Goal: Task Accomplishment & Management: Complete application form

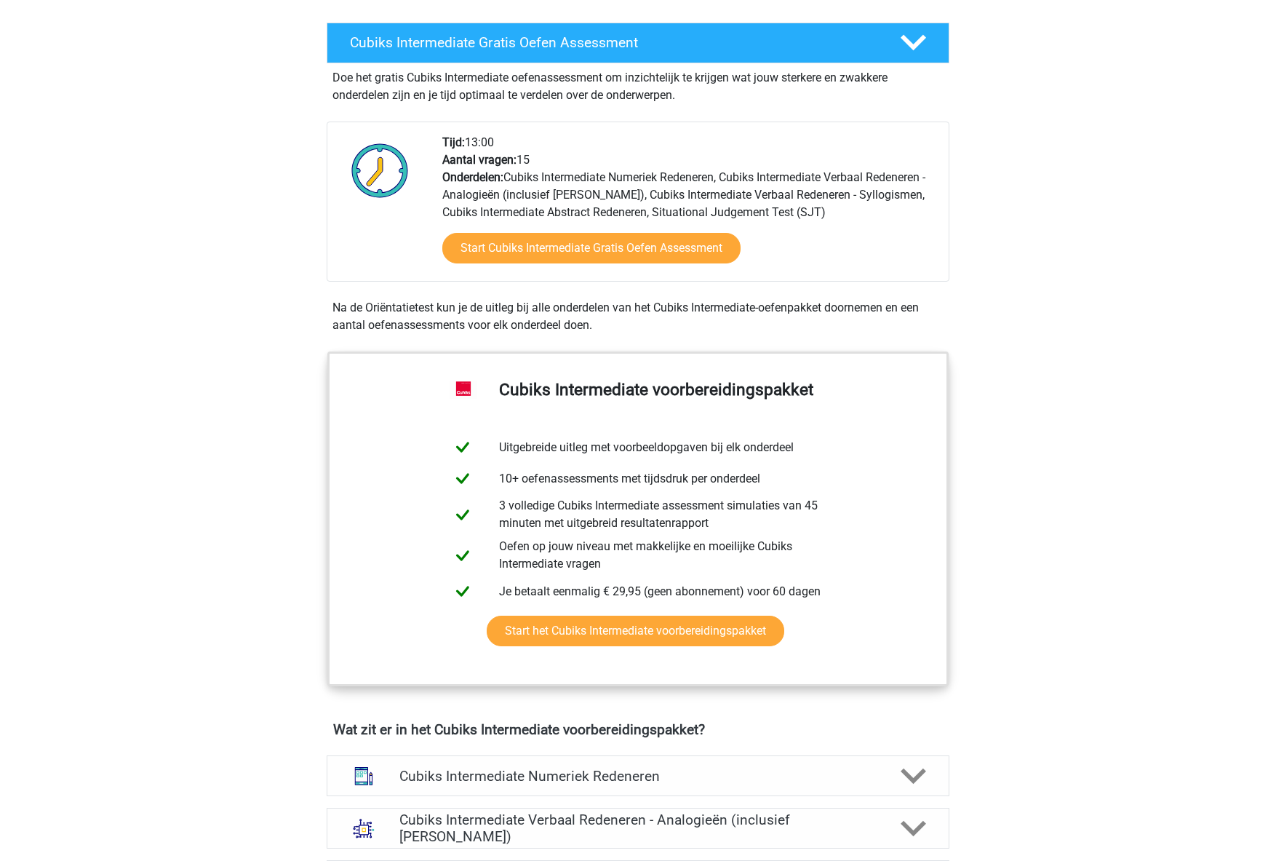
scroll to position [3, 0]
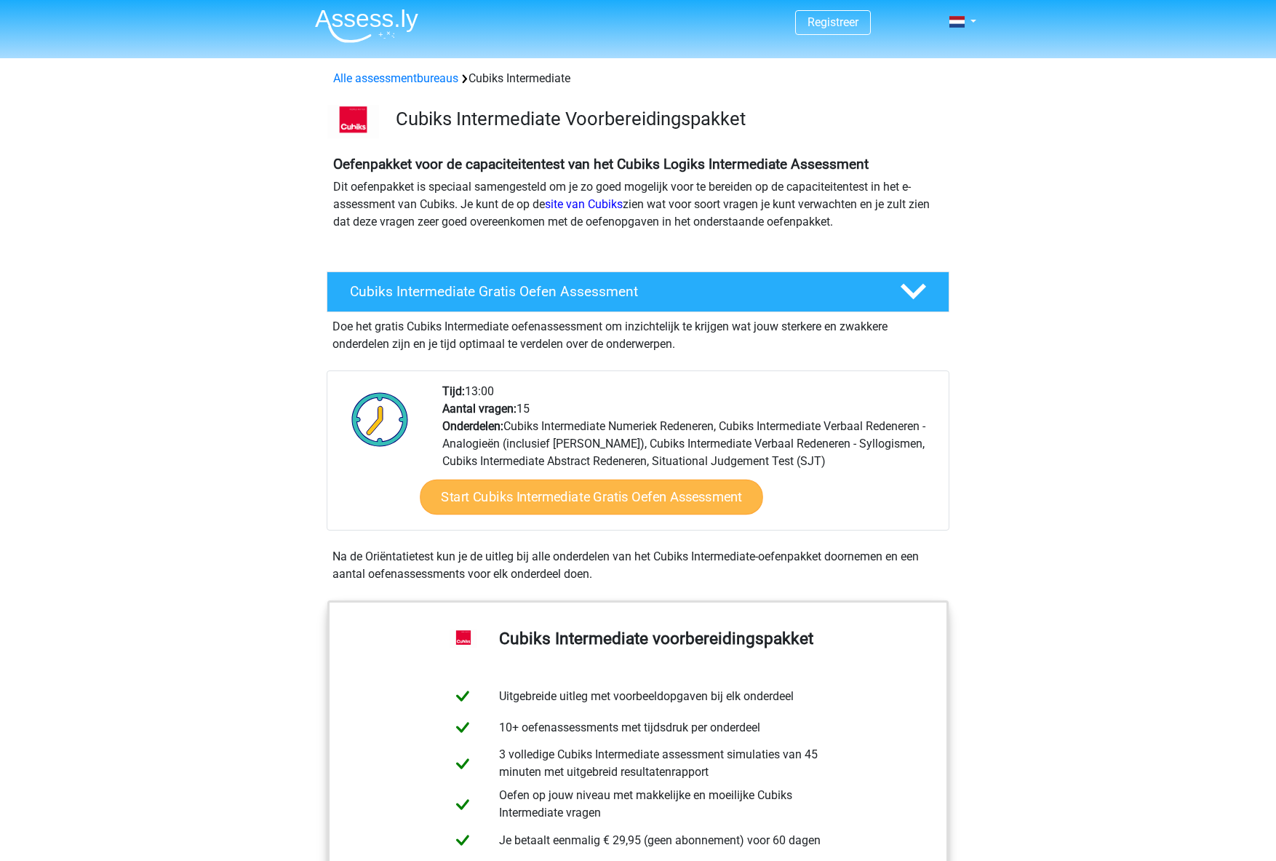
click at [722, 503] on link "Start Cubiks Intermediate Gratis Oefen Assessment" at bounding box center [591, 496] width 343 height 35
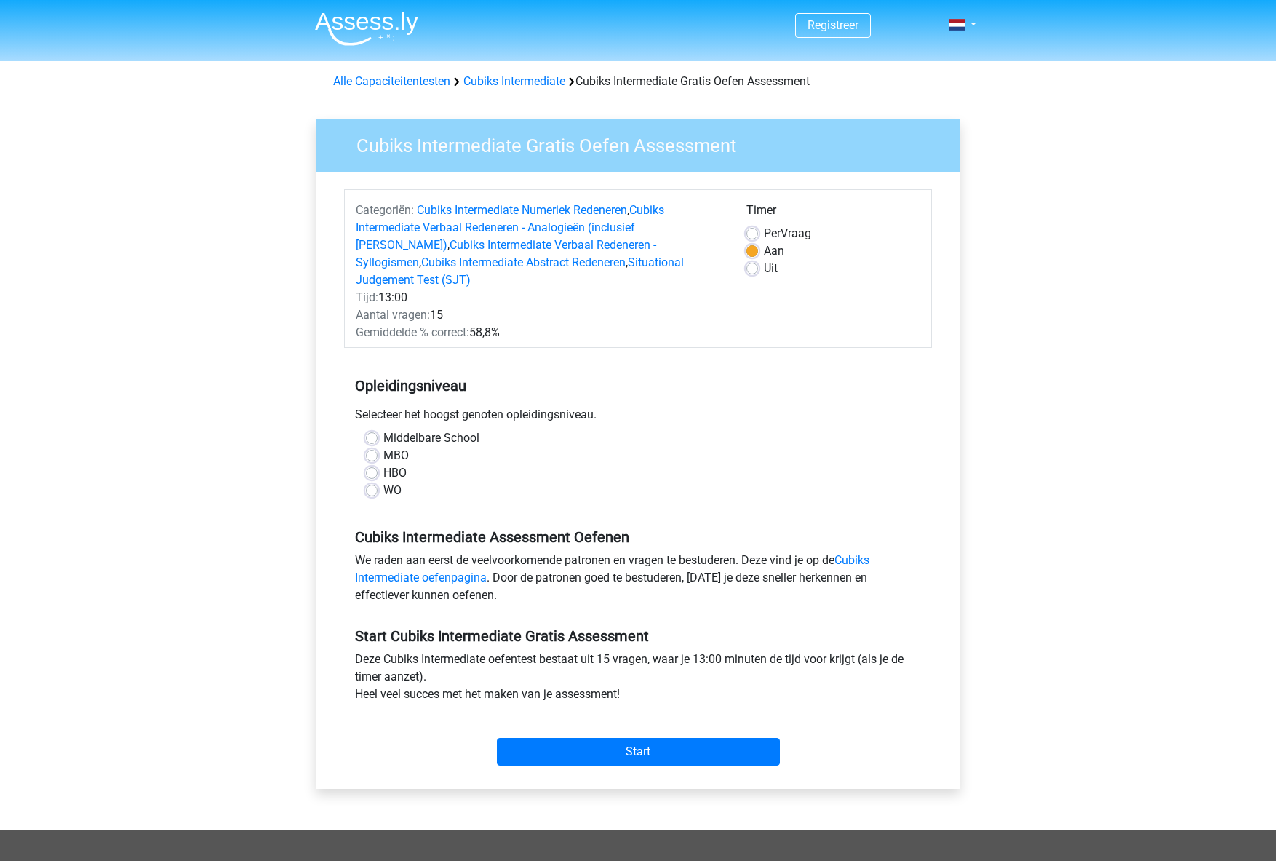
click at [396, 482] on label "WO" at bounding box center [392, 490] width 18 height 17
click at [378, 482] on input "WO" at bounding box center [372, 489] width 12 height 15
radio input "true"
click at [683, 738] on input "Start" at bounding box center [638, 752] width 283 height 28
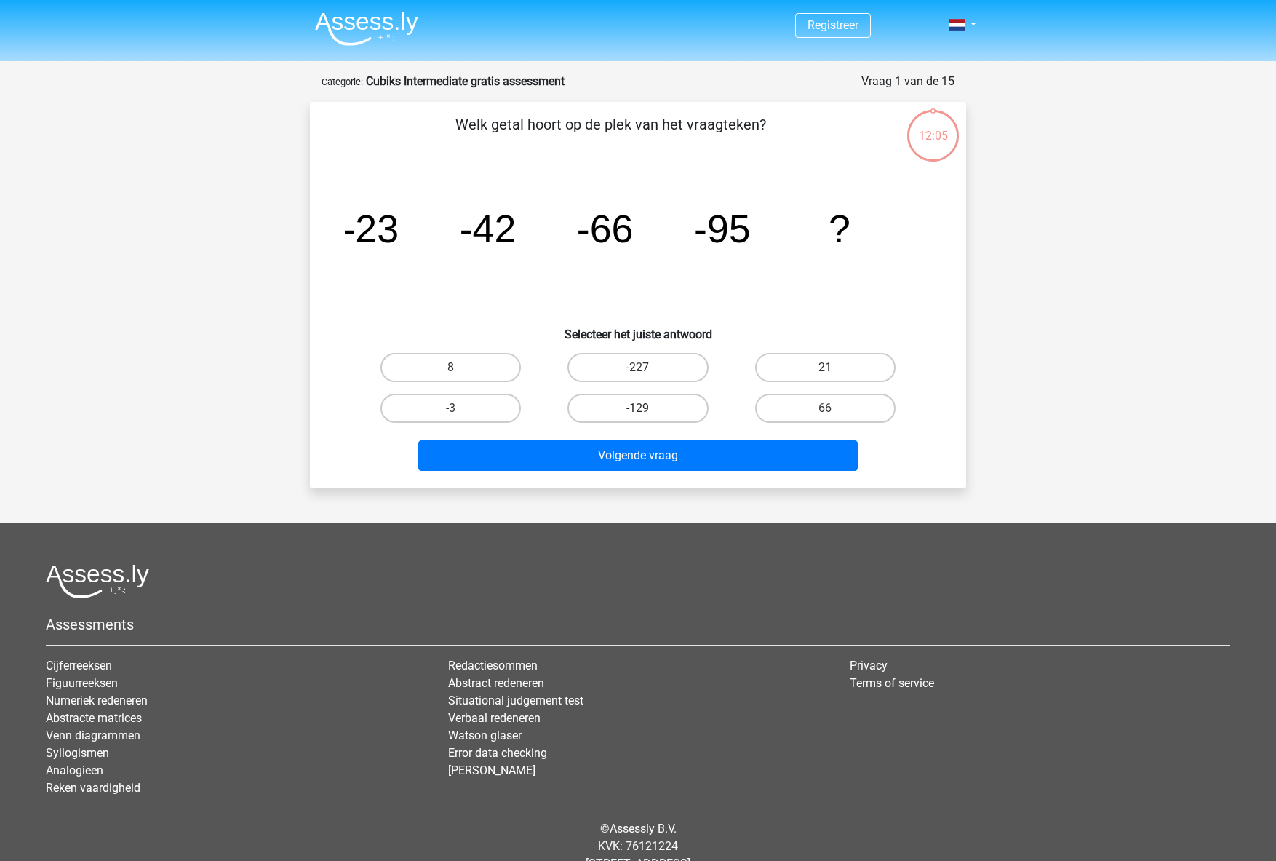
click at [652, 407] on label "-129" at bounding box center [637, 408] width 140 height 29
click at [647, 408] on input "-129" at bounding box center [642, 412] width 9 height 9
radio input "true"
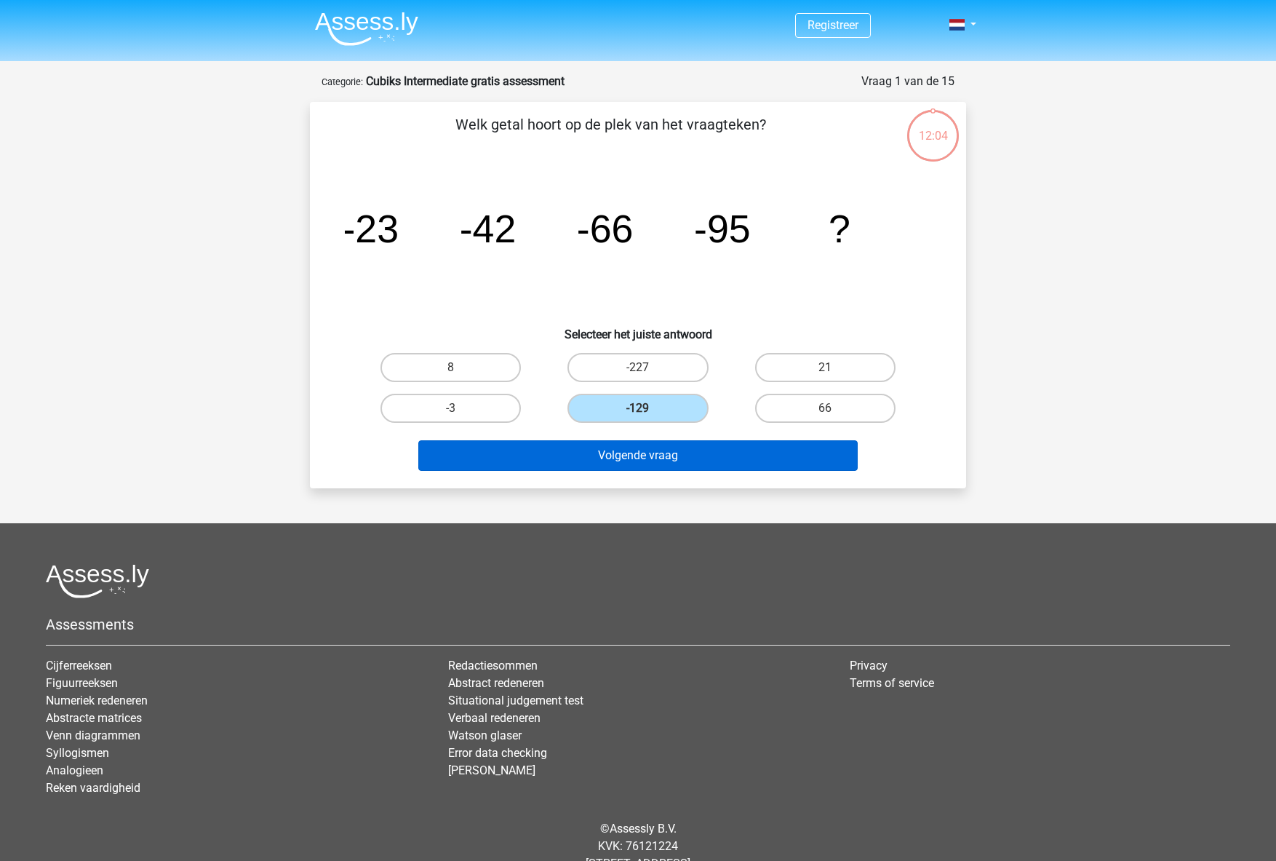
click at [720, 455] on button "Volgende vraag" at bounding box center [638, 455] width 440 height 31
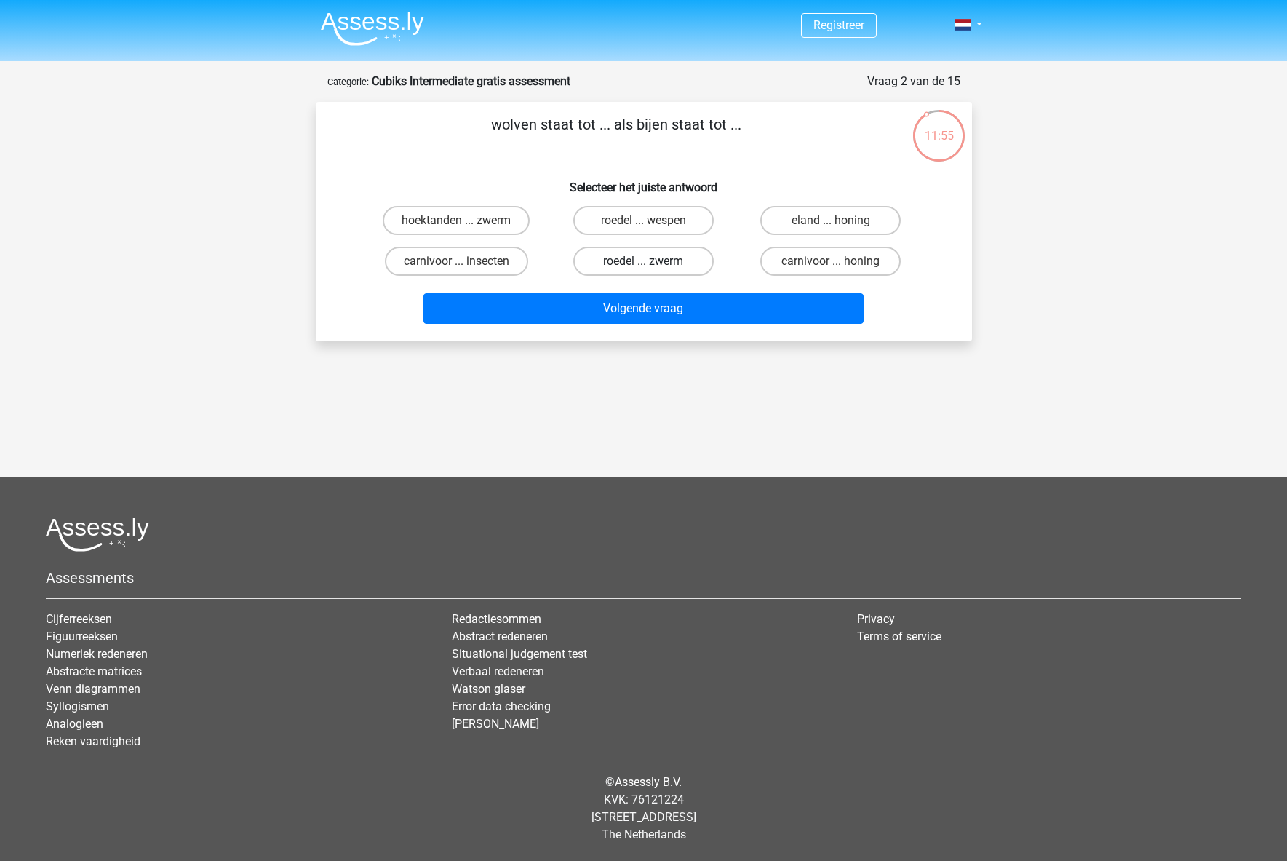
click at [679, 266] on label "roedel ... zwerm" at bounding box center [643, 261] width 140 height 29
click at [653, 266] on input "roedel ... zwerm" at bounding box center [647, 265] width 9 height 9
radio input "true"
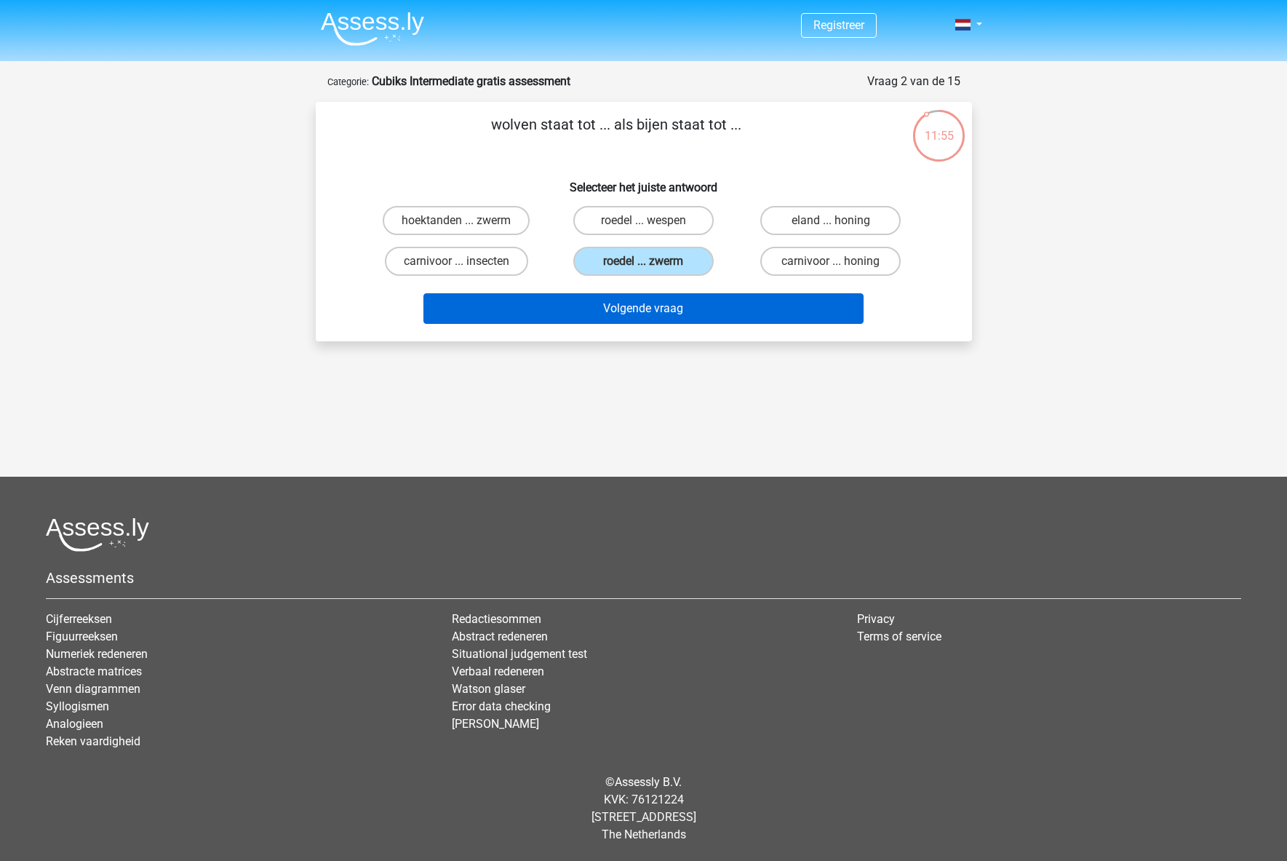
click at [698, 311] on button "Volgende vraag" at bounding box center [643, 308] width 440 height 31
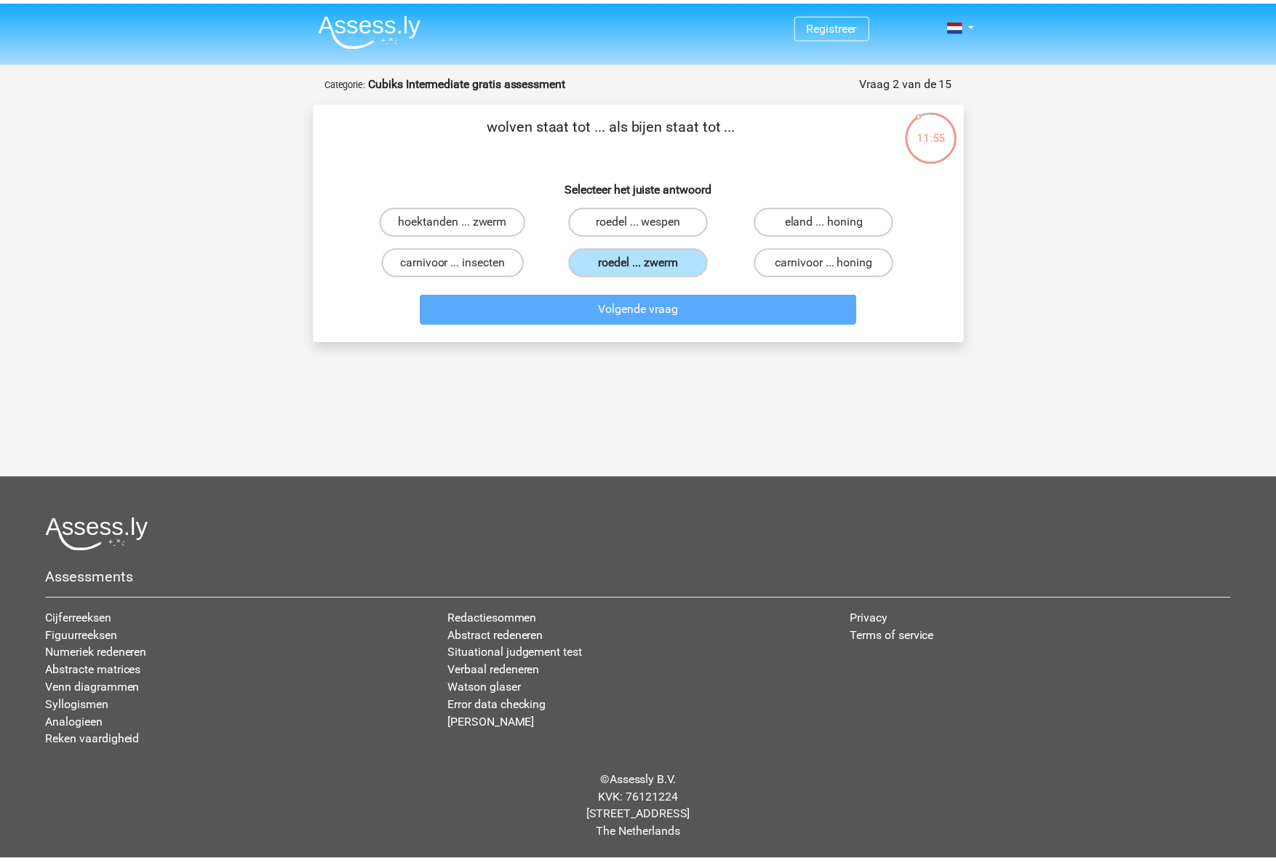
scroll to position [39, 0]
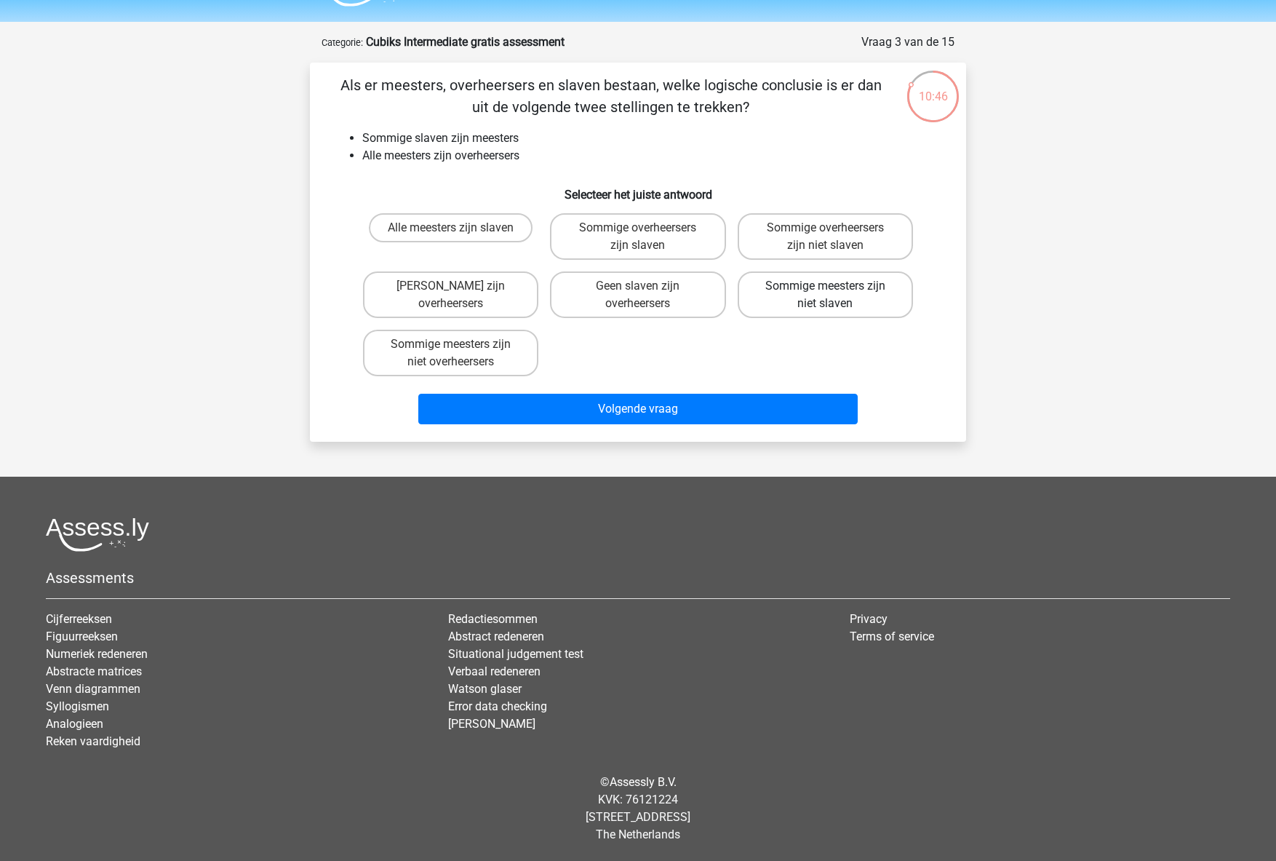
click at [780, 302] on label "Sommige meesters zijn niet slaven" at bounding box center [825, 294] width 175 height 47
click at [825, 295] on input "Sommige meesters zijn niet slaven" at bounding box center [829, 290] width 9 height 9
radio input "true"
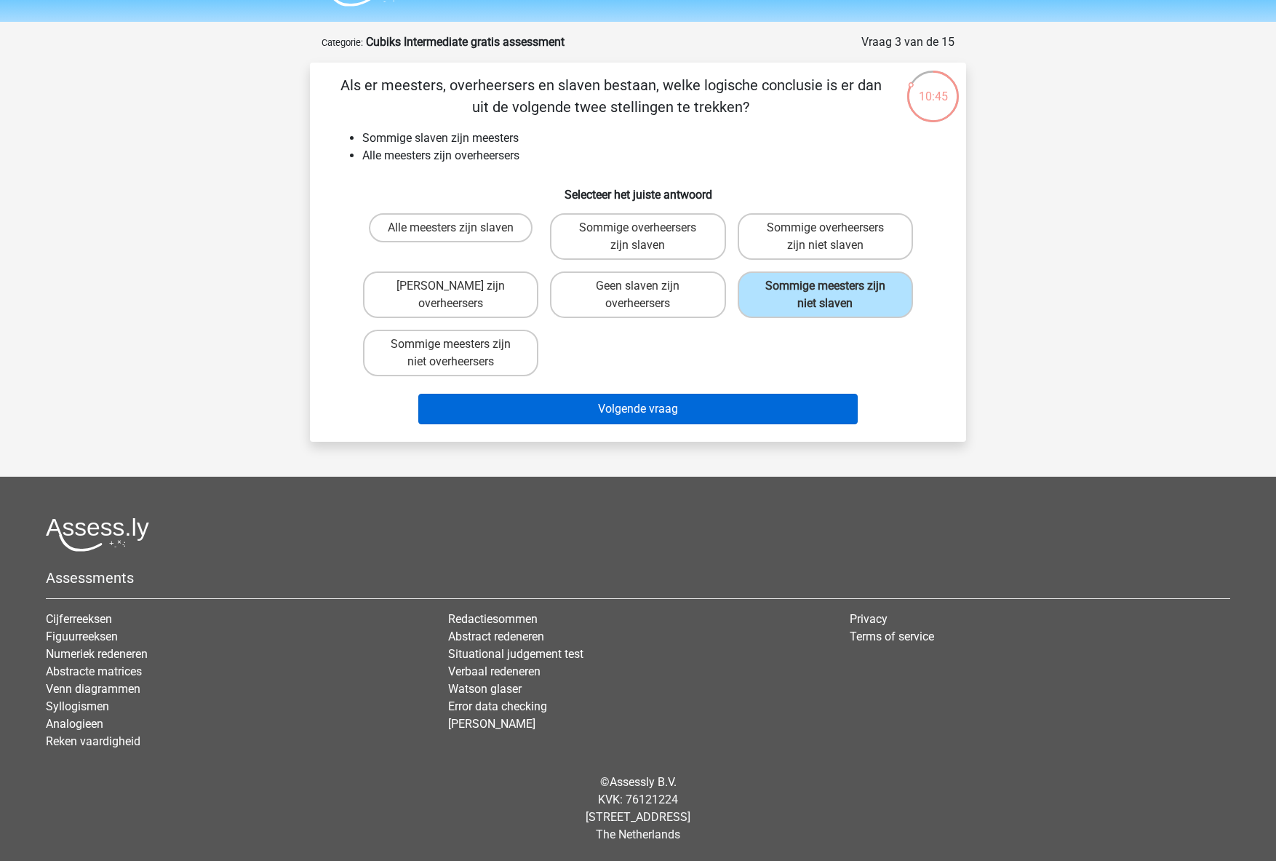
click at [797, 397] on button "Volgende vraag" at bounding box center [638, 409] width 440 height 31
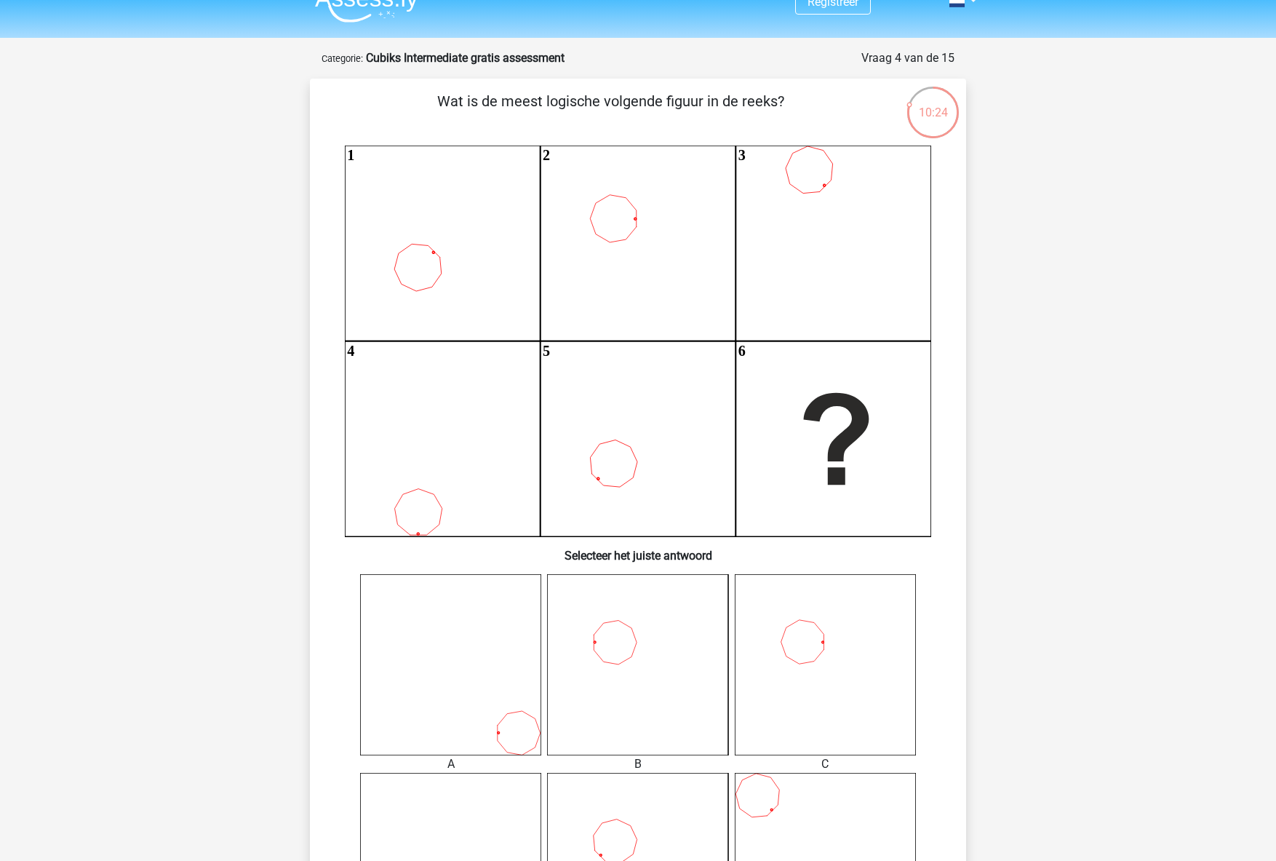
scroll to position [175, 0]
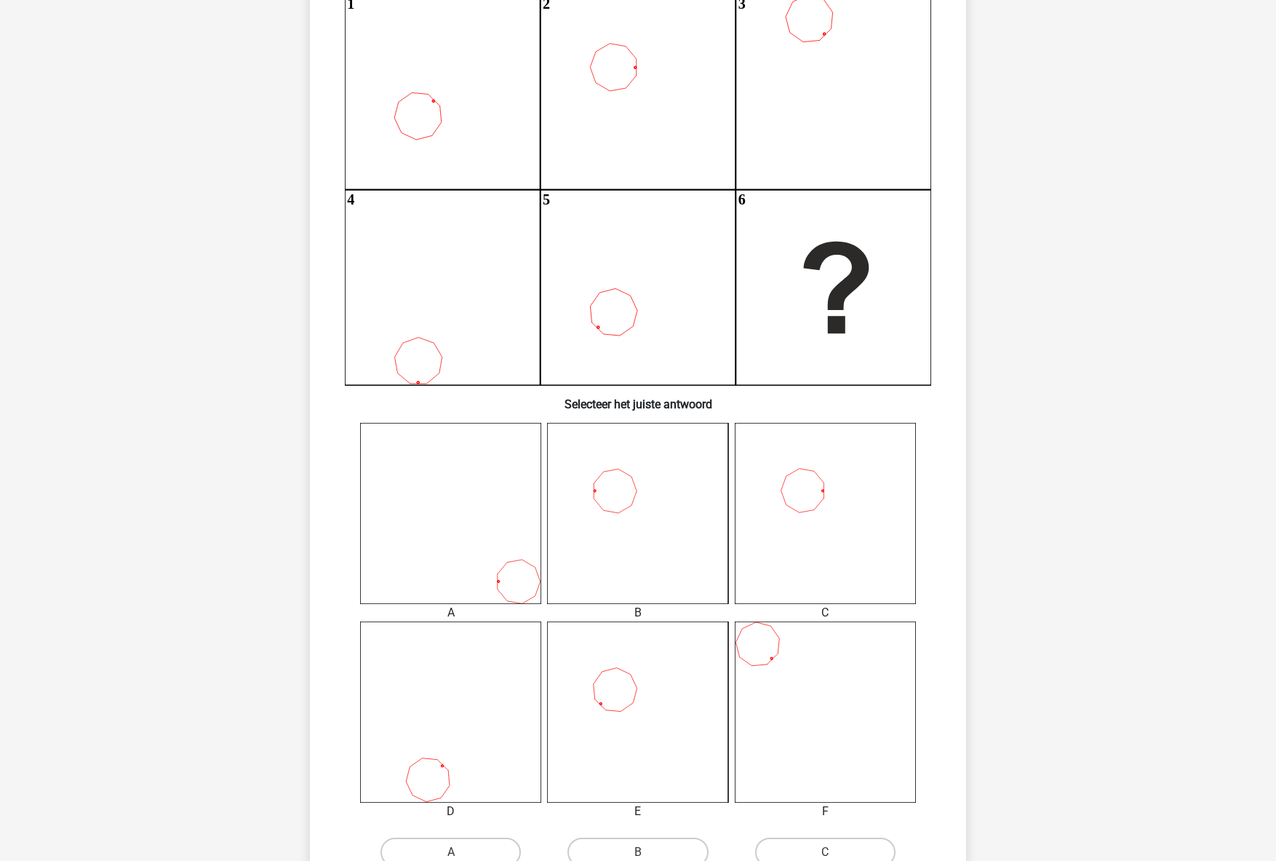
click at [609, 515] on icon at bounding box center [637, 513] width 181 height 181
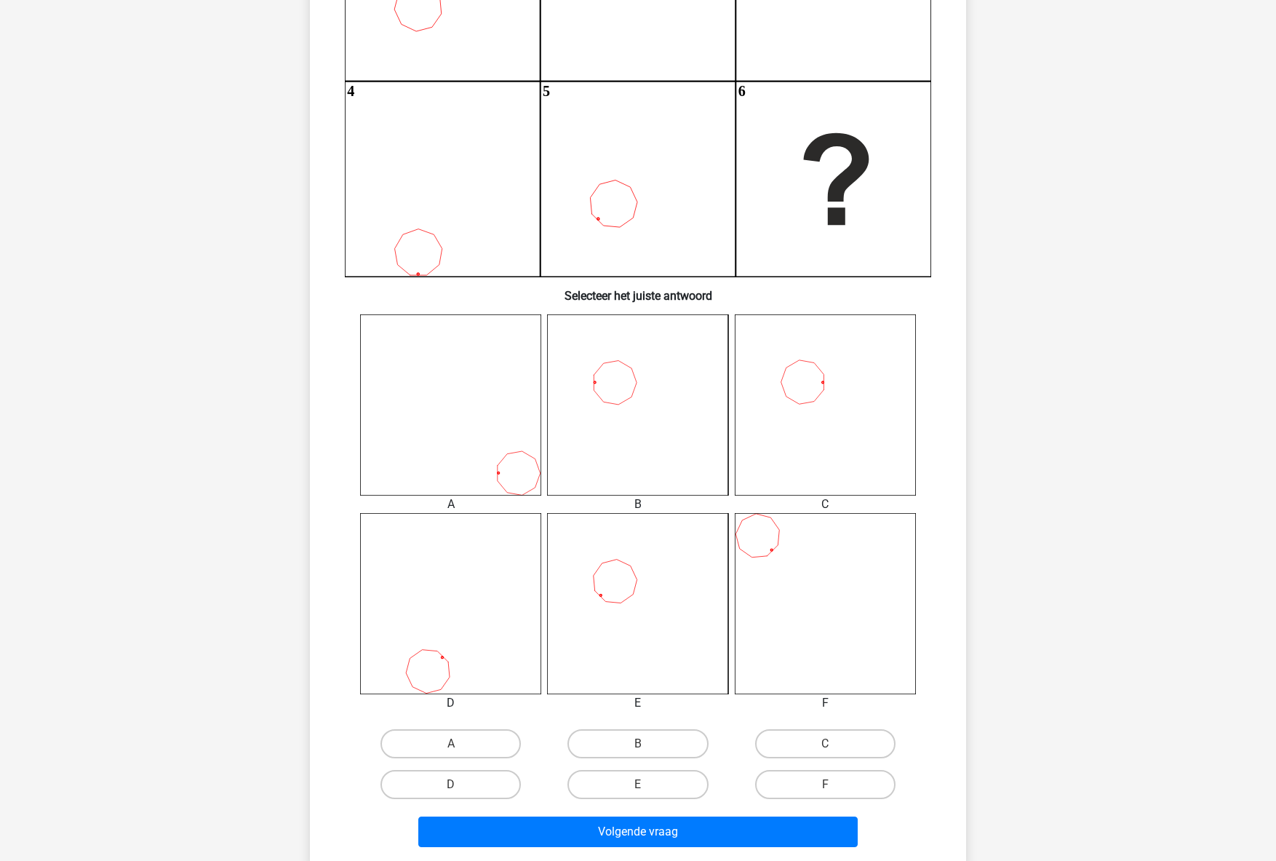
scroll to position [569, 0]
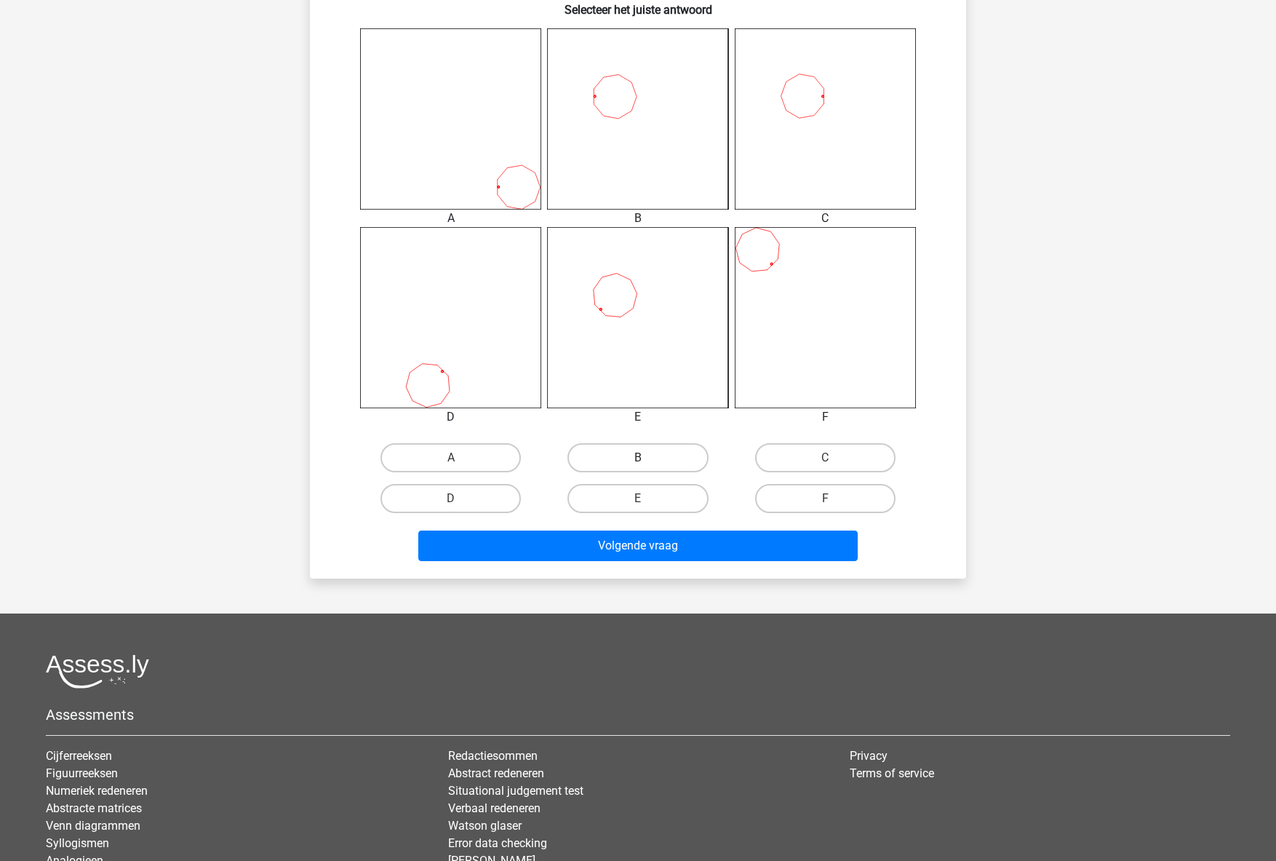
click at [654, 454] on label "B" at bounding box center [637, 457] width 140 height 29
click at [647, 458] on input "B" at bounding box center [642, 462] width 9 height 9
radio input "true"
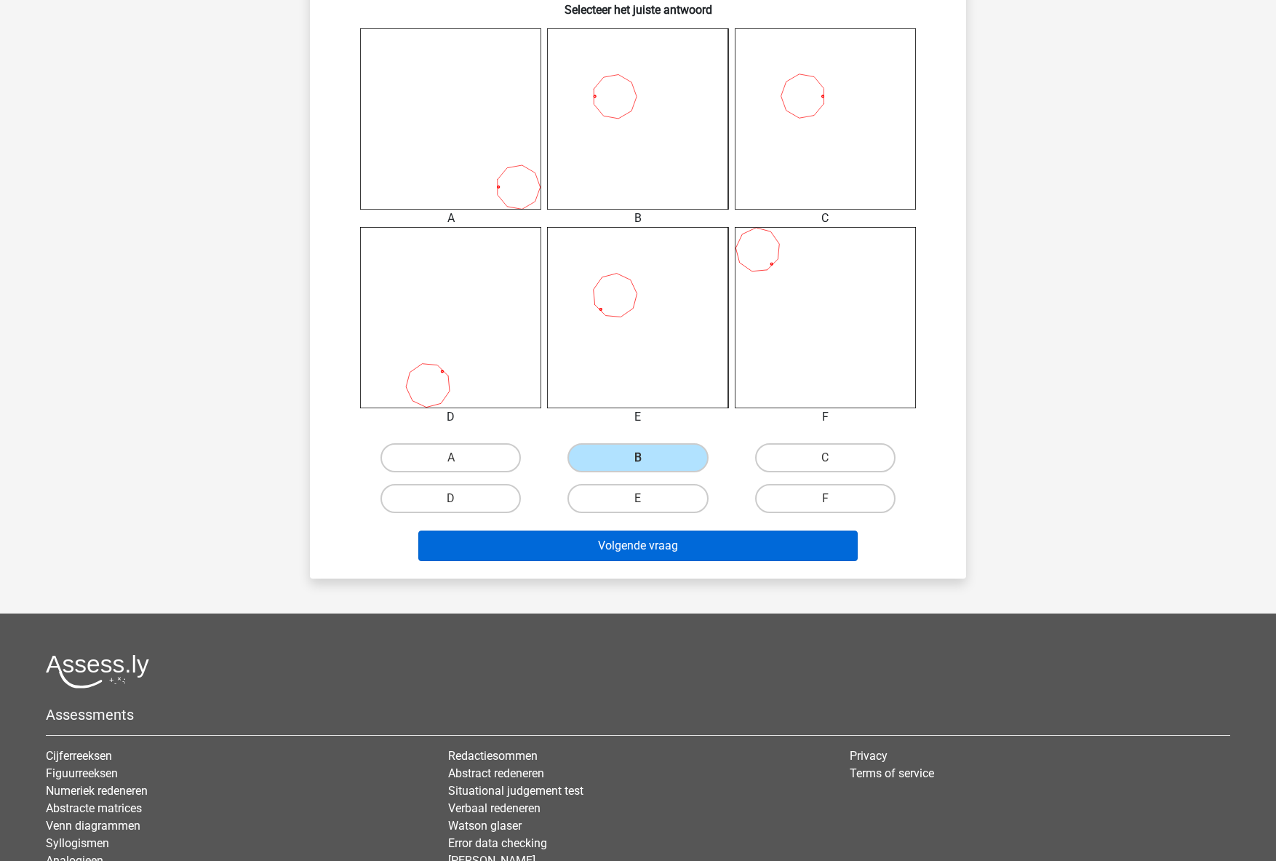
click at [688, 557] on button "Volgende vraag" at bounding box center [638, 545] width 440 height 31
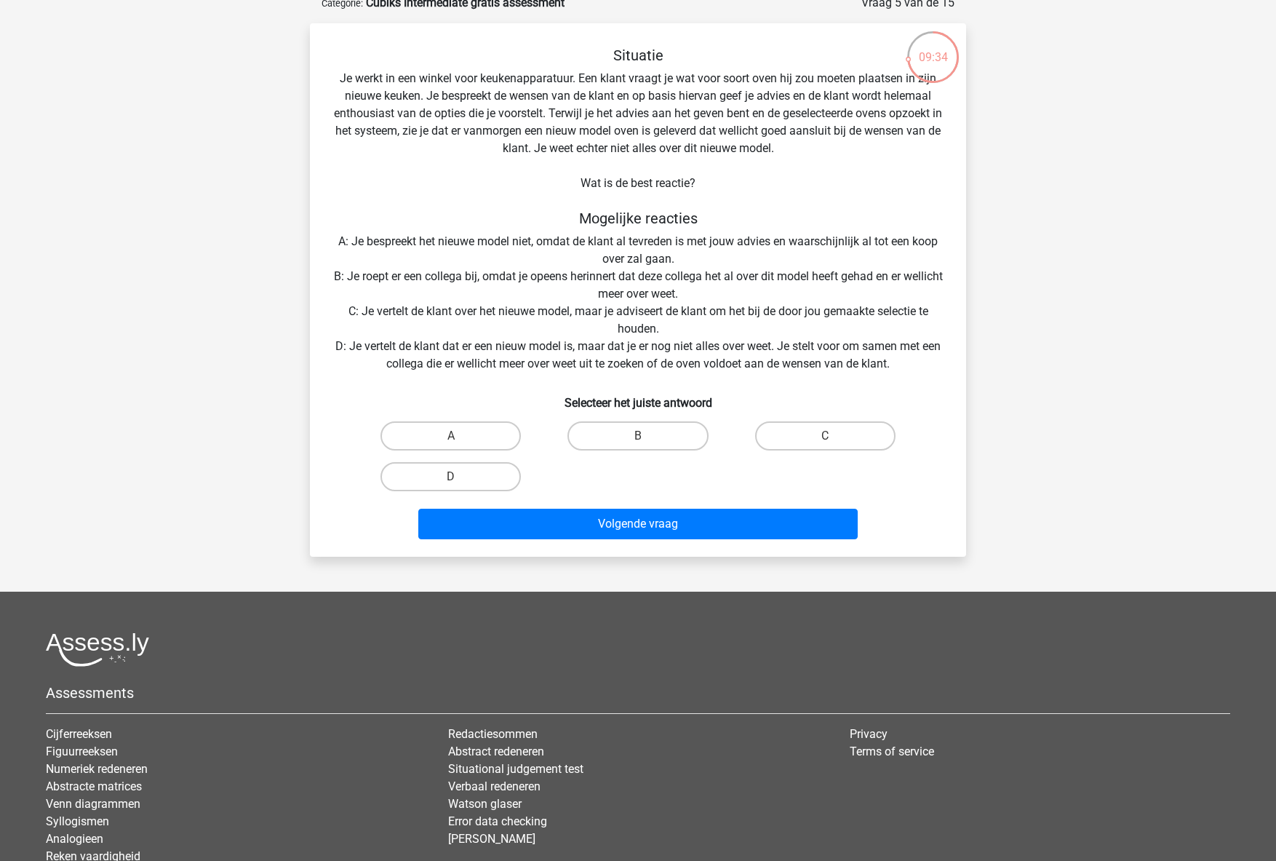
scroll to position [81, 0]
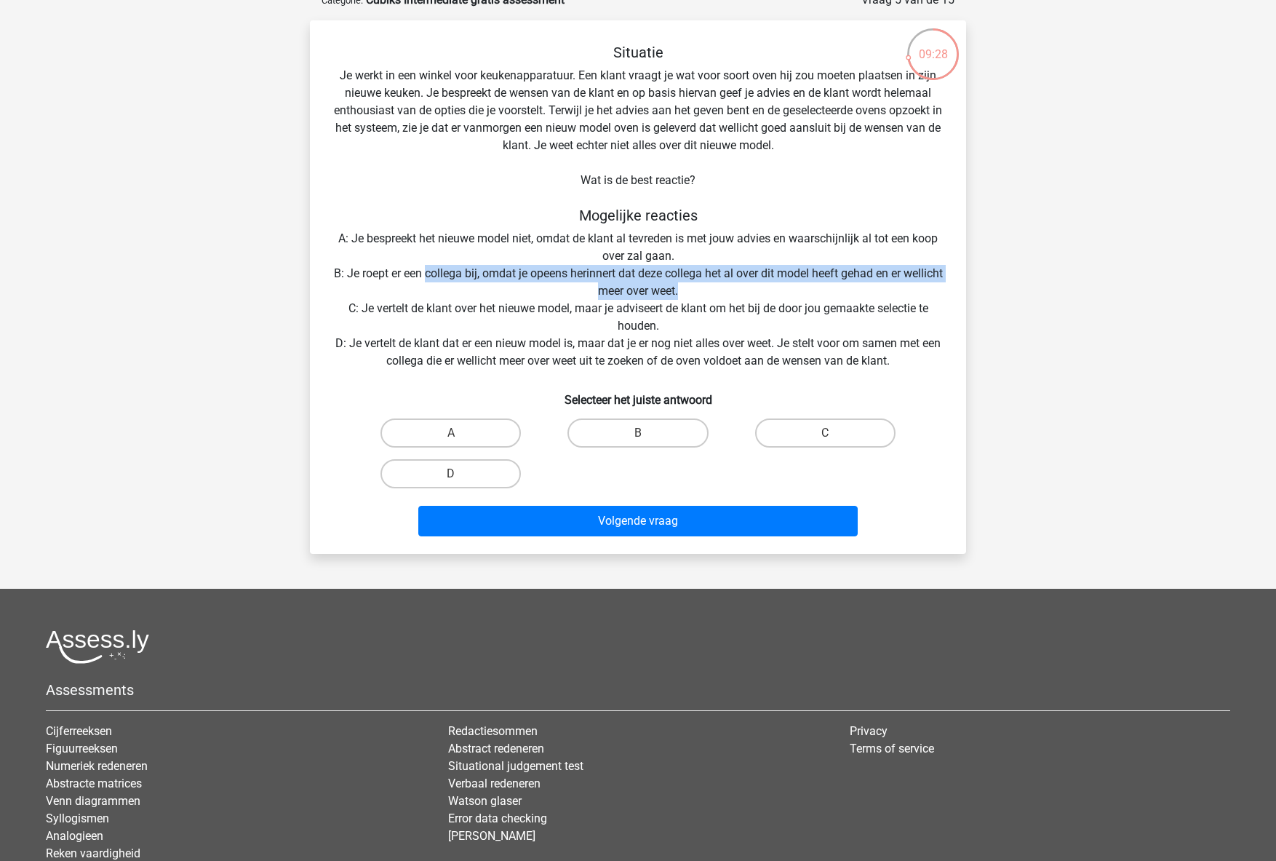
drag, startPoint x: 446, startPoint y: 272, endPoint x: 709, endPoint y: 291, distance: 264.0
click at [709, 291] on div "Situatie Je werkt in een winkel voor keukenapparatuur. Een klant vraagt je wat …" at bounding box center [638, 293] width 645 height 498
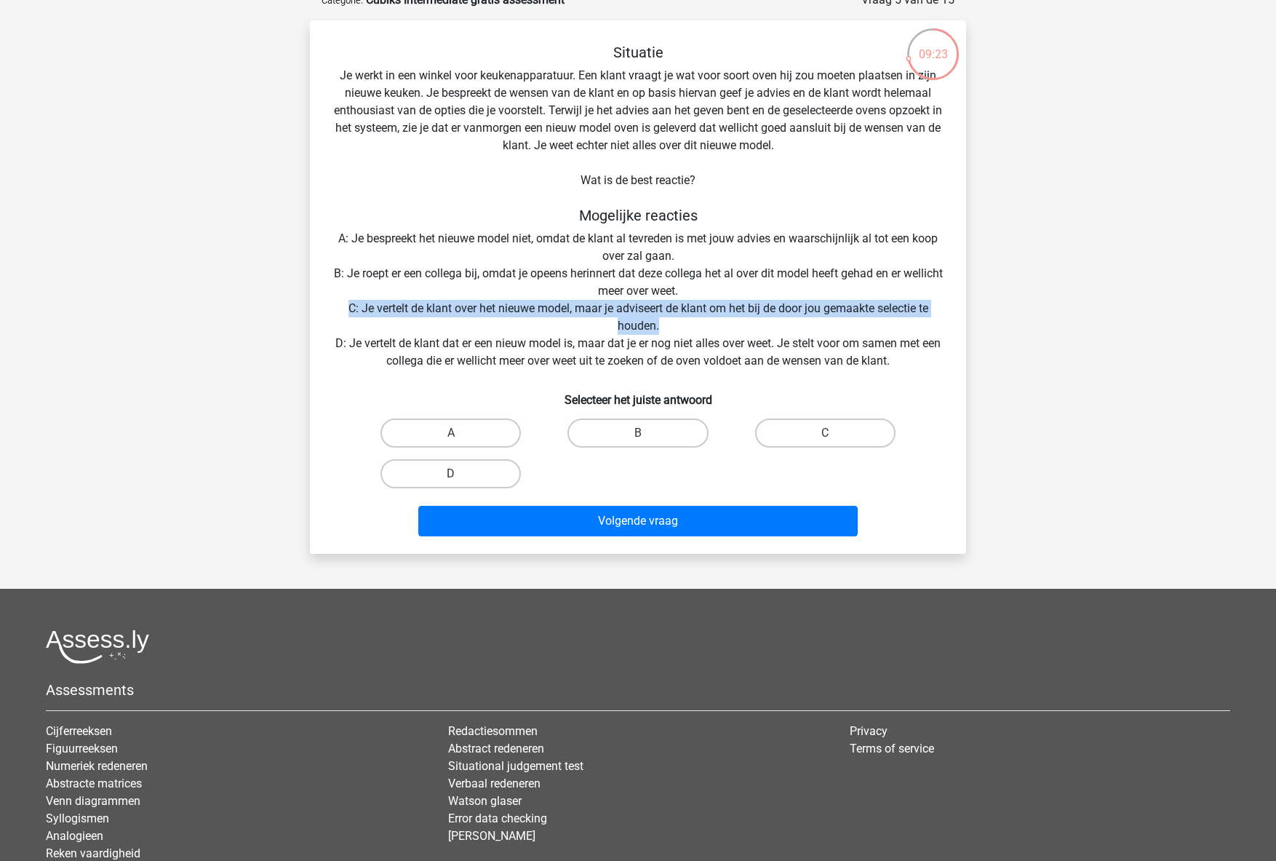
drag, startPoint x: 692, startPoint y: 324, endPoint x: 336, endPoint y: 303, distance: 356.3
click at [336, 303] on div "Situatie Je werkt in een winkel voor keukenapparatuur. Een klant vraagt je wat …" at bounding box center [638, 293] width 645 height 498
click at [473, 326] on div "Situatie Je werkt in een winkel voor keukenapparatuur. Een klant vraagt je wat …" at bounding box center [638, 293] width 645 height 498
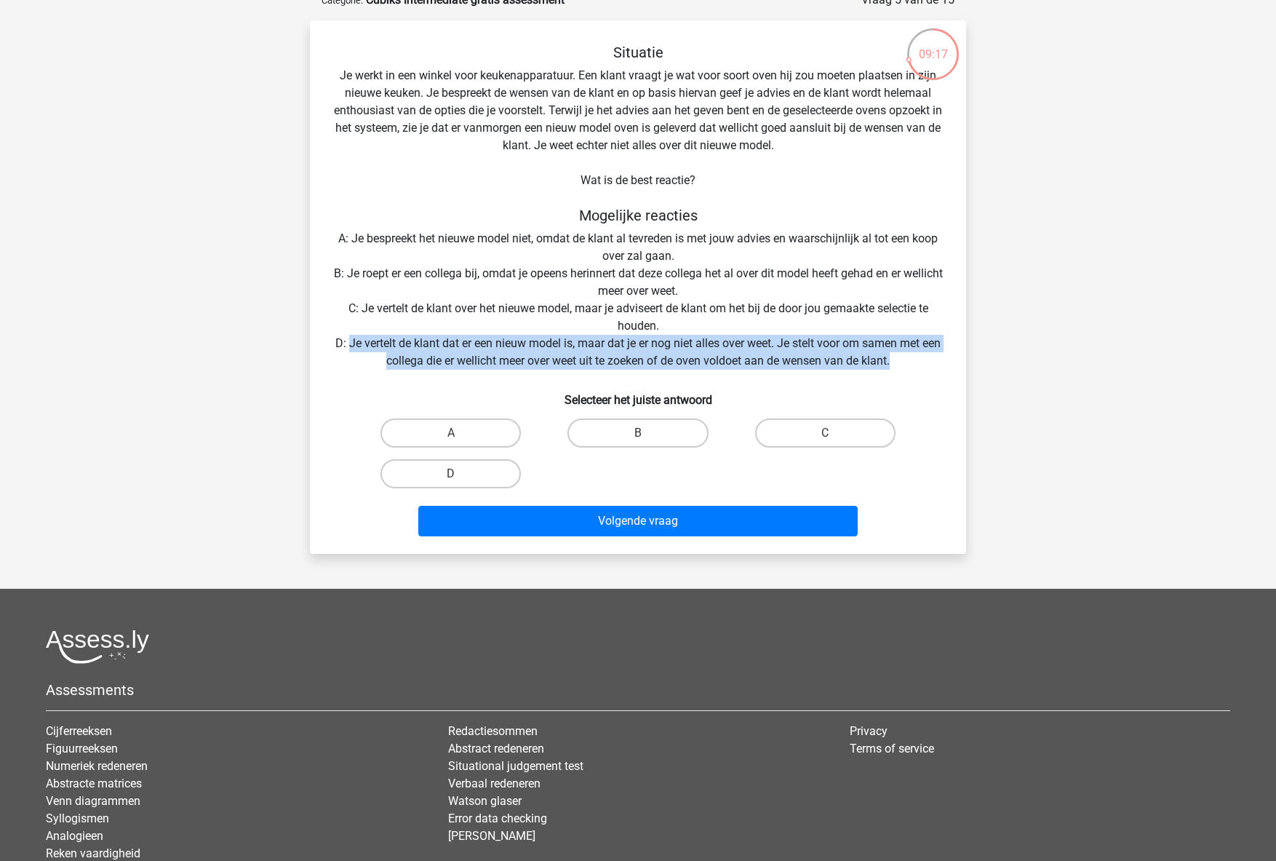
drag, startPoint x: 367, startPoint y: 340, endPoint x: 913, endPoint y: 356, distance: 546.6
click at [913, 356] on div "Situatie Je werkt in een winkel voor keukenapparatuur. Een klant vraagt je wat …" at bounding box center [638, 293] width 645 height 498
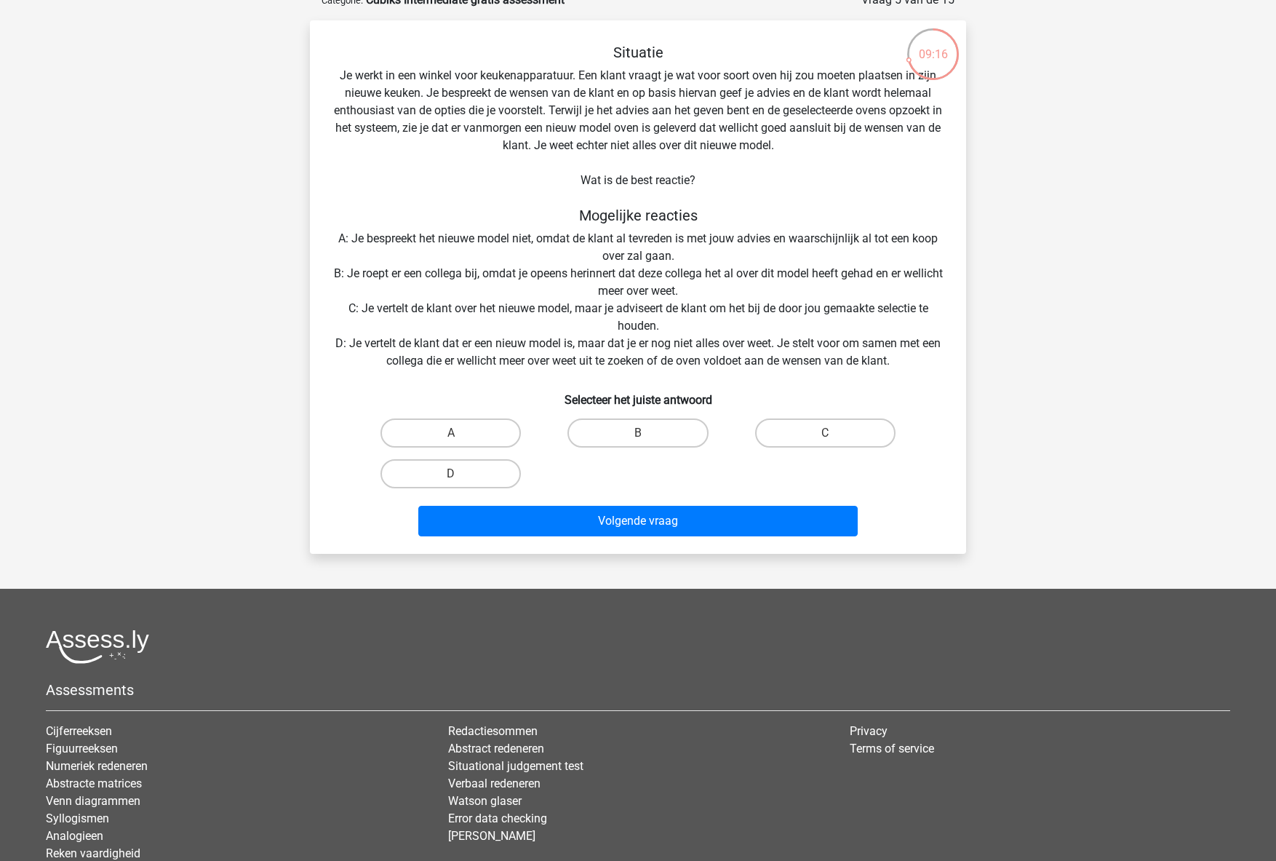
click at [861, 344] on div "Situatie Je werkt in een winkel voor keukenapparatuur. Een klant vraagt je wat …" at bounding box center [638, 293] width 645 height 498
click at [476, 473] on label "D" at bounding box center [450, 473] width 140 height 29
click at [460, 474] on input "D" at bounding box center [455, 478] width 9 height 9
radio input "true"
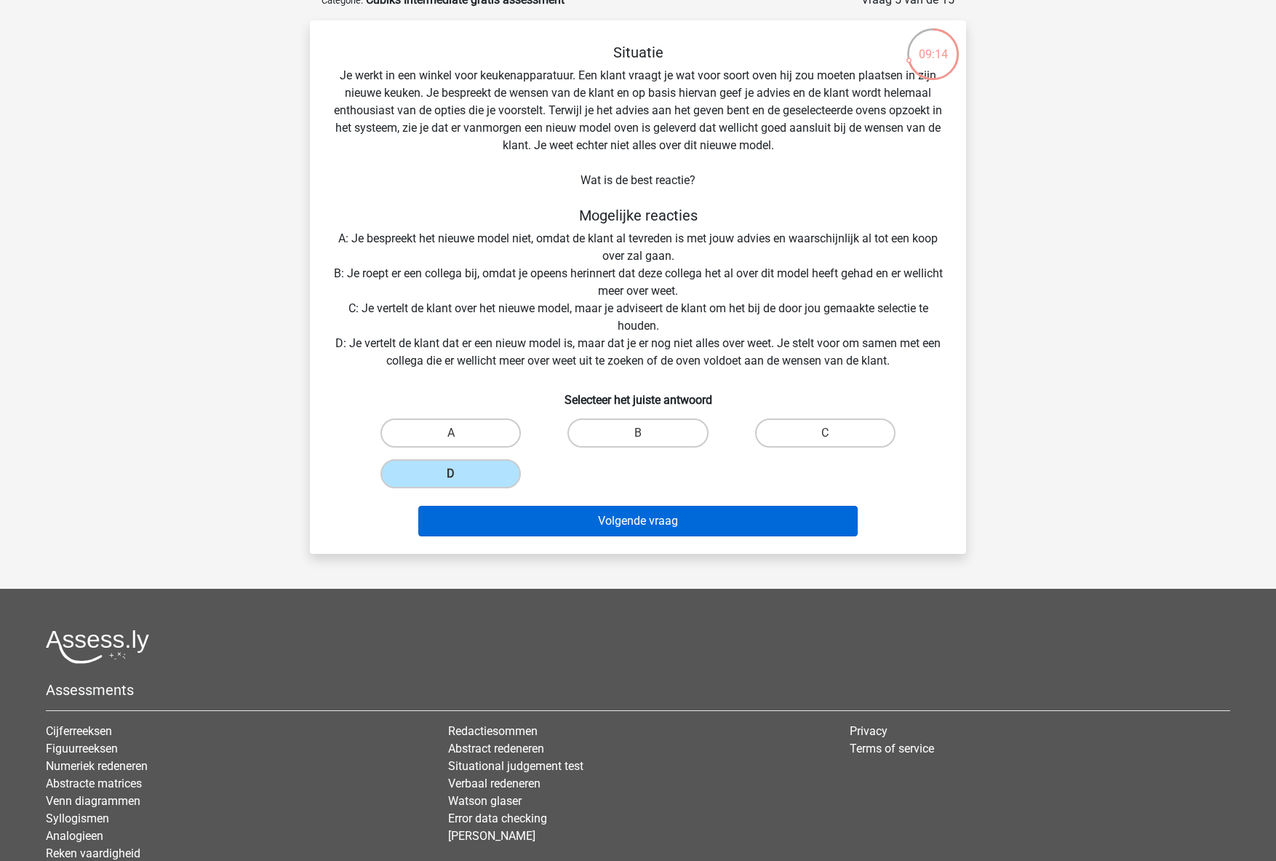
click at [634, 522] on button "Volgende vraag" at bounding box center [638, 521] width 440 height 31
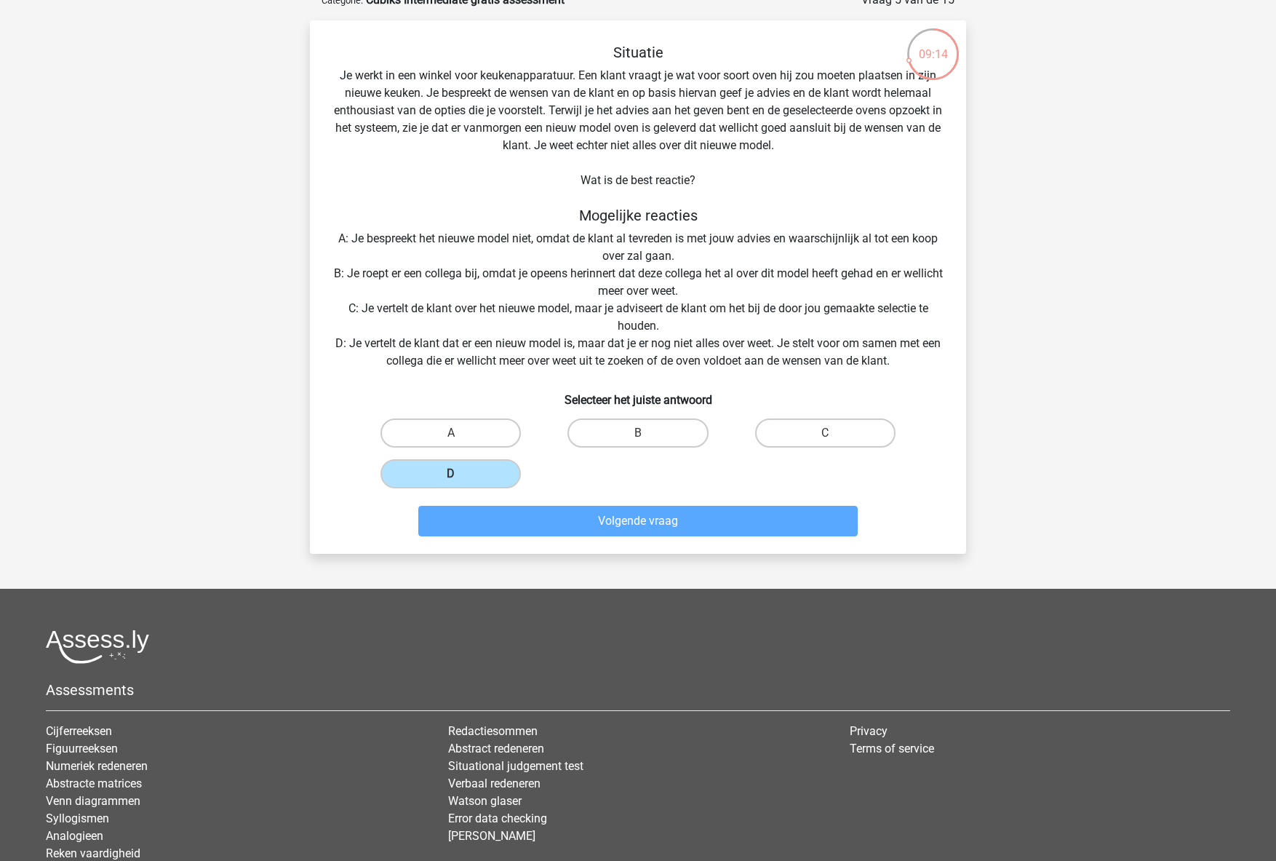
scroll to position [47, 0]
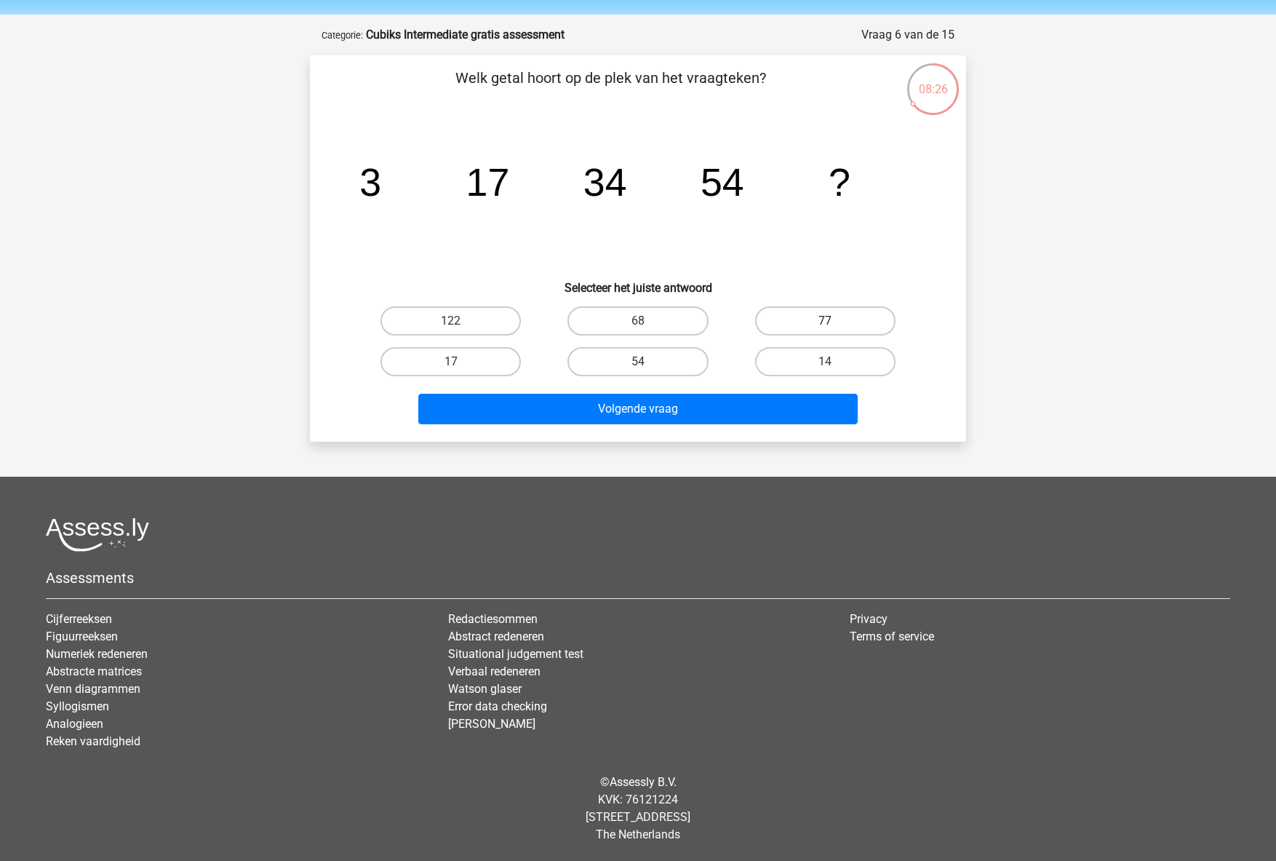
click at [780, 314] on label "77" at bounding box center [825, 320] width 140 height 29
click at [825, 321] on input "77" at bounding box center [829, 325] width 9 height 9
radio input "true"
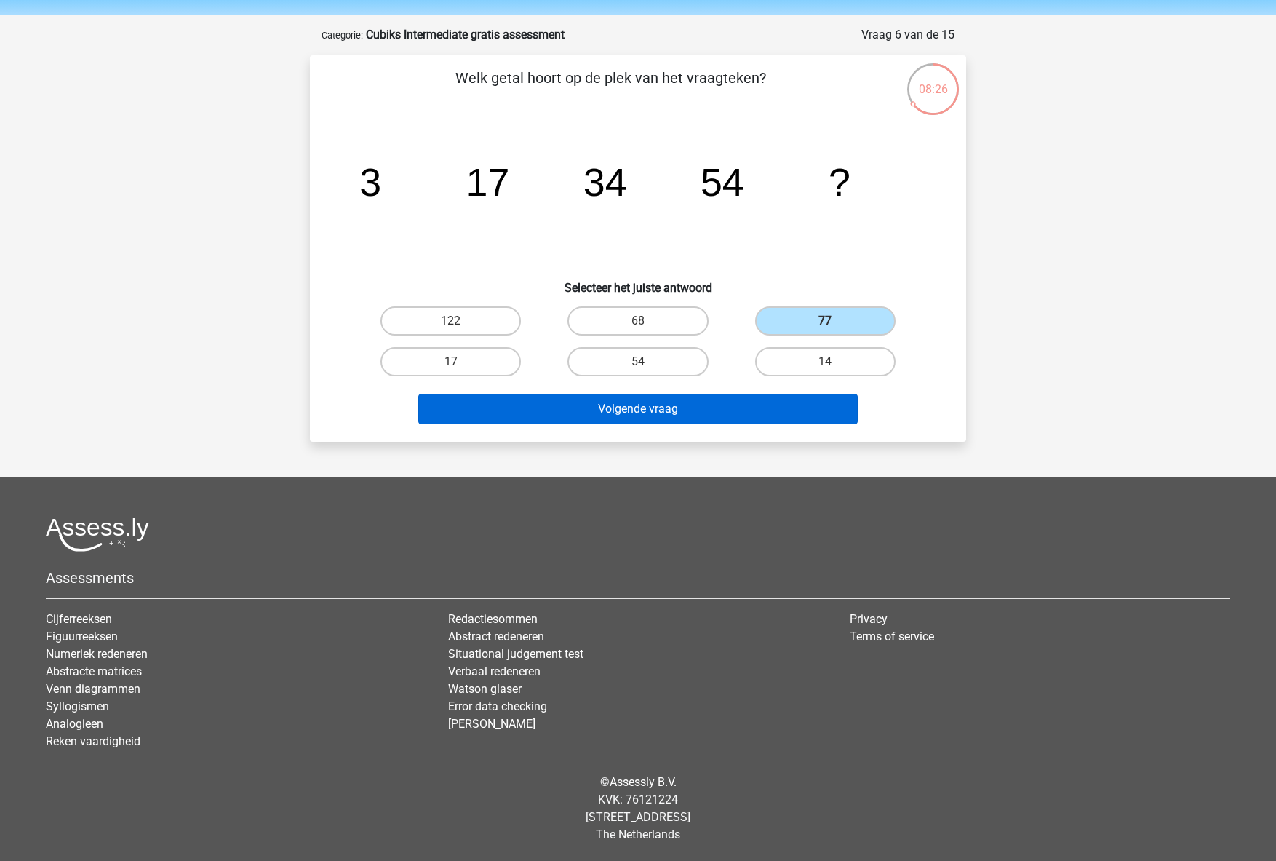
click at [753, 400] on button "Volgende vraag" at bounding box center [638, 409] width 440 height 31
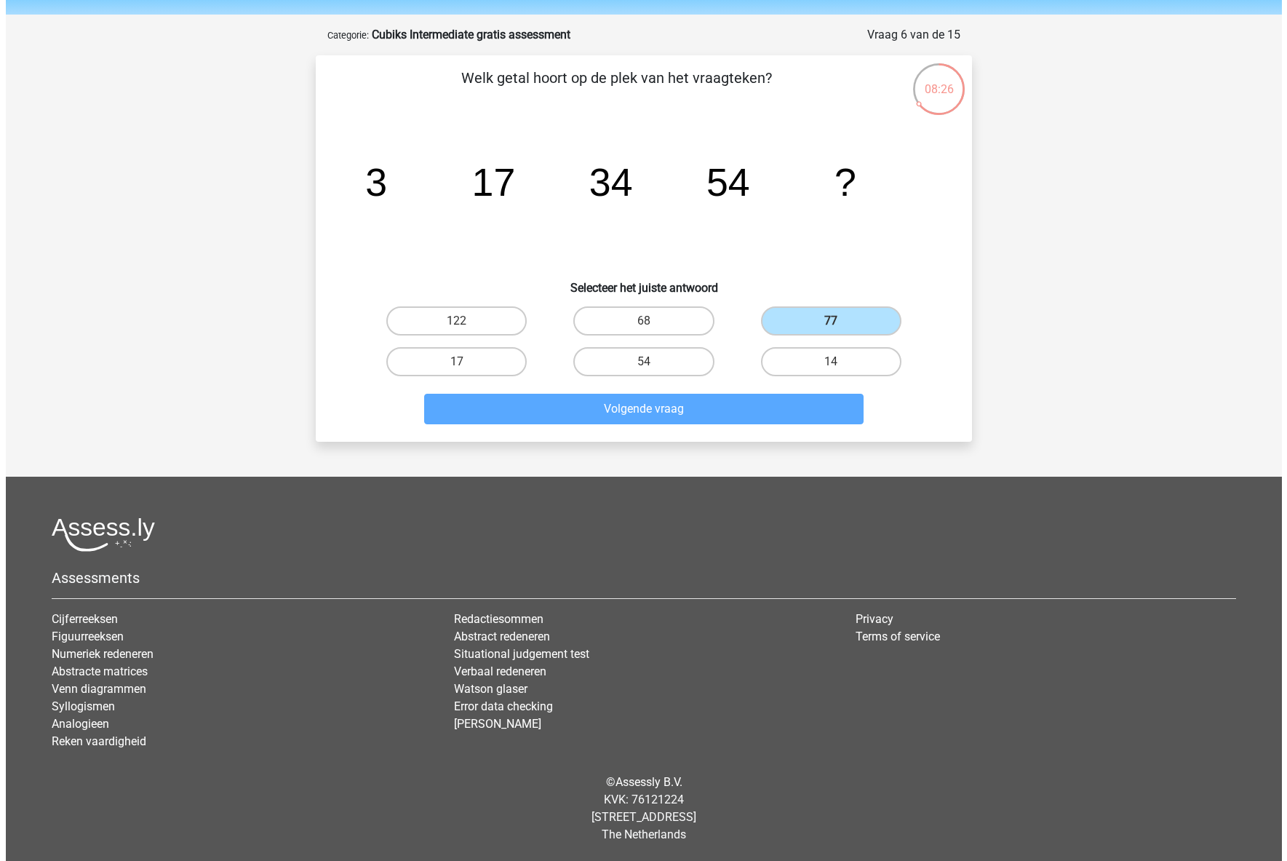
scroll to position [0, 0]
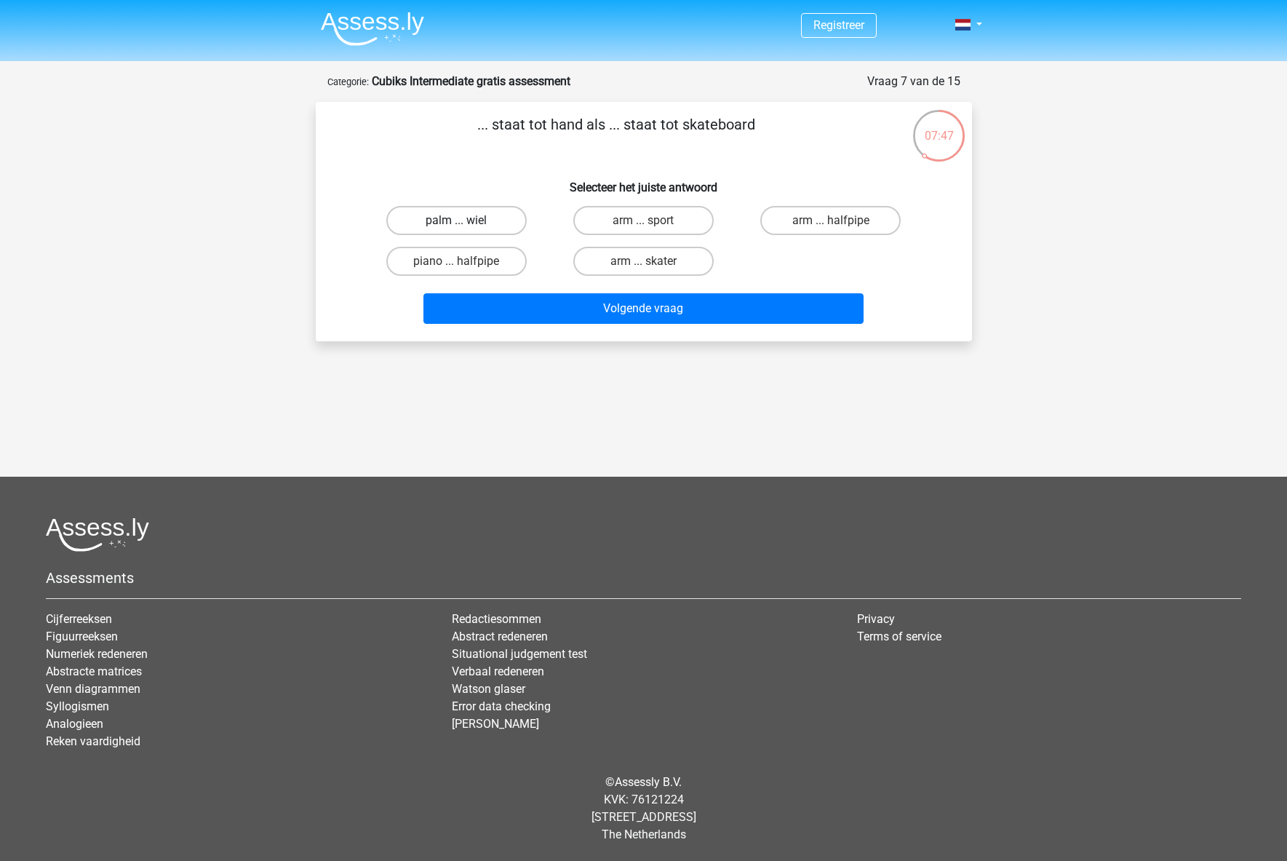
click at [476, 224] on label "palm ... wiel" at bounding box center [456, 220] width 140 height 29
click at [466, 224] on input "palm ... wiel" at bounding box center [460, 224] width 9 height 9
radio input "true"
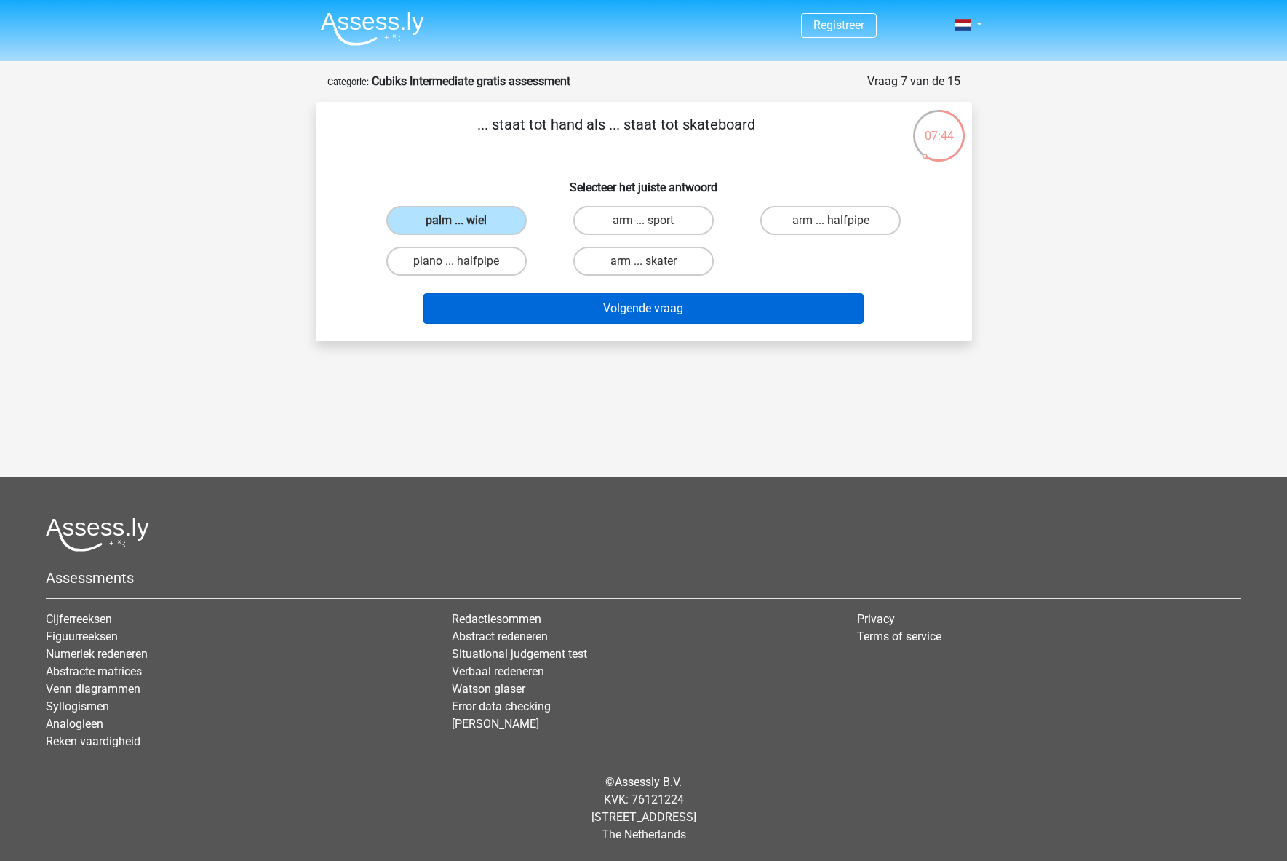
click at [618, 311] on button "Volgende vraag" at bounding box center [643, 308] width 440 height 31
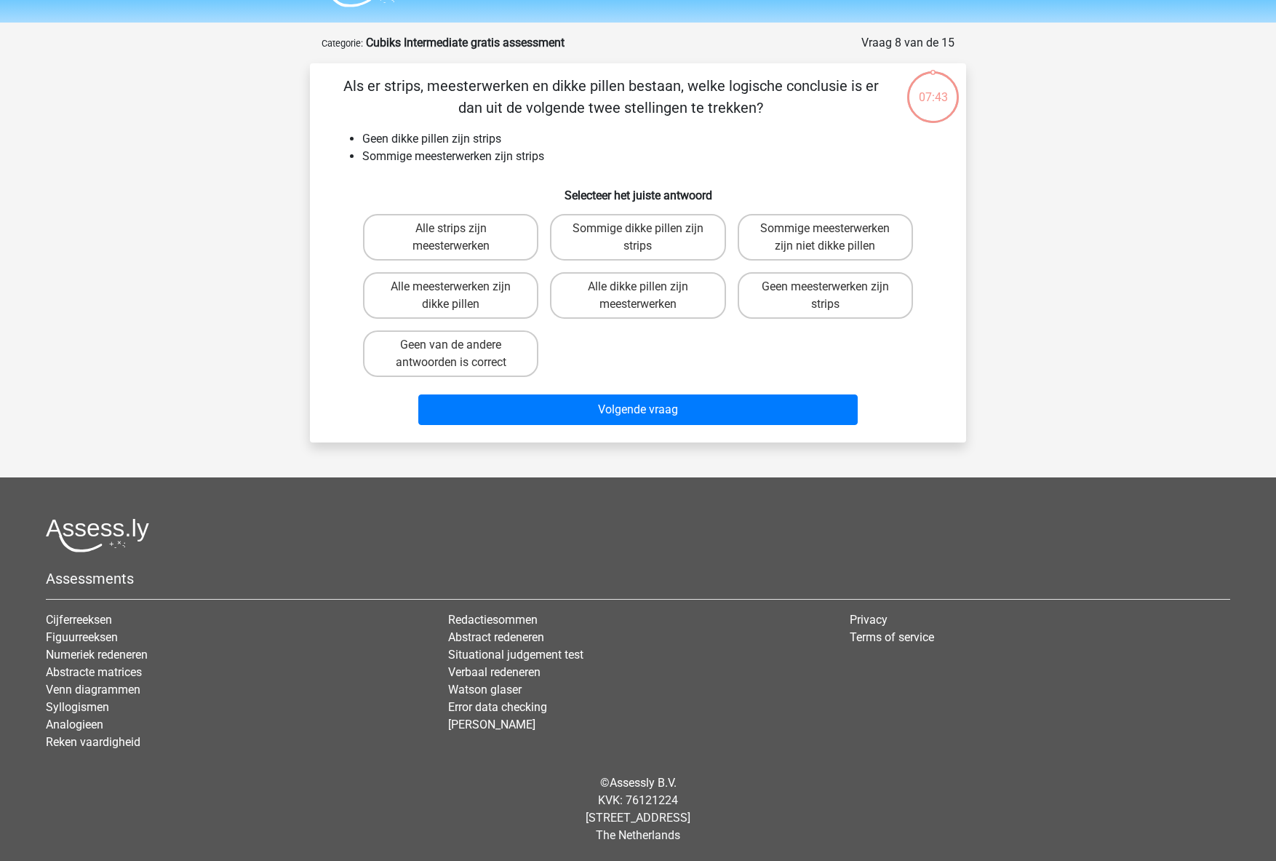
scroll to position [39, 0]
drag, startPoint x: 364, startPoint y: 153, endPoint x: 551, endPoint y: 158, distance: 187.0
click at [551, 158] on li "Sommige meesterwerken zijn strips" at bounding box center [652, 155] width 581 height 17
click at [824, 229] on label "Sommige meesterwerken zijn niet dikke pillen" at bounding box center [825, 236] width 175 height 47
click at [825, 229] on input "Sommige meesterwerken zijn niet dikke pillen" at bounding box center [829, 232] width 9 height 9
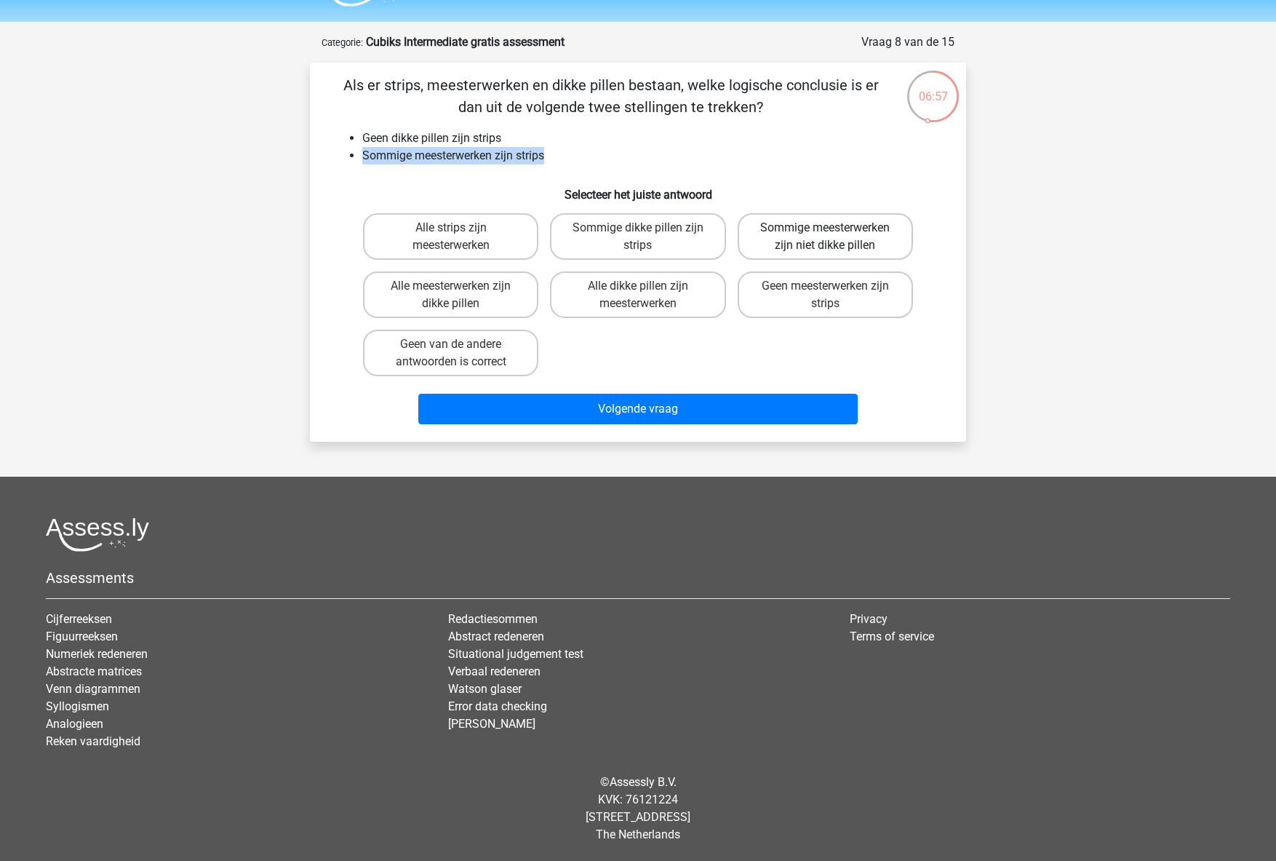
radio input "true"
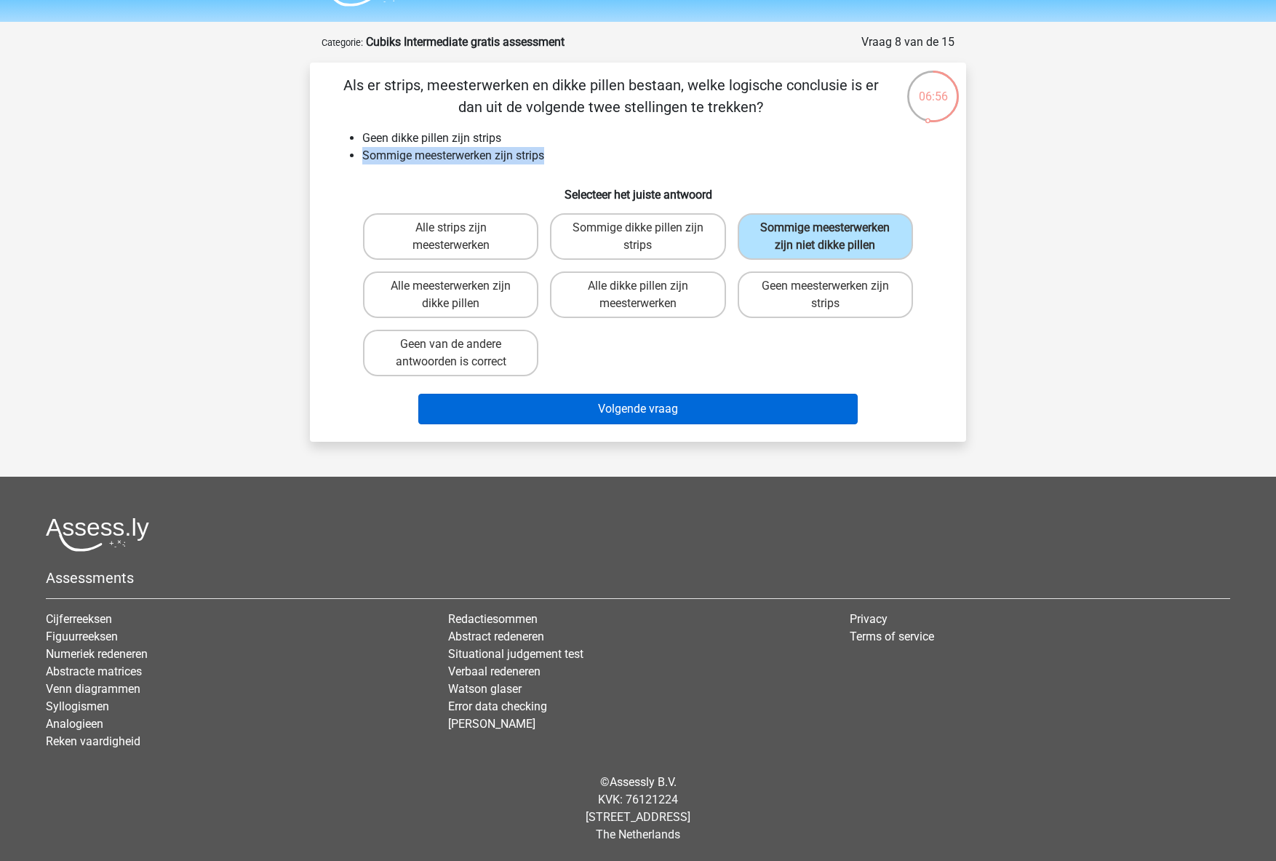
click at [698, 424] on button "Volgende vraag" at bounding box center [638, 409] width 440 height 31
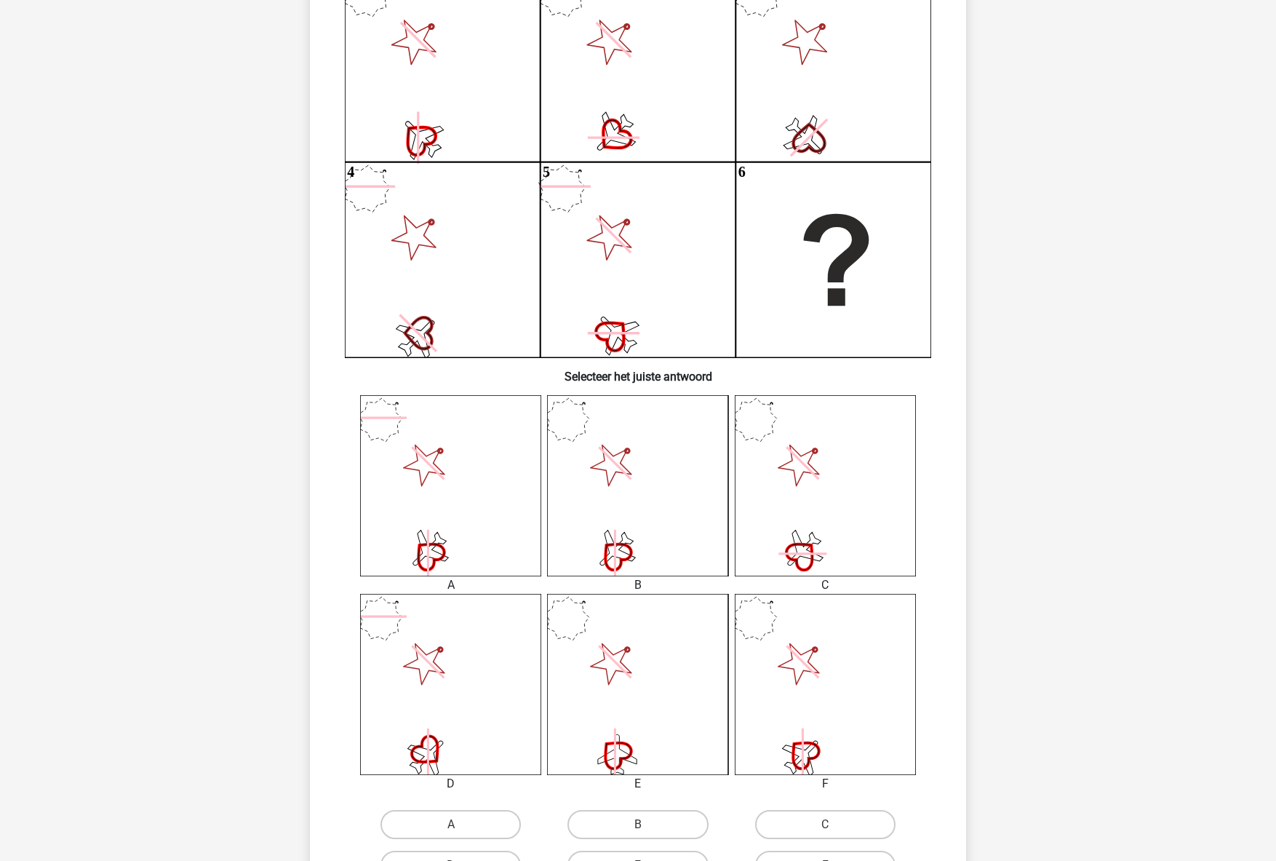
scroll to position [185, 0]
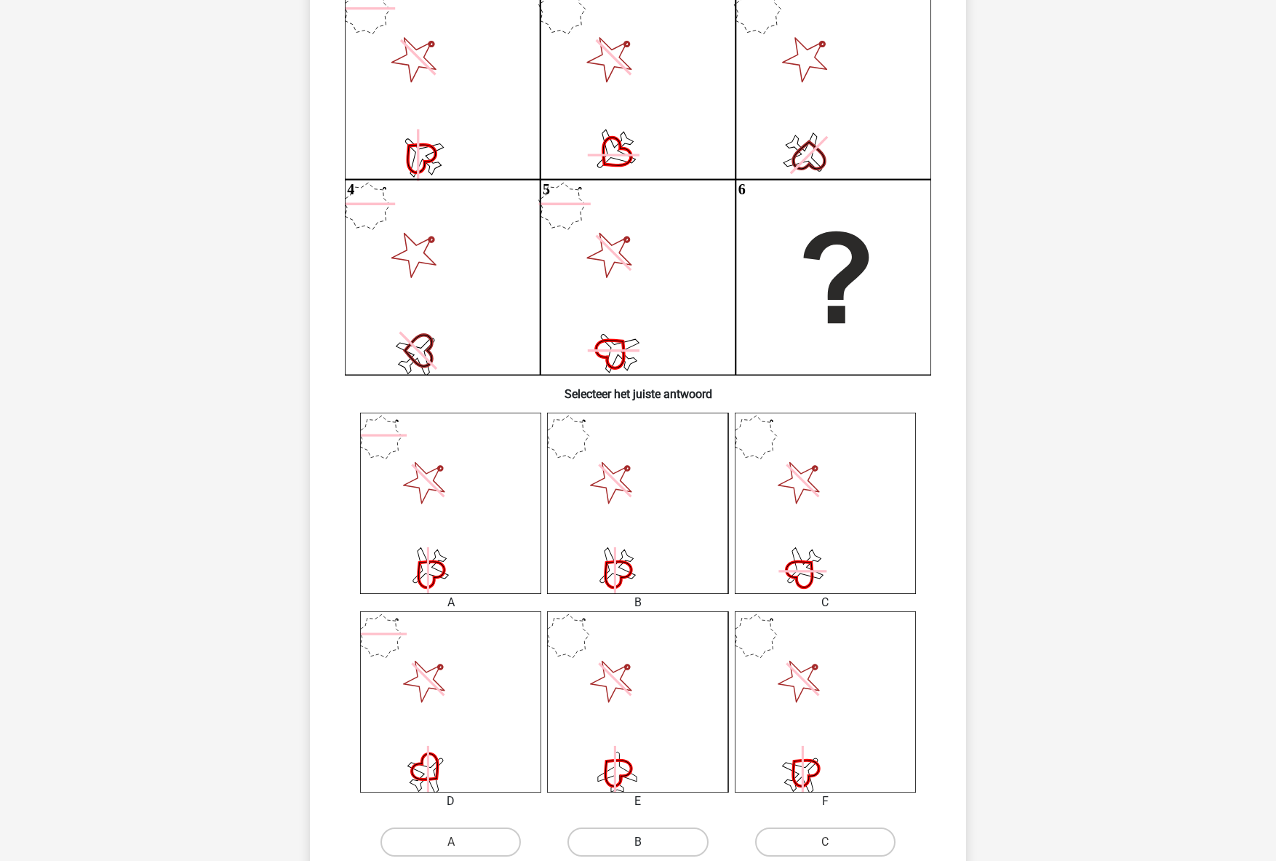
click at [646, 839] on label "B" at bounding box center [637, 841] width 140 height 29
click at [646, 842] on input "B" at bounding box center [642, 846] width 9 height 9
radio input "true"
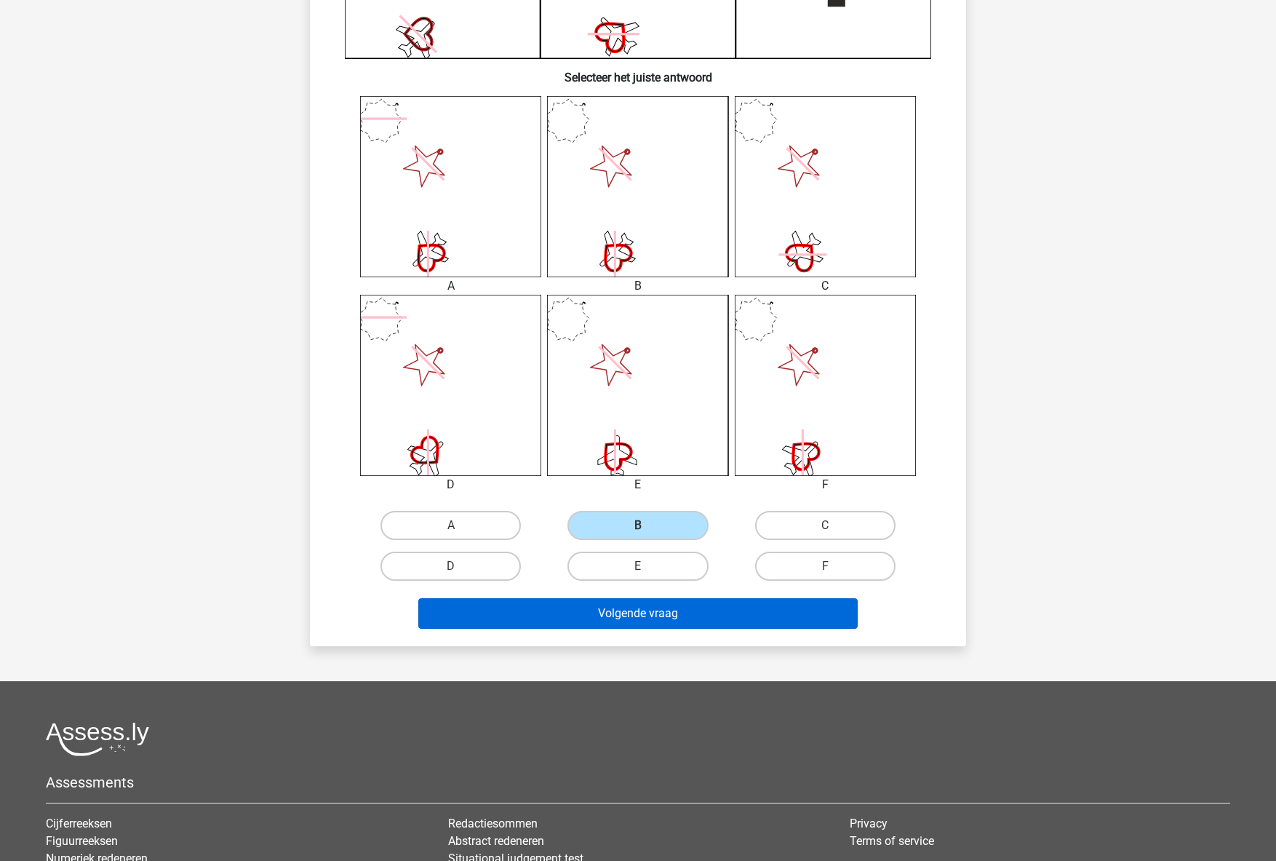
click at [728, 625] on button "Volgende vraag" at bounding box center [638, 613] width 440 height 31
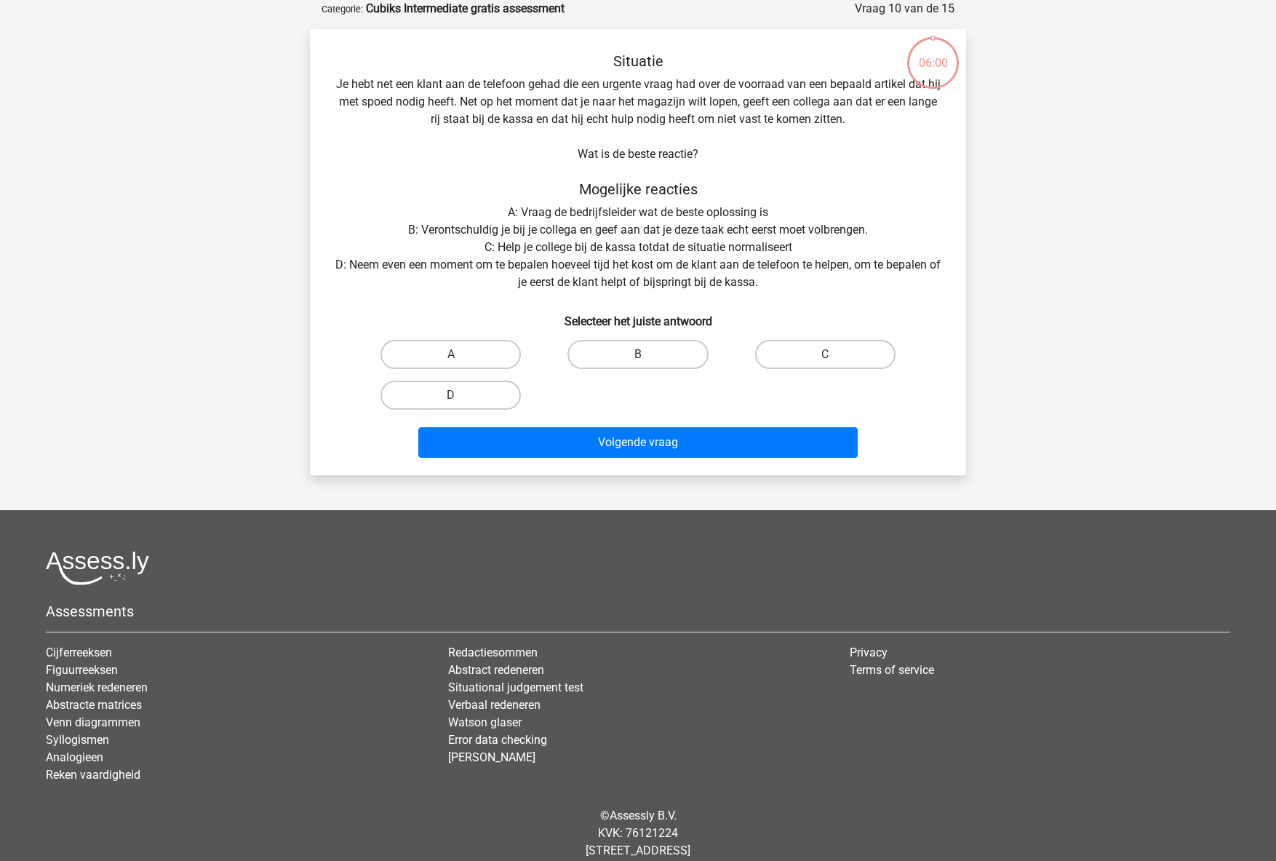
scroll to position [0, 0]
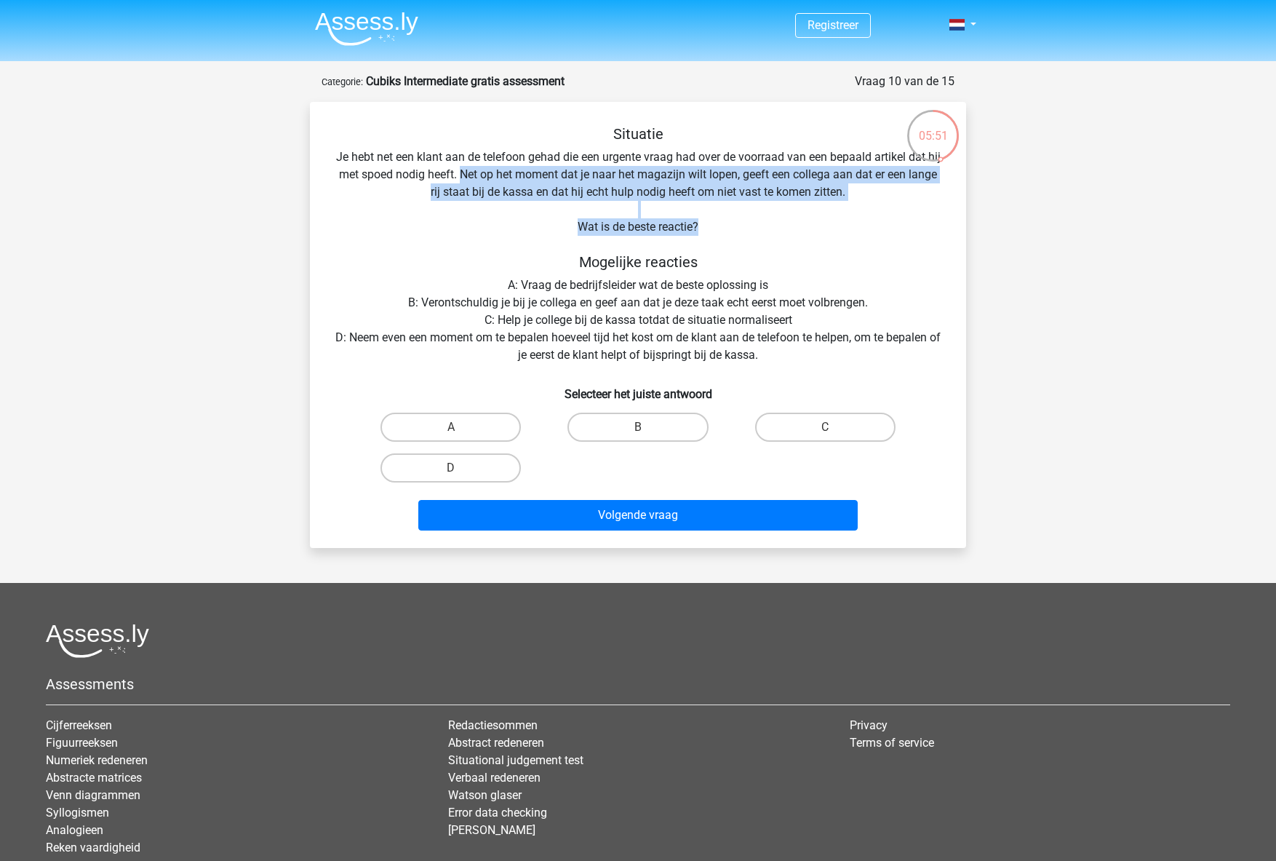
drag, startPoint x: 458, startPoint y: 171, endPoint x: 847, endPoint y: 231, distance: 393.8
click at [847, 231] on div "Situatie Je hebt net een klant aan de telefoon gehad die een urgente vraag had …" at bounding box center [638, 330] width 645 height 411
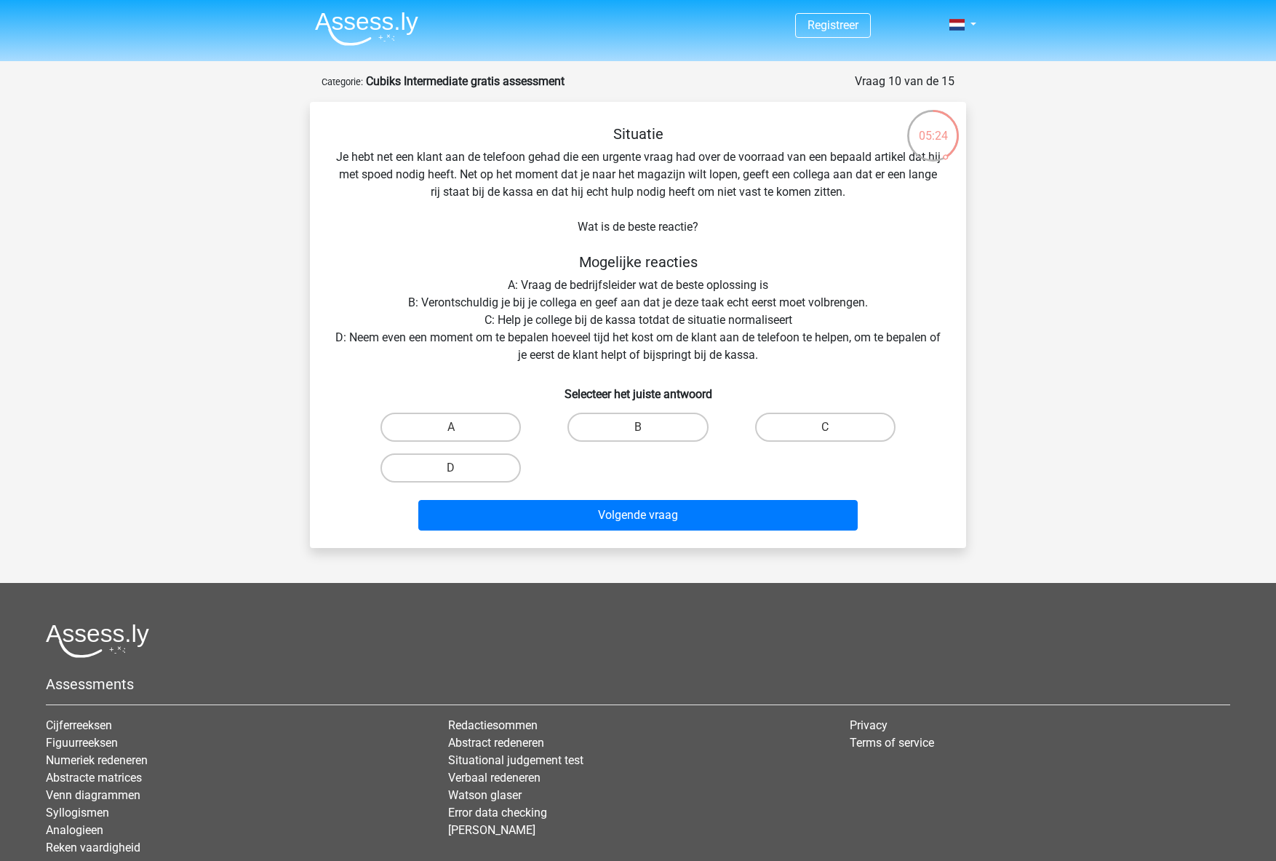
click at [524, 353] on div "Situatie Je hebt net een klant aan de telefoon gehad die een urgente vraag had …" at bounding box center [638, 330] width 645 height 411
click at [438, 466] on label "D" at bounding box center [450, 467] width 140 height 29
click at [451, 468] on input "D" at bounding box center [455, 472] width 9 height 9
radio input "true"
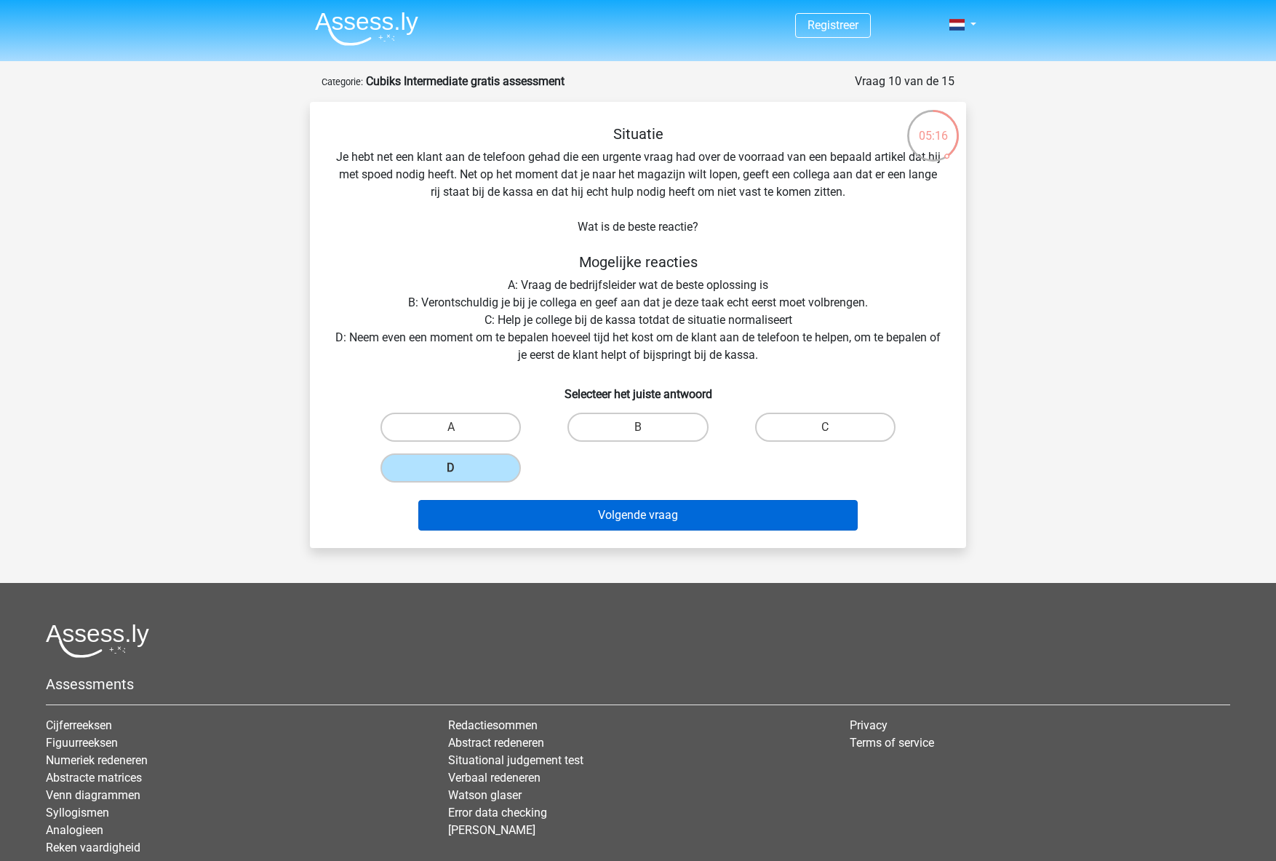
click at [554, 519] on button "Volgende vraag" at bounding box center [638, 515] width 440 height 31
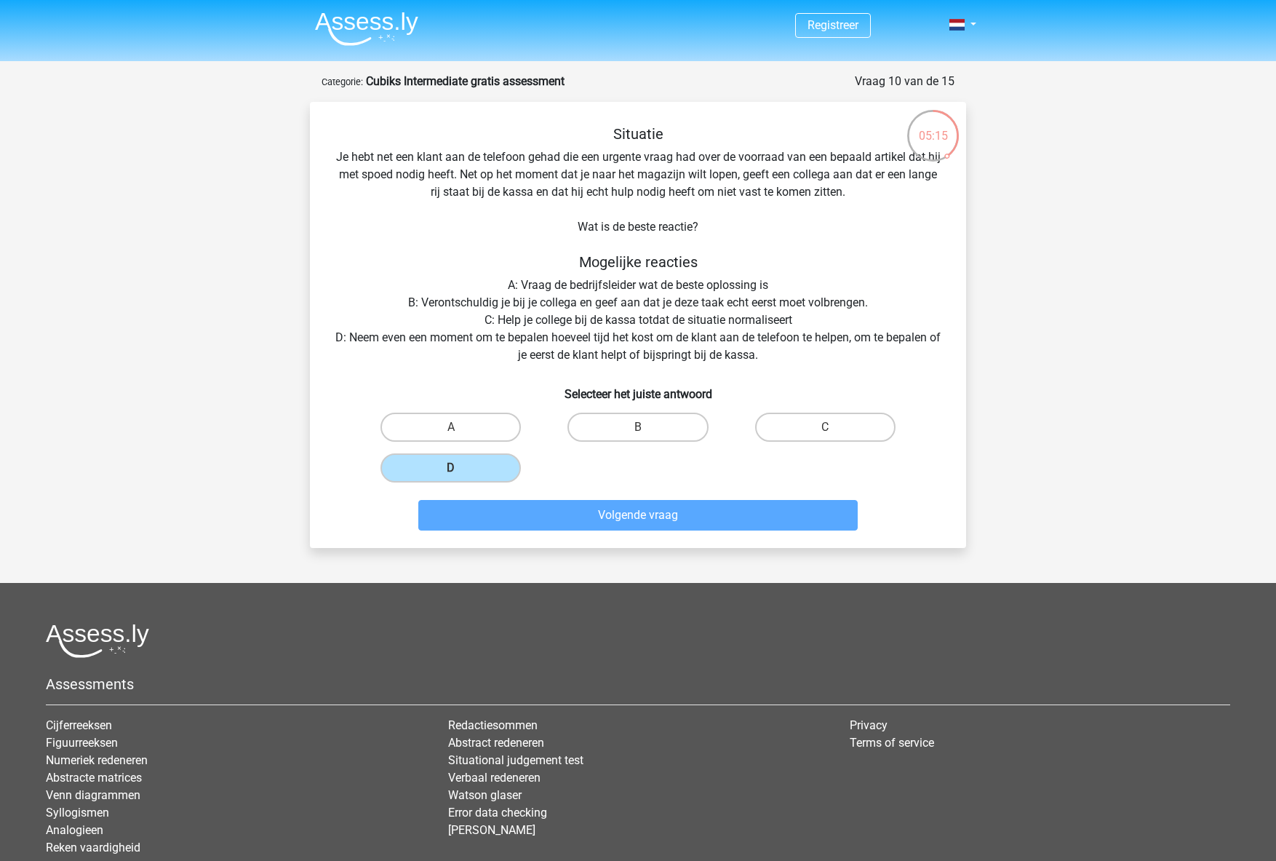
scroll to position [47, 0]
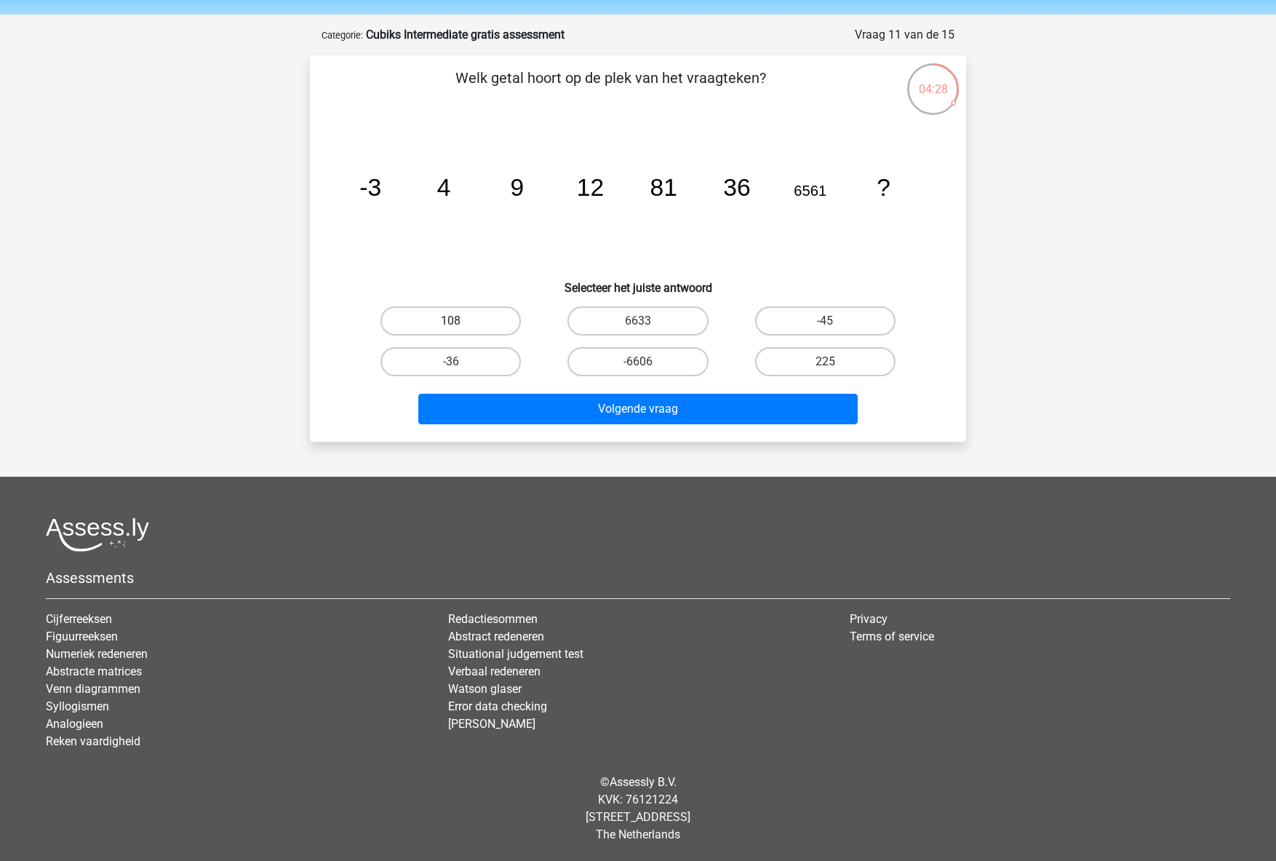
click at [484, 316] on label "108" at bounding box center [450, 320] width 140 height 29
click at [460, 321] on input "108" at bounding box center [455, 325] width 9 height 9
radio input "true"
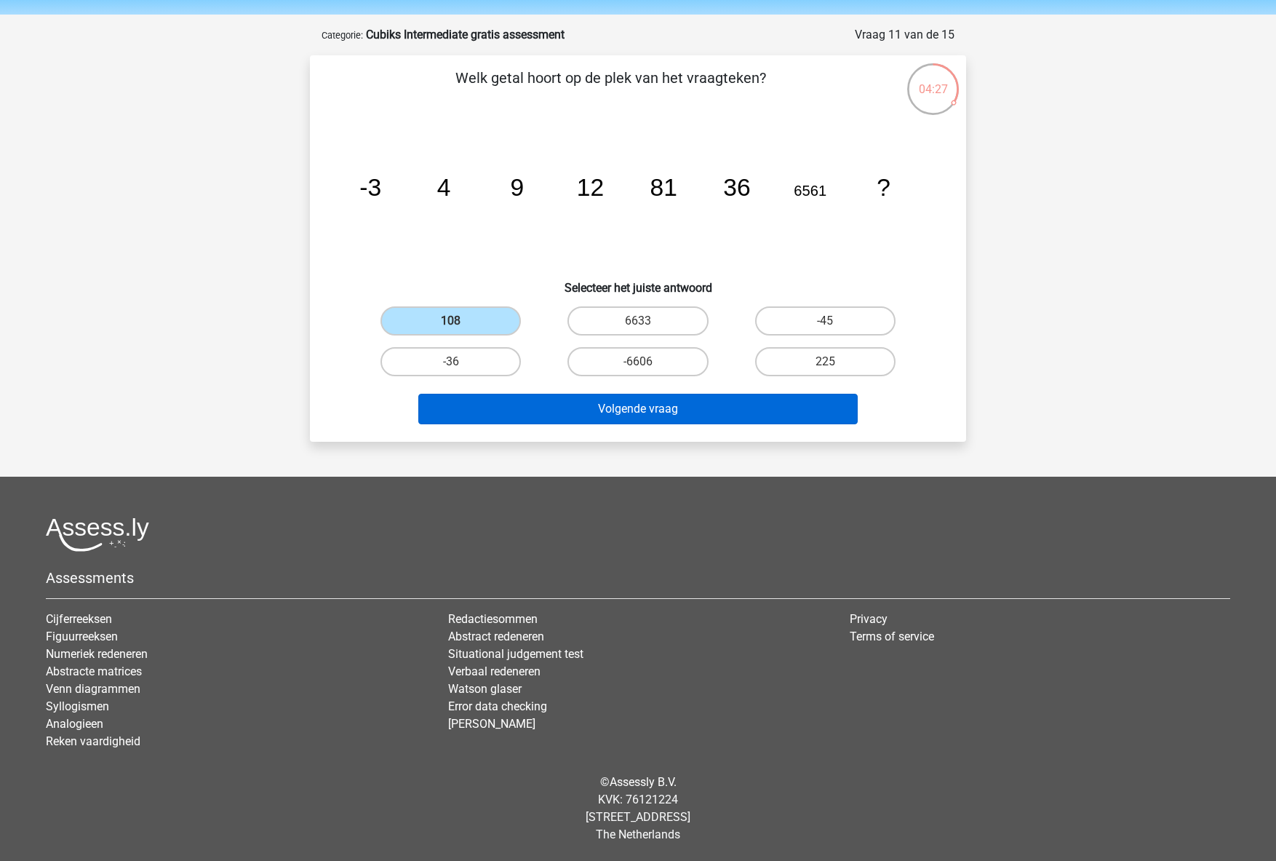
click at [609, 404] on button "Volgende vraag" at bounding box center [638, 409] width 440 height 31
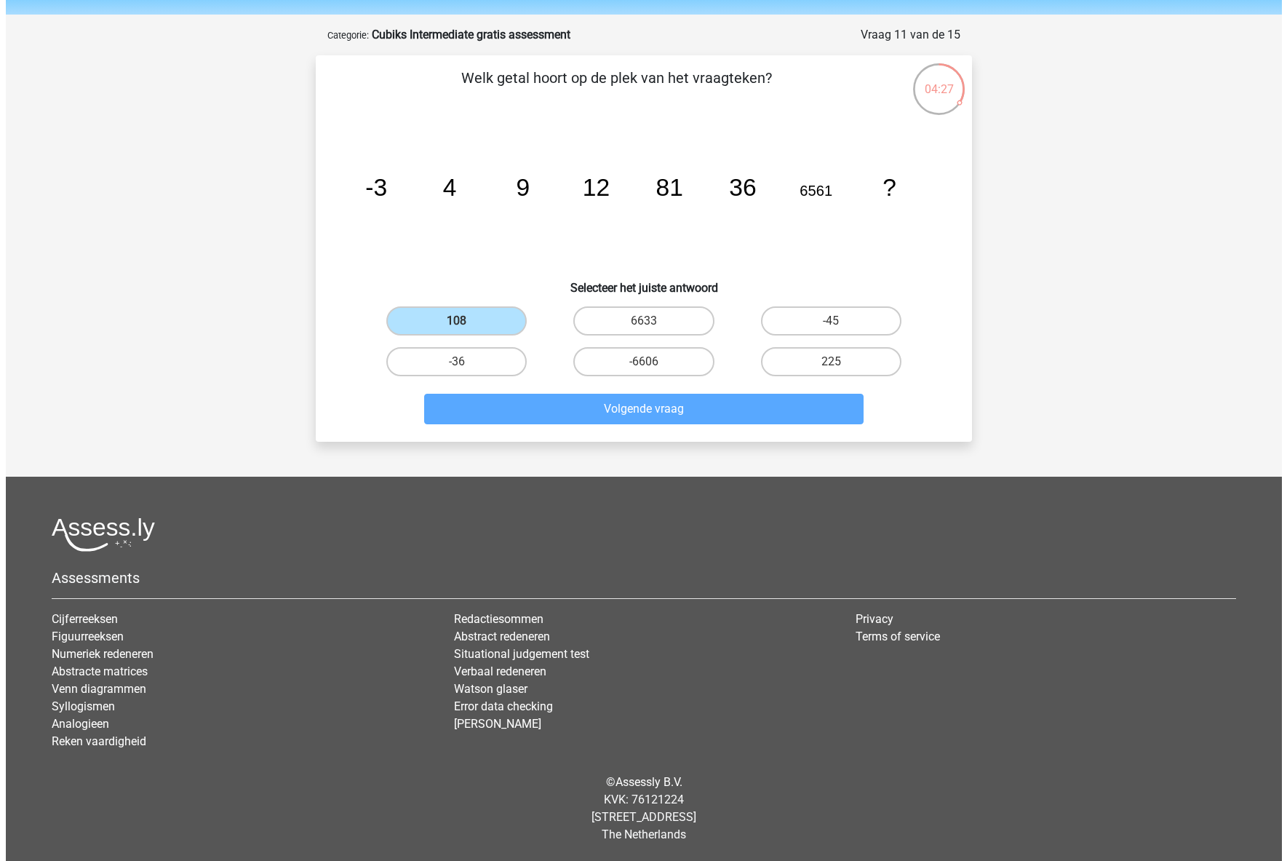
scroll to position [0, 0]
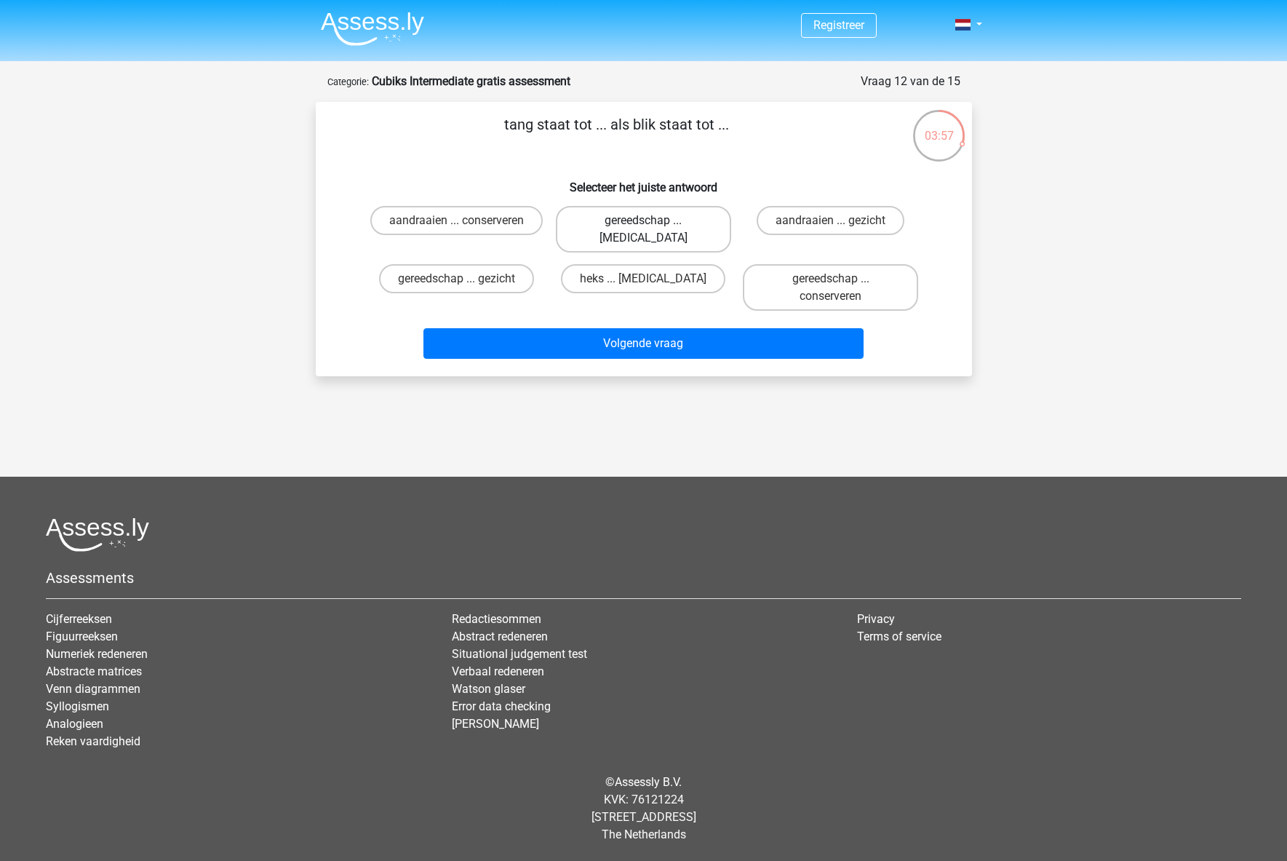
click at [663, 220] on label "gereedschap ... ogen" at bounding box center [643, 229] width 175 height 47
click at [653, 220] on input "gereedschap ... ogen" at bounding box center [647, 224] width 9 height 9
radio input "true"
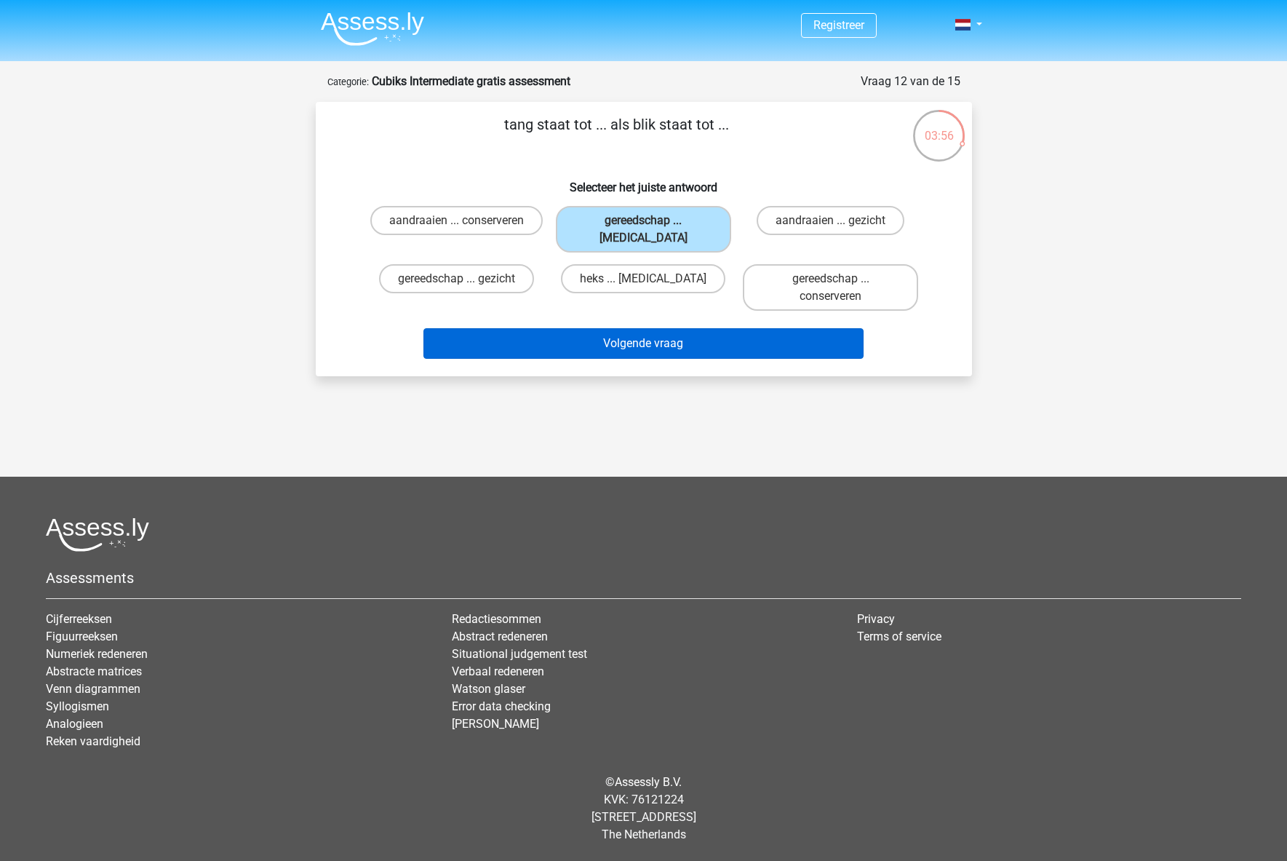
click at [725, 328] on button "Volgende vraag" at bounding box center [643, 343] width 440 height 31
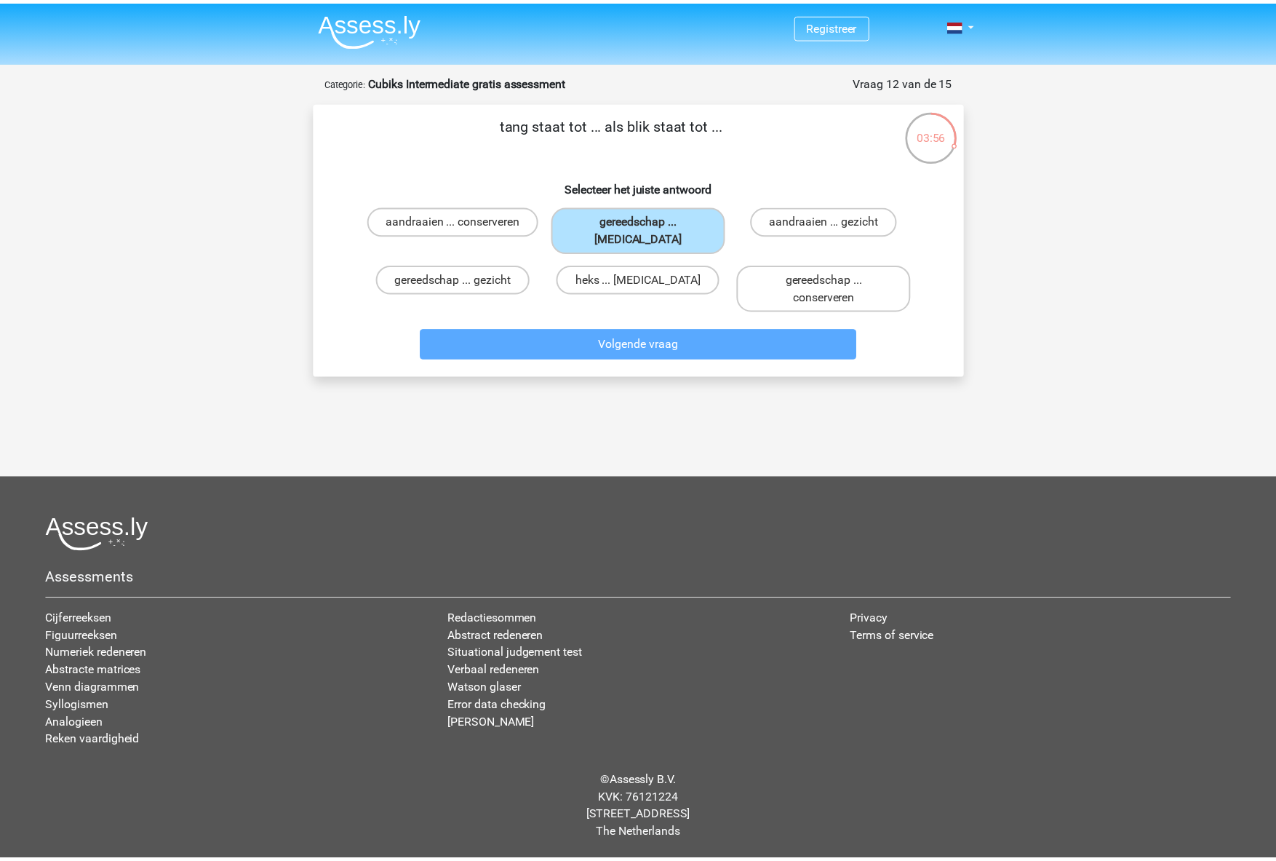
scroll to position [39, 0]
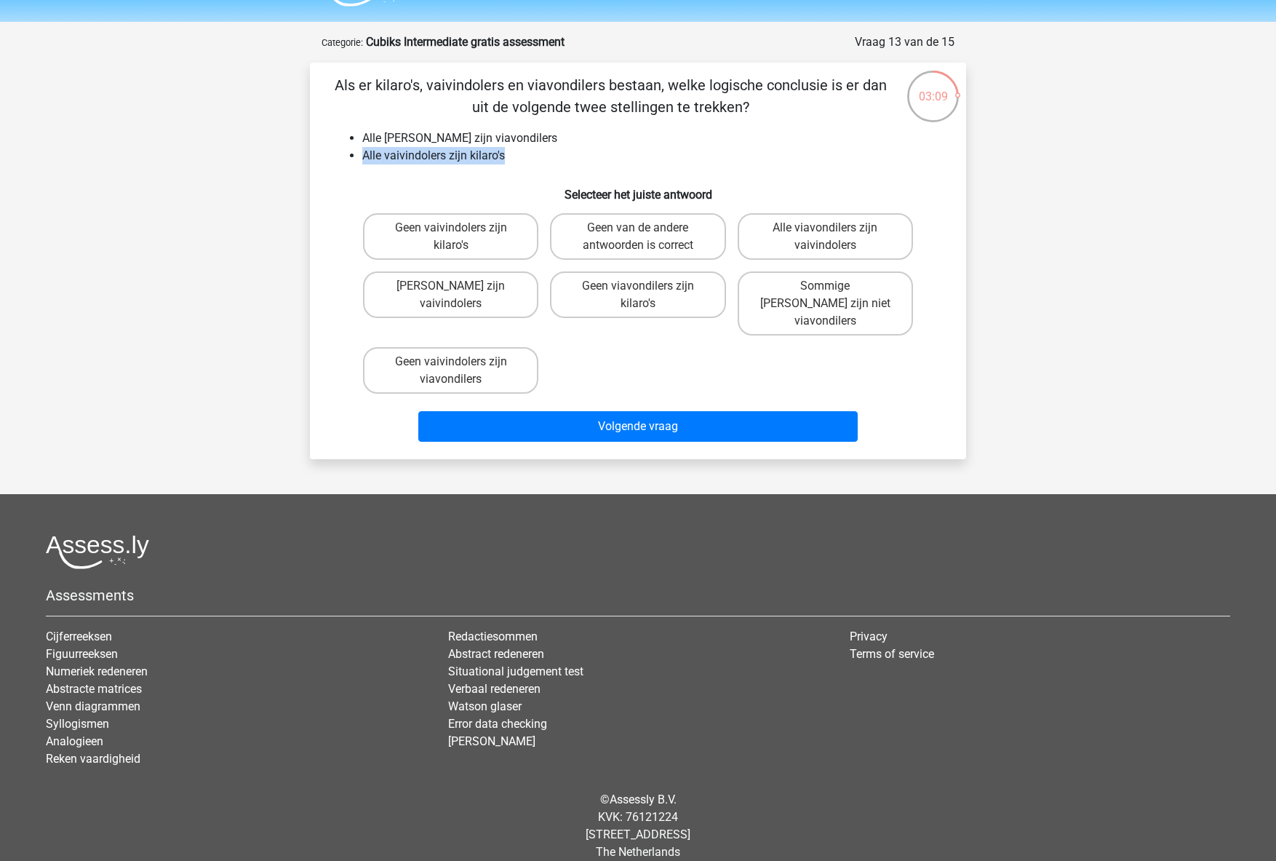
drag, startPoint x: 367, startPoint y: 156, endPoint x: 526, endPoint y: 156, distance: 158.6
click at [526, 156] on li "Alle vaivindolers zijn kilaro's" at bounding box center [652, 155] width 581 height 17
click at [800, 231] on label "Alle viavondilers zijn vaivindolers" at bounding box center [825, 236] width 175 height 47
click at [825, 231] on input "Alle viavondilers zijn vaivindolers" at bounding box center [829, 232] width 9 height 9
radio input "true"
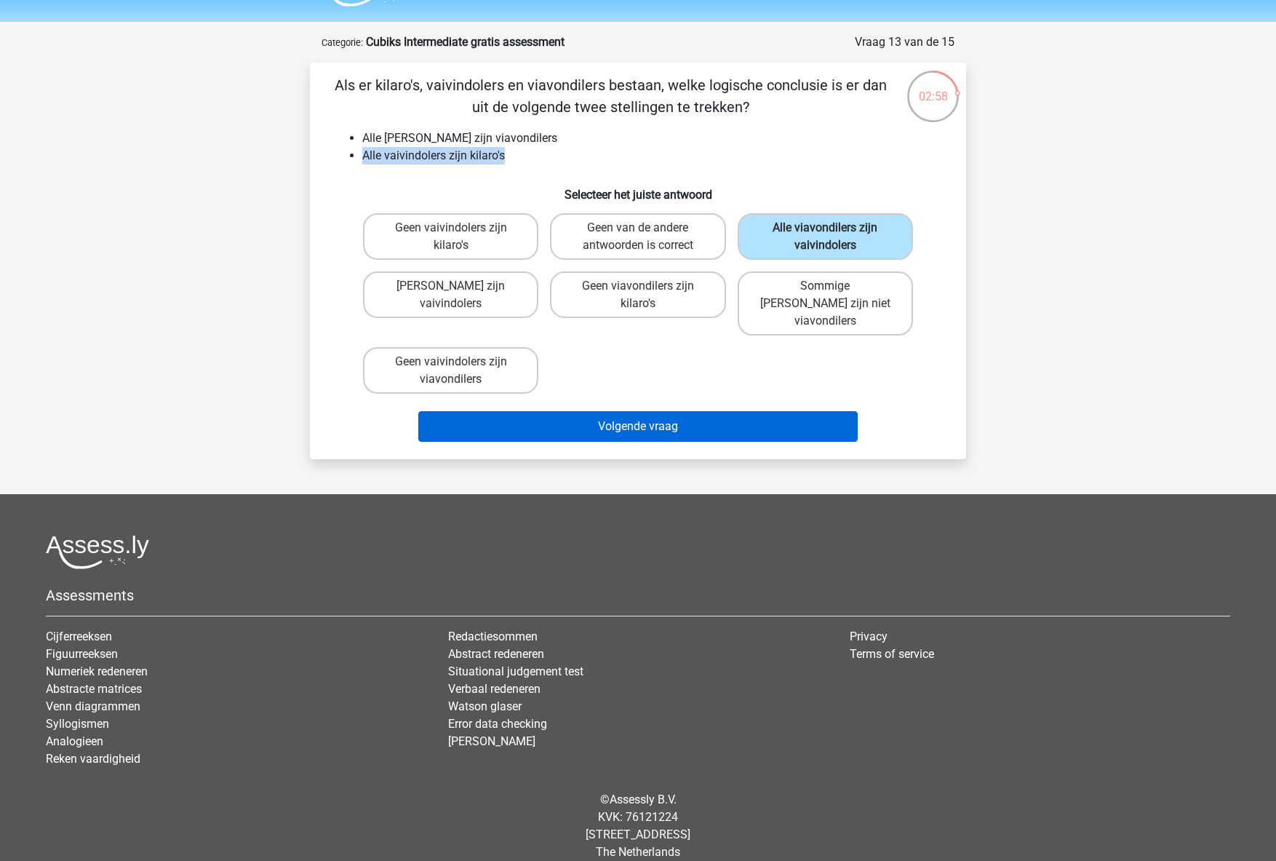
click at [690, 415] on button "Volgende vraag" at bounding box center [638, 426] width 440 height 31
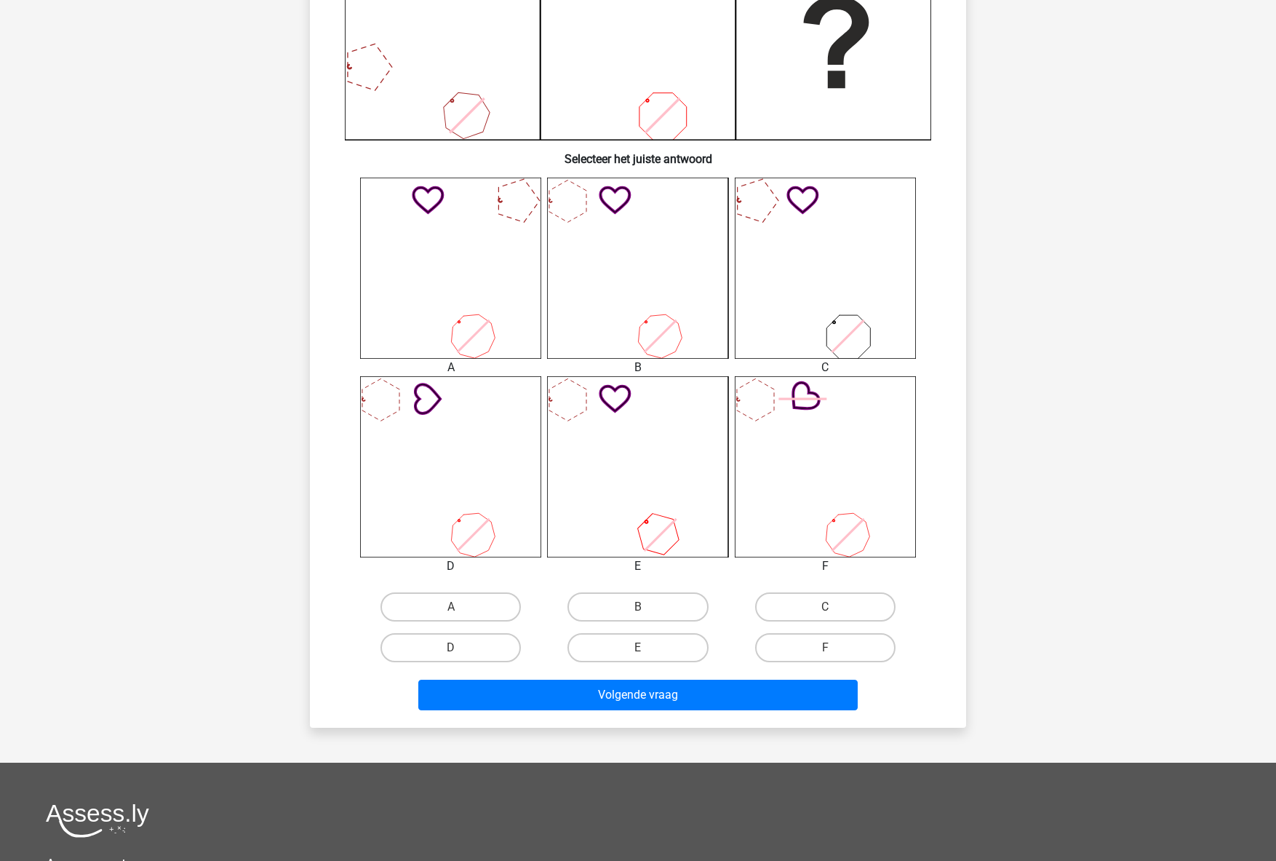
scroll to position [593, 0]
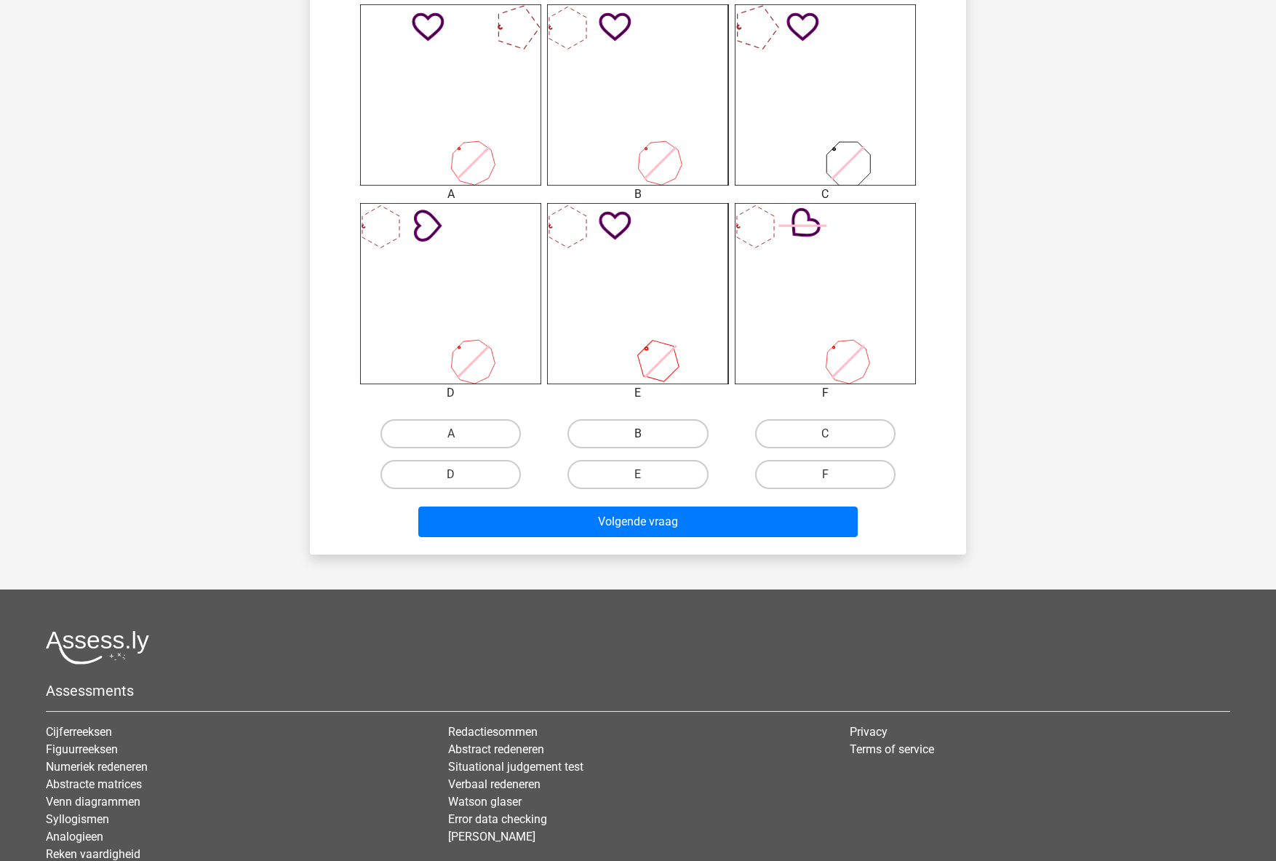
click at [671, 437] on label "B" at bounding box center [637, 433] width 140 height 29
click at [647, 437] on input "B" at bounding box center [642, 438] width 9 height 9
radio input "true"
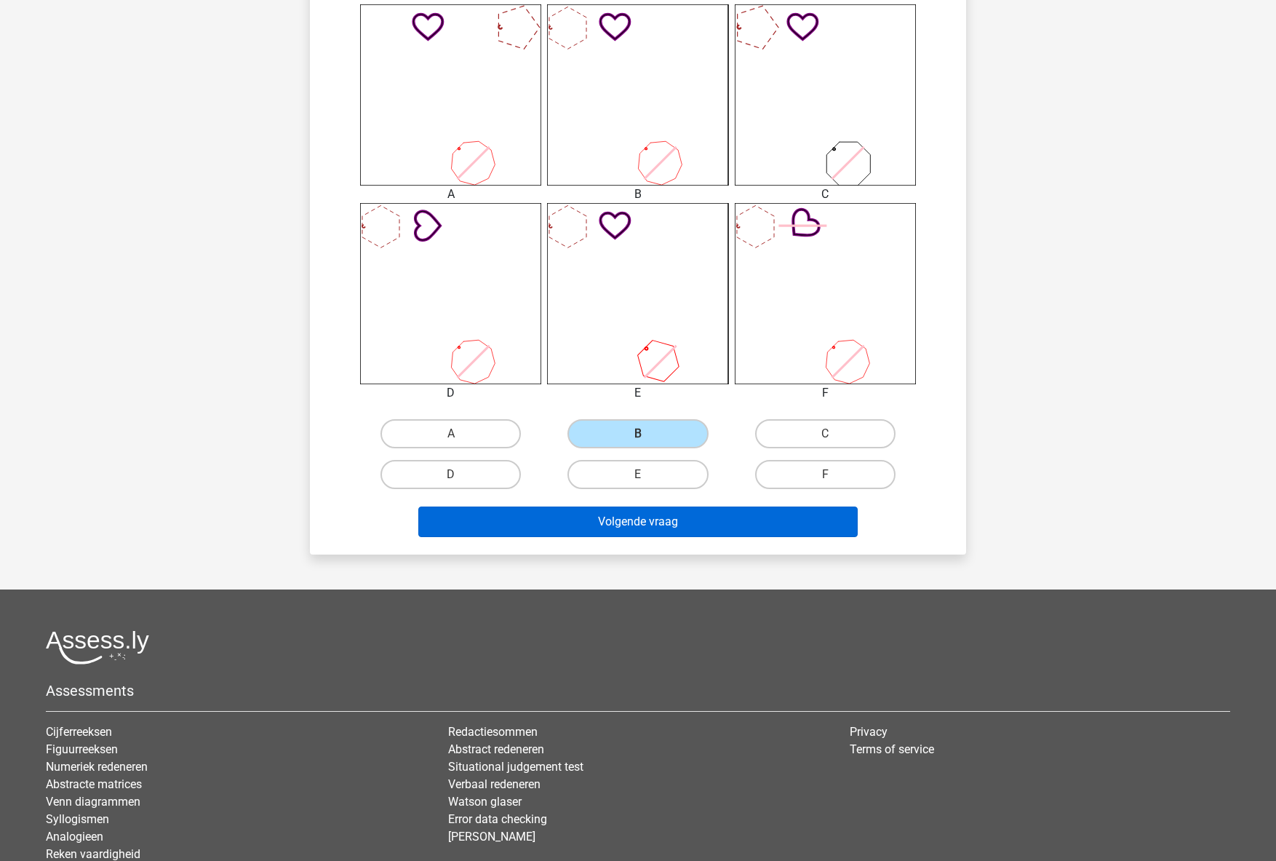
click at [666, 518] on button "Volgende vraag" at bounding box center [638, 521] width 440 height 31
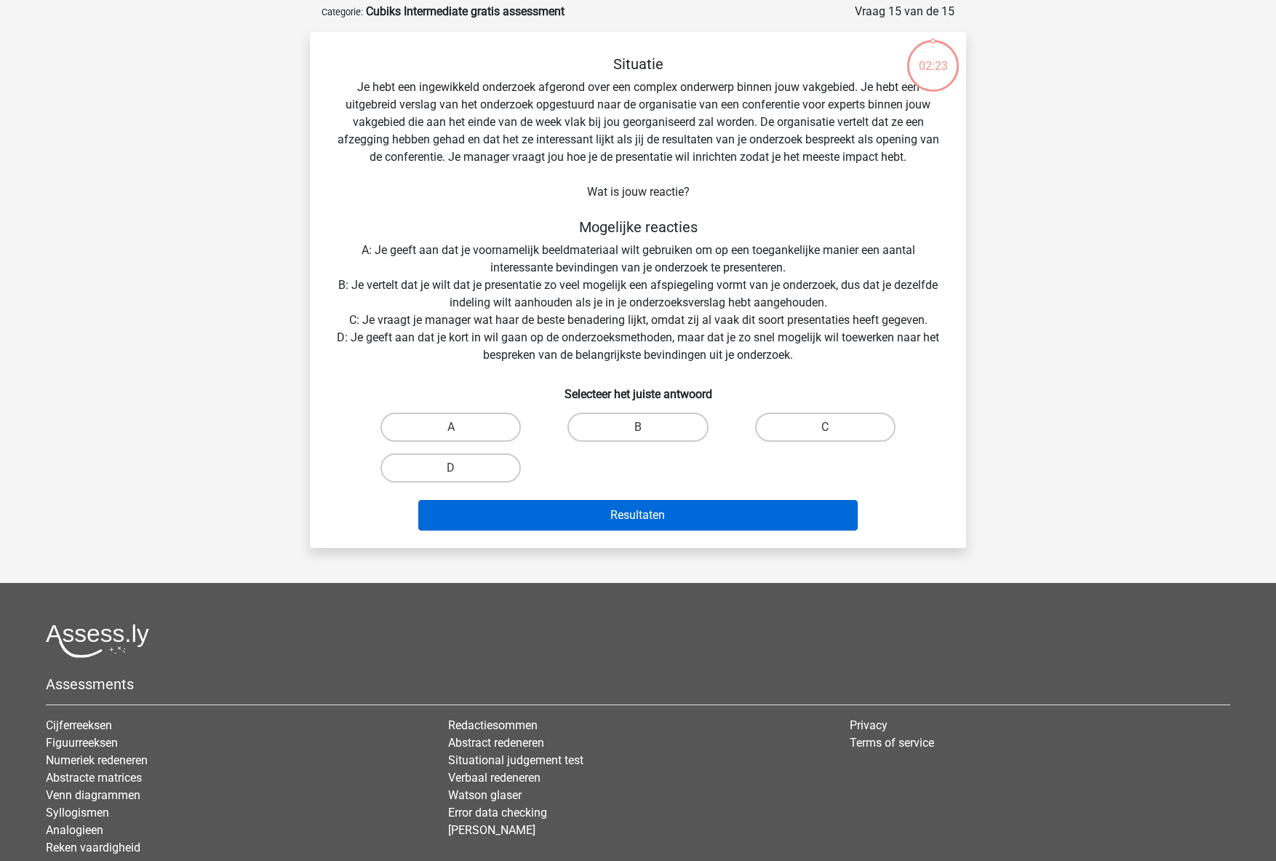
scroll to position [0, 0]
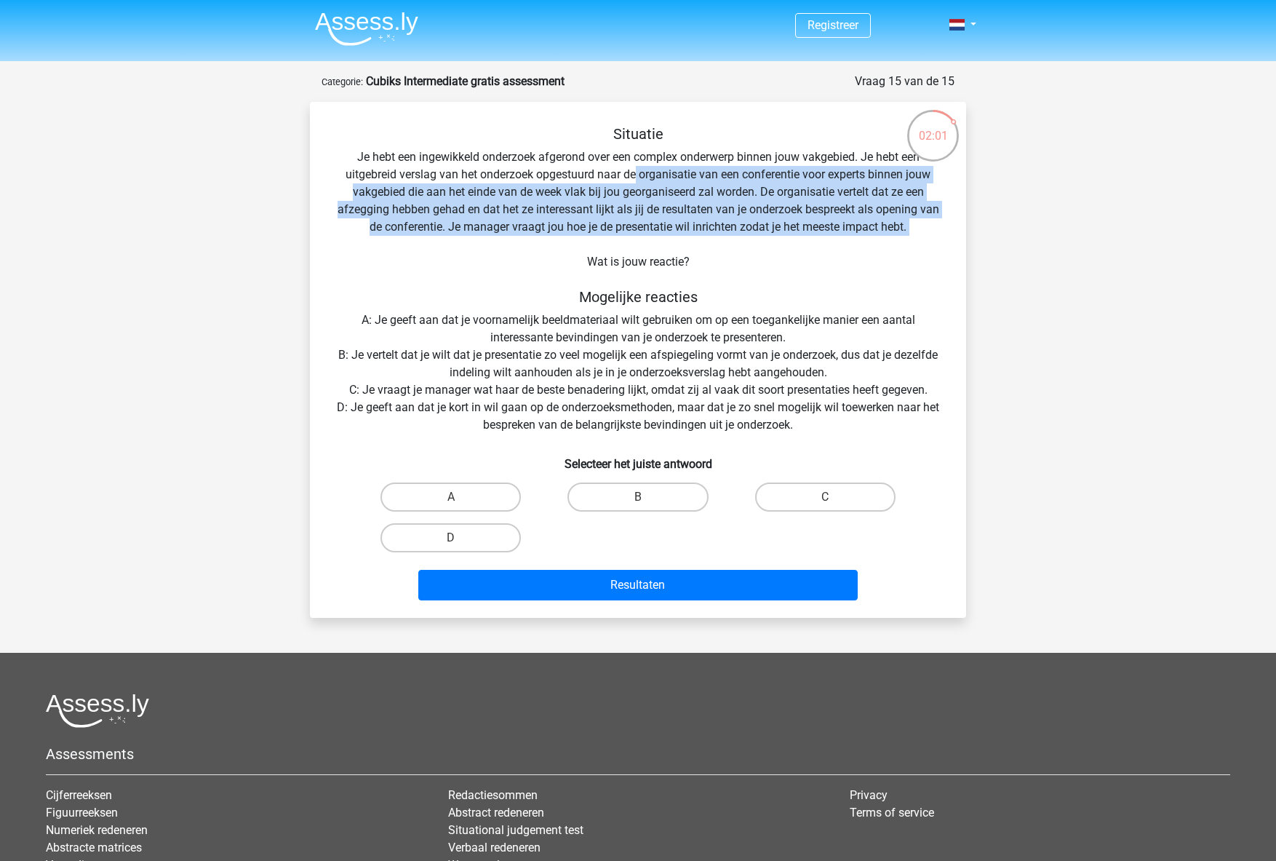
drag, startPoint x: 635, startPoint y: 175, endPoint x: 910, endPoint y: 235, distance: 281.4
click at [910, 235] on div "Situatie Je hebt een ingewikkeld onderzoek afgerond over een complex onderwerp …" at bounding box center [638, 365] width 645 height 481
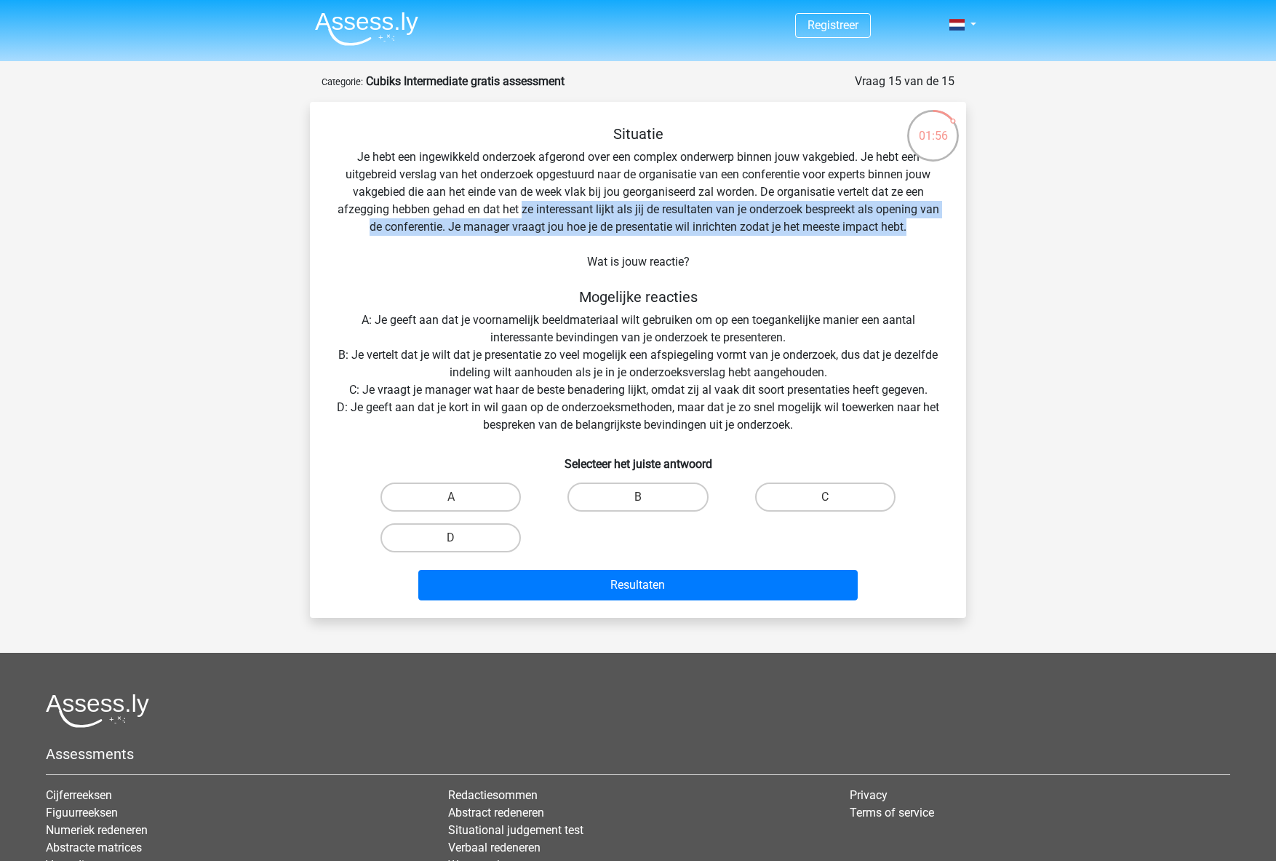
drag, startPoint x: 520, startPoint y: 207, endPoint x: 933, endPoint y: 224, distance: 413.6
click at [933, 224] on div "Situatie Je hebt een ingewikkeld onderzoek afgerond over een complex onderwerp …" at bounding box center [638, 365] width 645 height 481
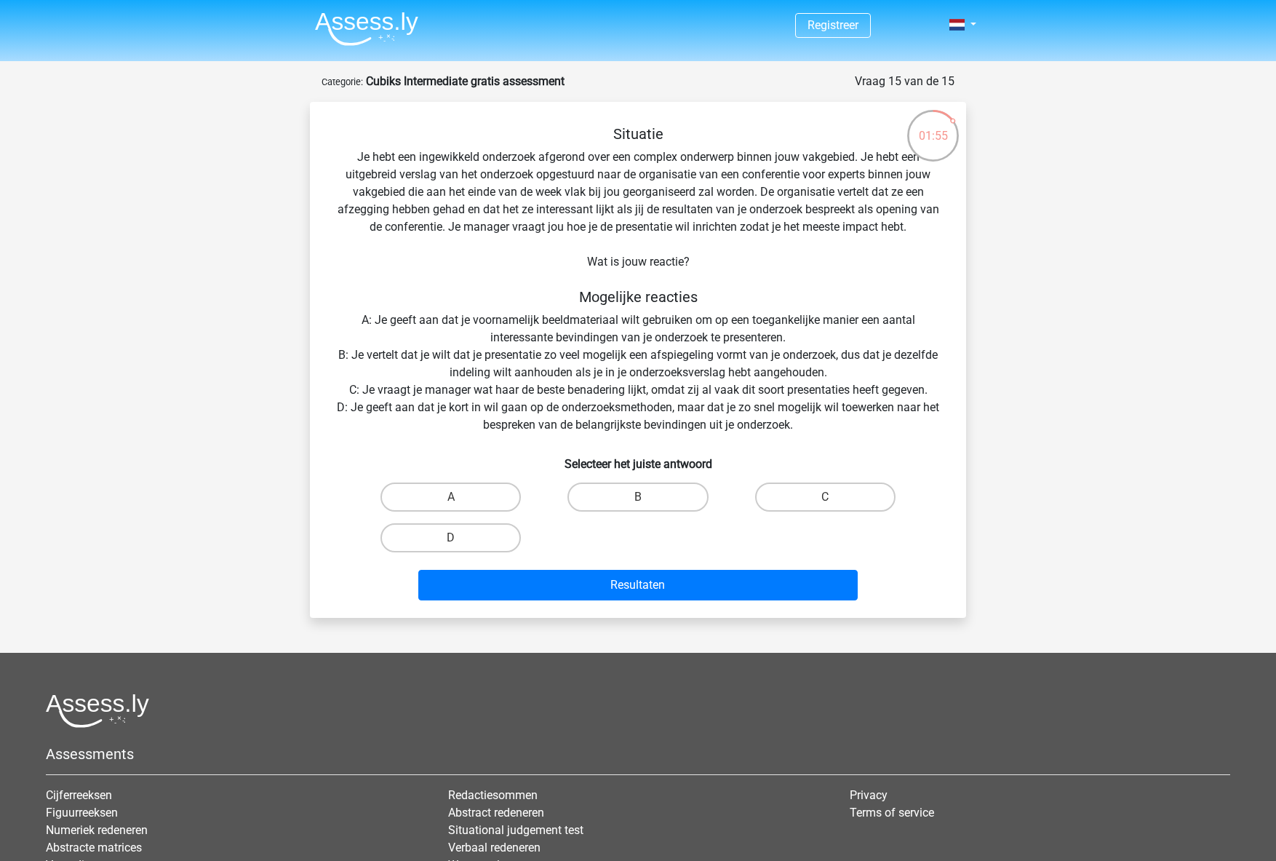
click at [915, 234] on div "Situatie Je hebt een ingewikkeld onderzoek afgerond over een complex onderwerp …" at bounding box center [638, 365] width 645 height 481
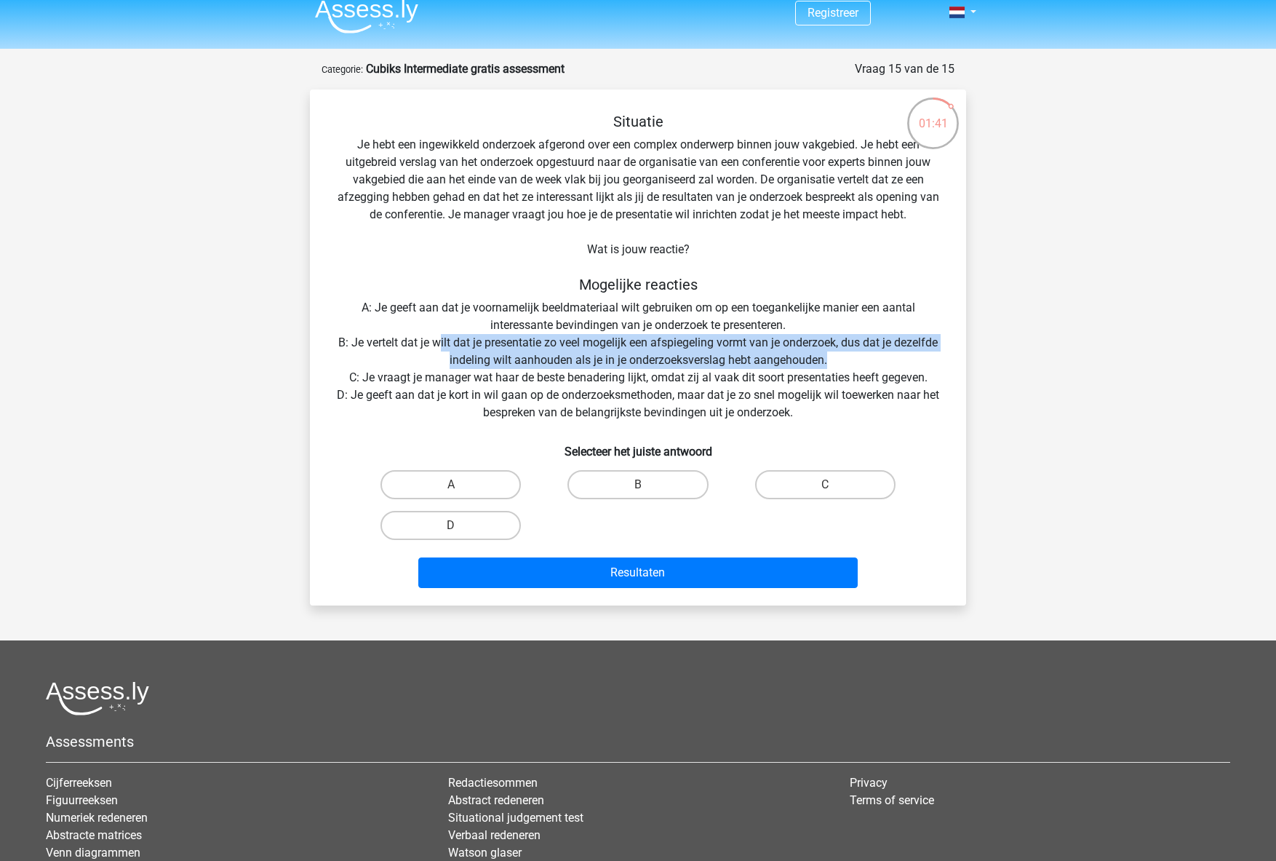
drag, startPoint x: 439, startPoint y: 342, endPoint x: 834, endPoint y: 356, distance: 395.3
click at [834, 356] on div "Situatie Je hebt een ingewikkeld onderzoek afgerond over een complex onderwerp …" at bounding box center [638, 353] width 645 height 481
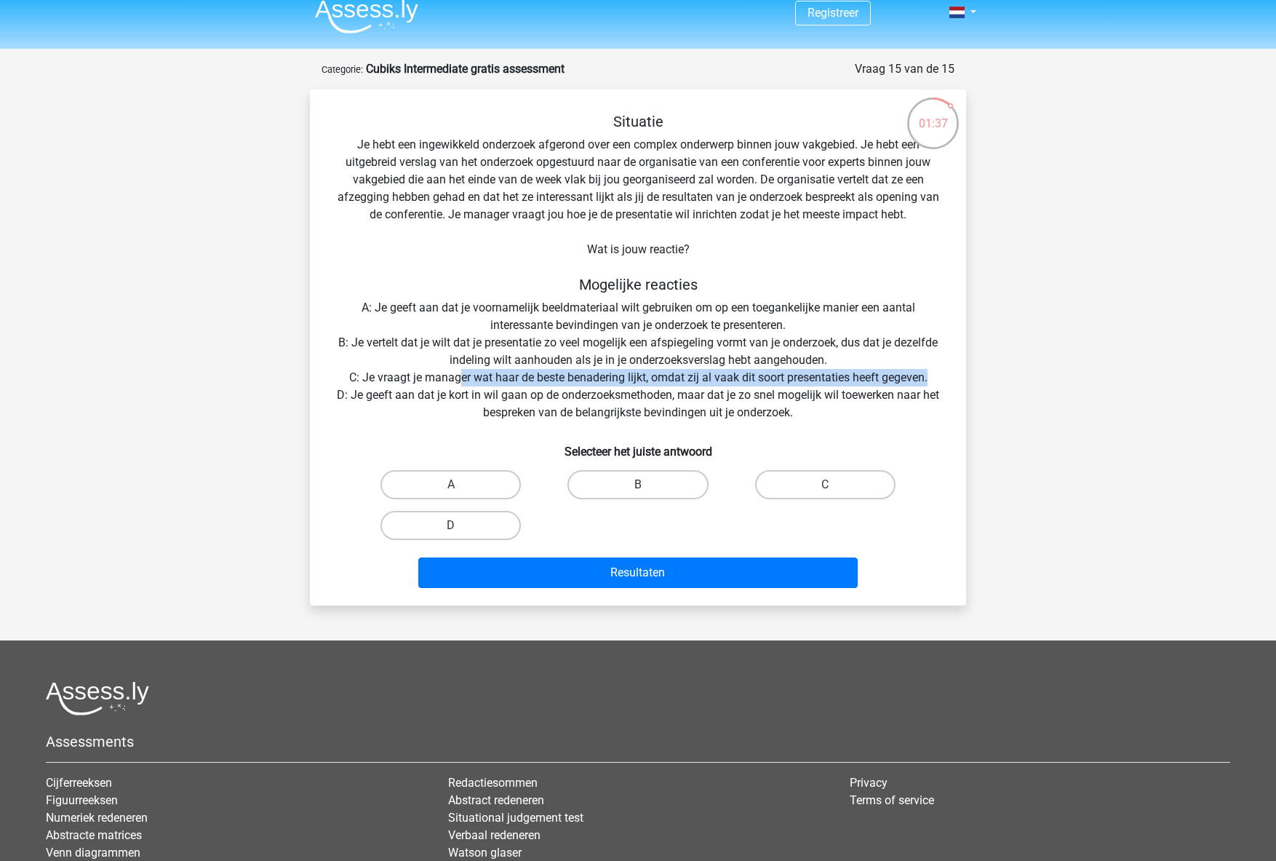
drag, startPoint x: 460, startPoint y: 375, endPoint x: 933, endPoint y: 383, distance: 472.2
click at [933, 383] on div "Situatie Je hebt een ingewikkeld onderzoek afgerond over een complex onderwerp …" at bounding box center [638, 353] width 645 height 481
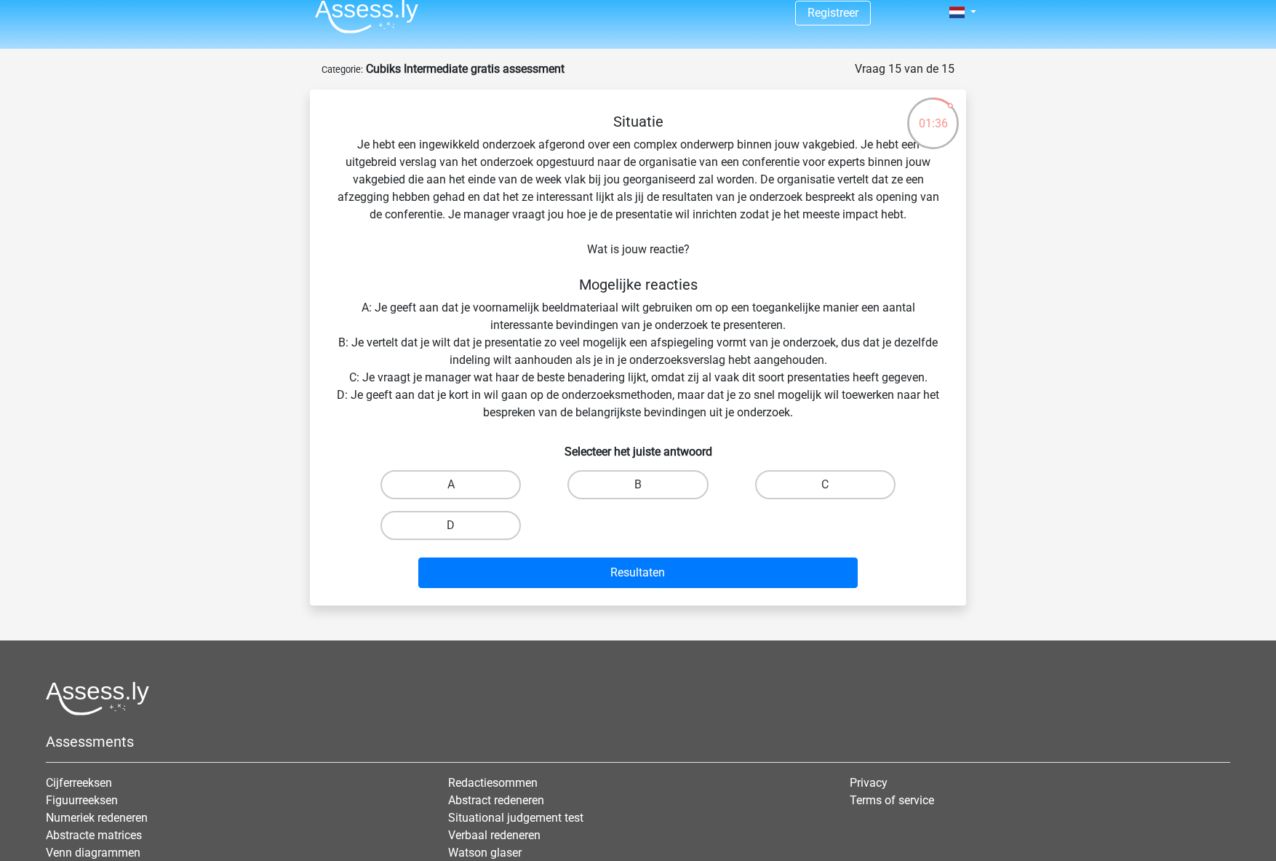
click at [758, 400] on div "Situatie Je hebt een ingewikkeld onderzoek afgerond over een complex onderwerp …" at bounding box center [638, 353] width 645 height 481
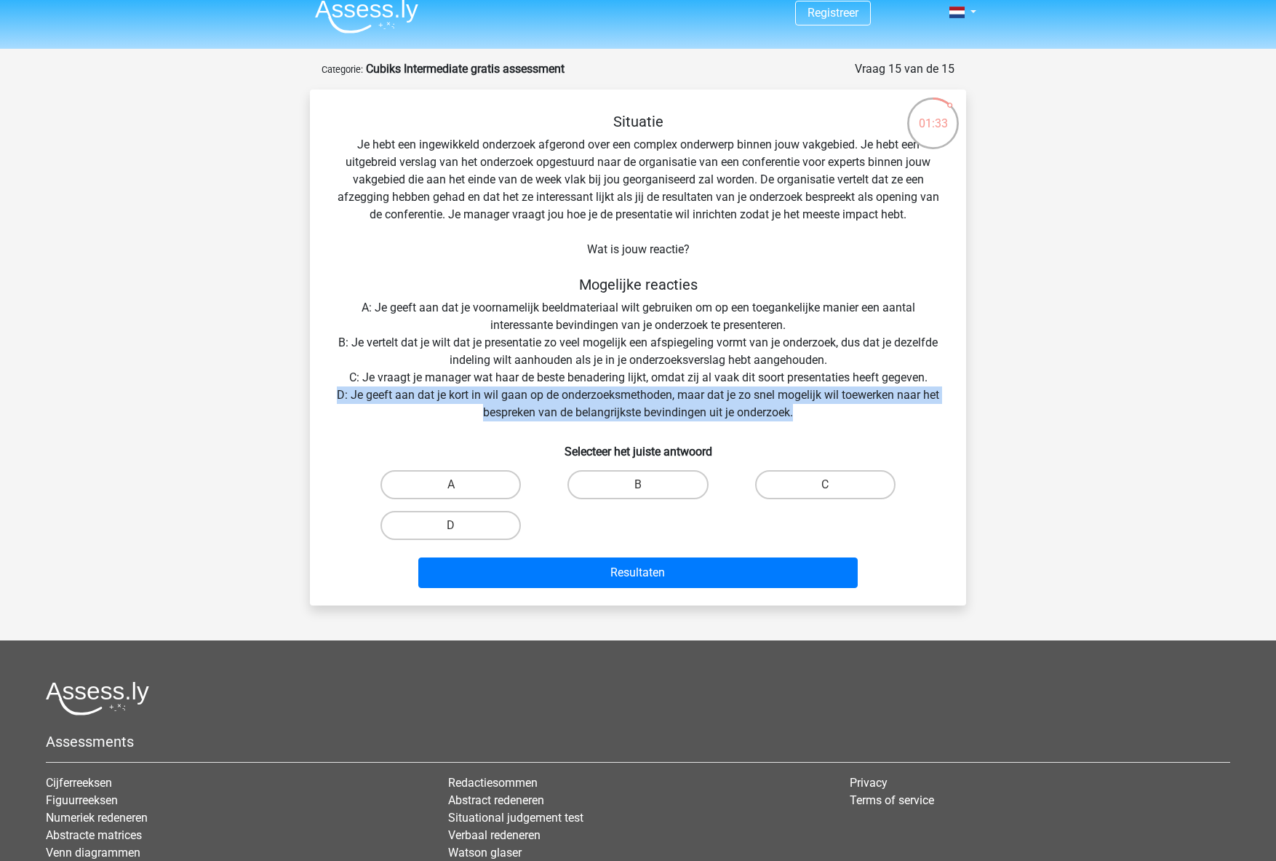
drag, startPoint x: 802, startPoint y: 413, endPoint x: 330, endPoint y: 401, distance: 472.3
click at [330, 401] on div "Situatie Je hebt een ingewikkeld onderzoek afgerond over een complex onderwerp …" at bounding box center [638, 353] width 645 height 481
click at [463, 523] on label "D" at bounding box center [450, 525] width 140 height 29
click at [460, 525] on input "D" at bounding box center [455, 529] width 9 height 9
radio input "true"
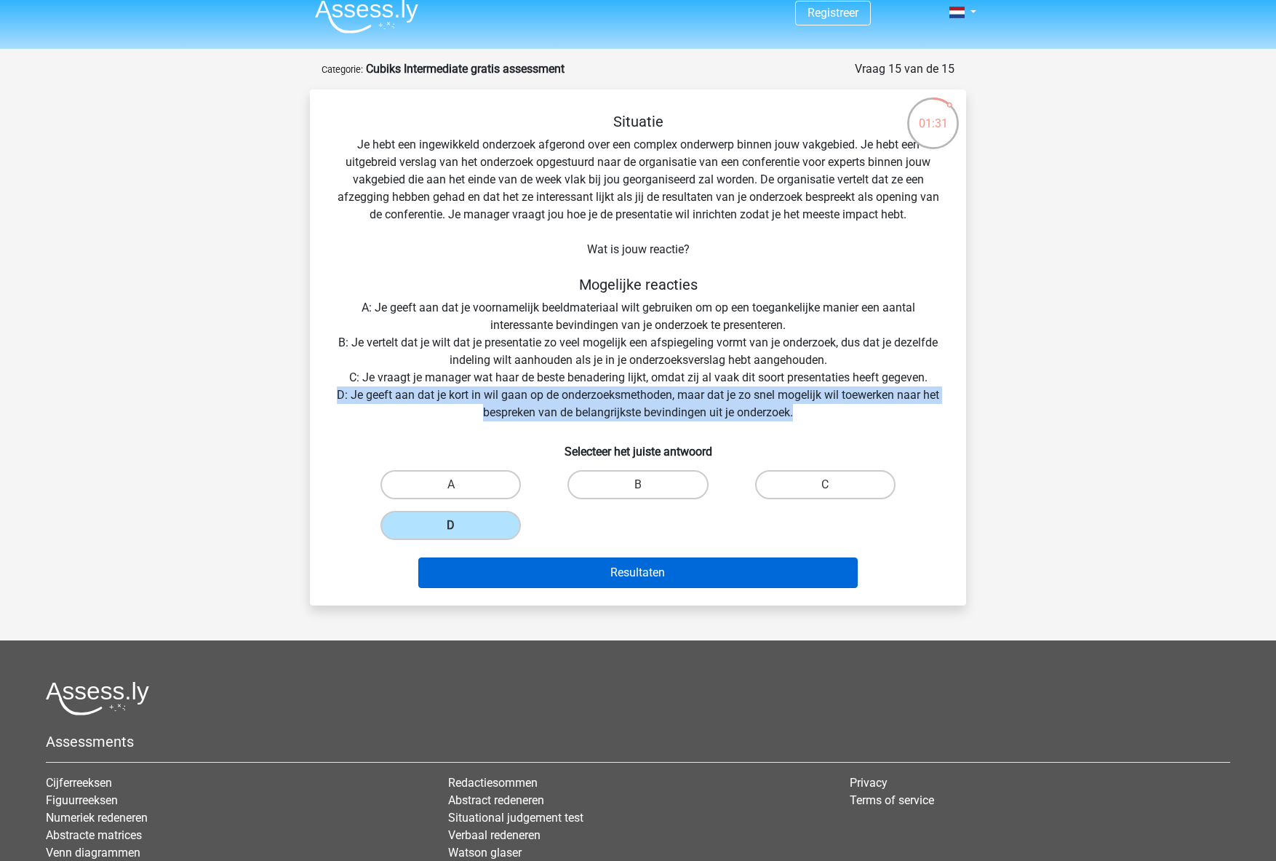
click at [583, 573] on button "Resultaten" at bounding box center [638, 572] width 440 height 31
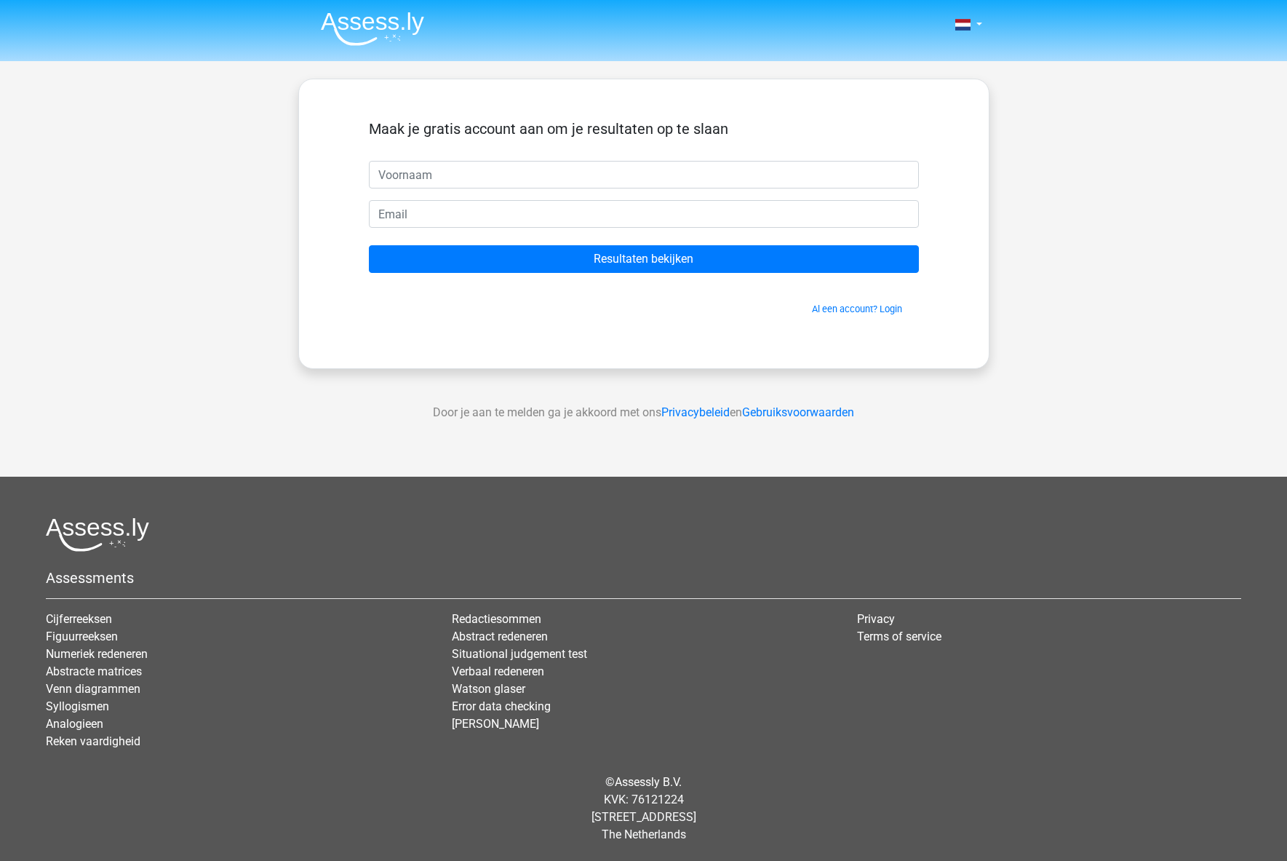
click at [443, 172] on input "text" at bounding box center [644, 175] width 550 height 28
type input "Manon"
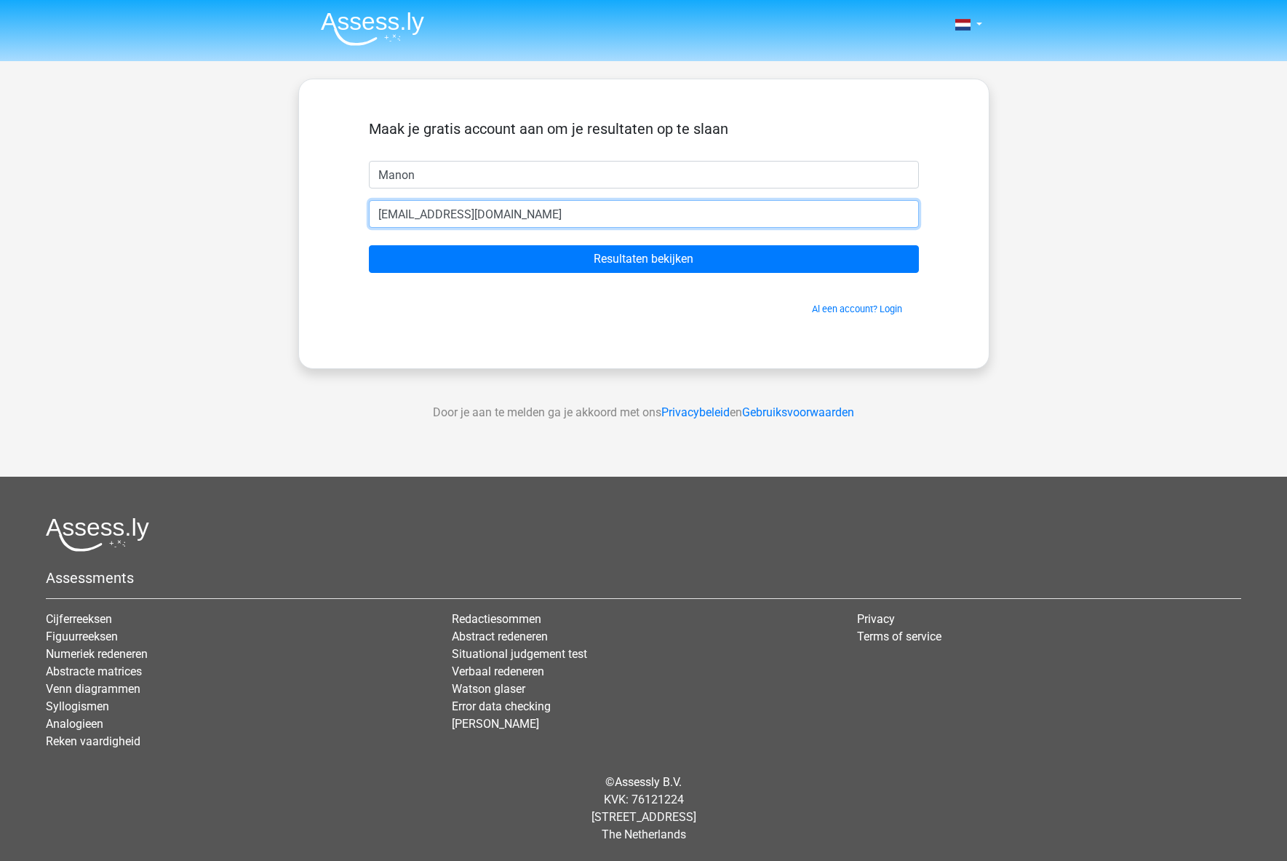
type input "[EMAIL_ADDRESS][DOMAIN_NAME]"
click at [643, 259] on input "Resultaten bekijken" at bounding box center [644, 259] width 550 height 28
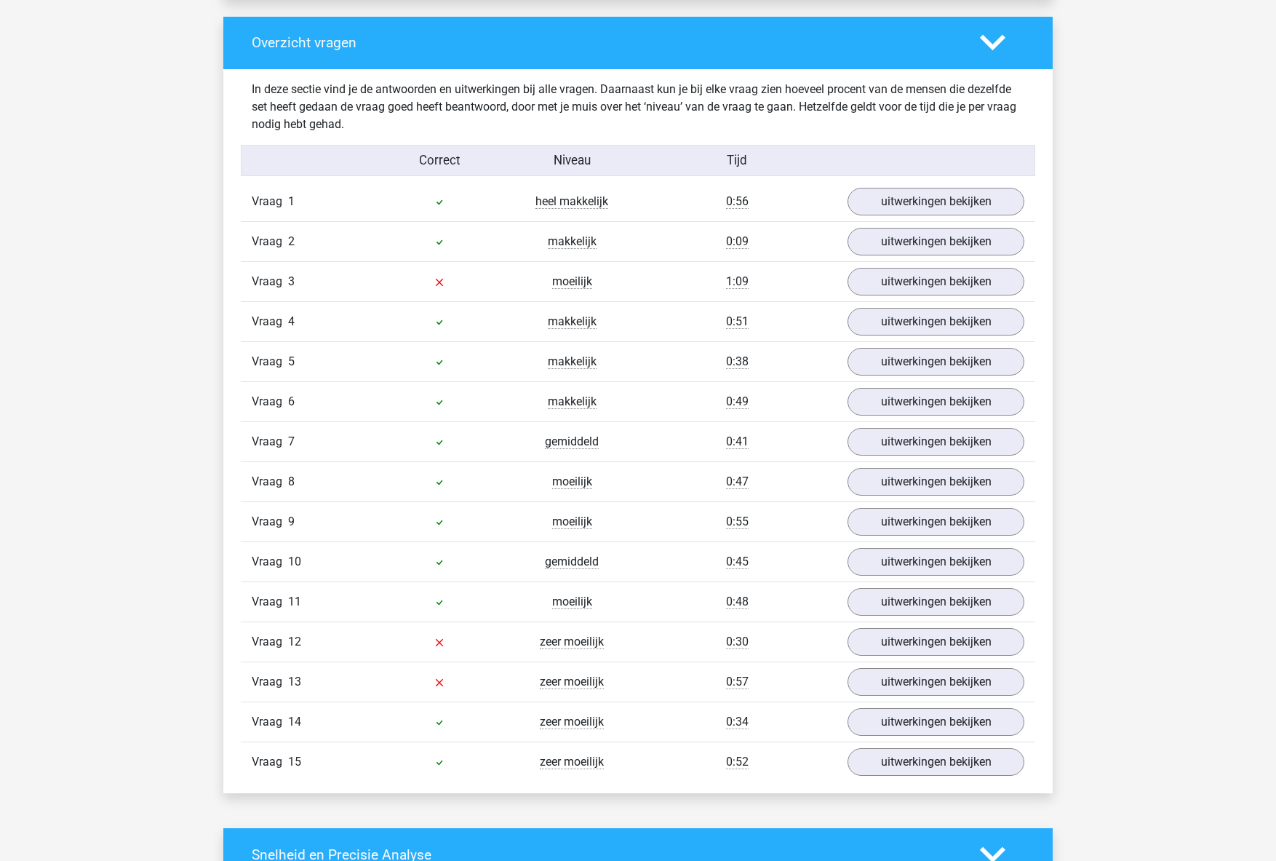
scroll to position [1662, 0]
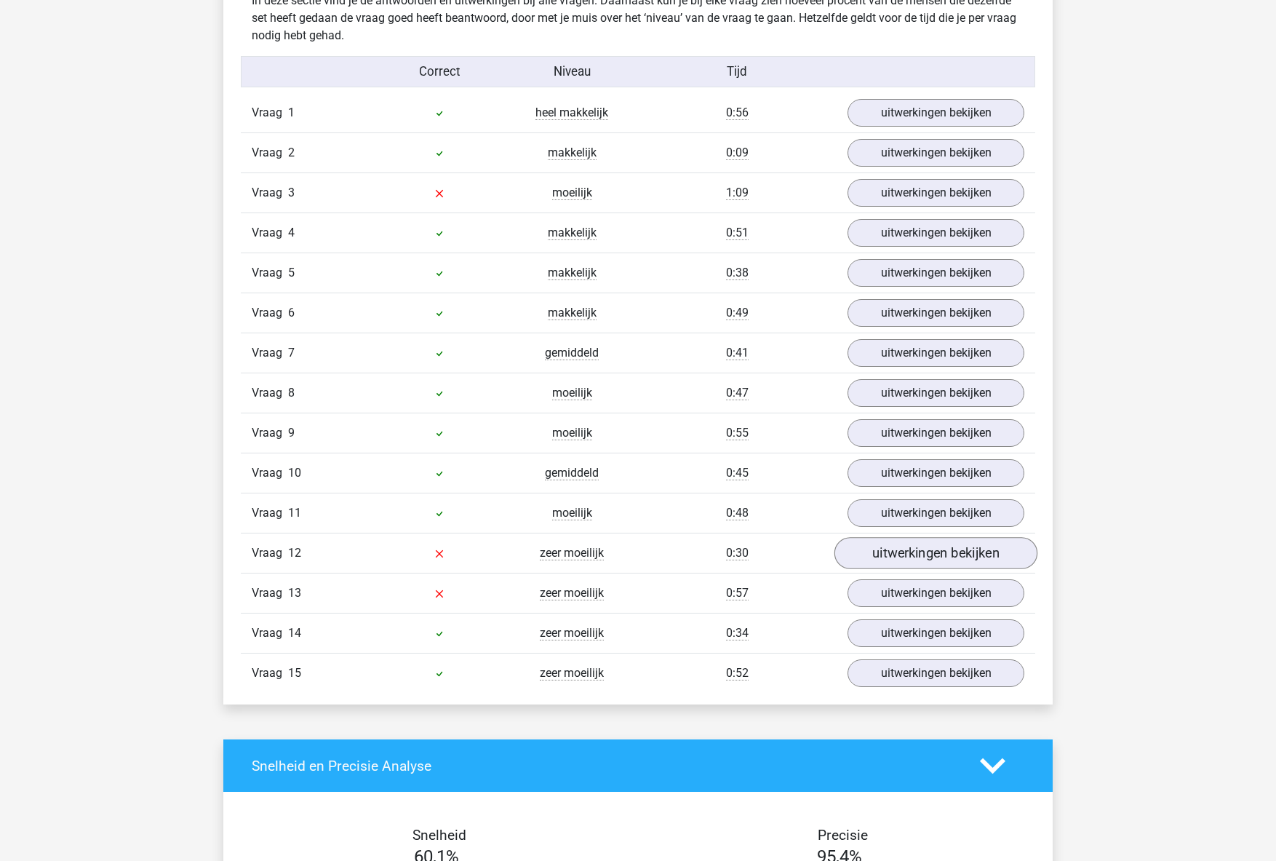
click at [970, 554] on link "uitwerkingen bekijken" at bounding box center [935, 553] width 203 height 32
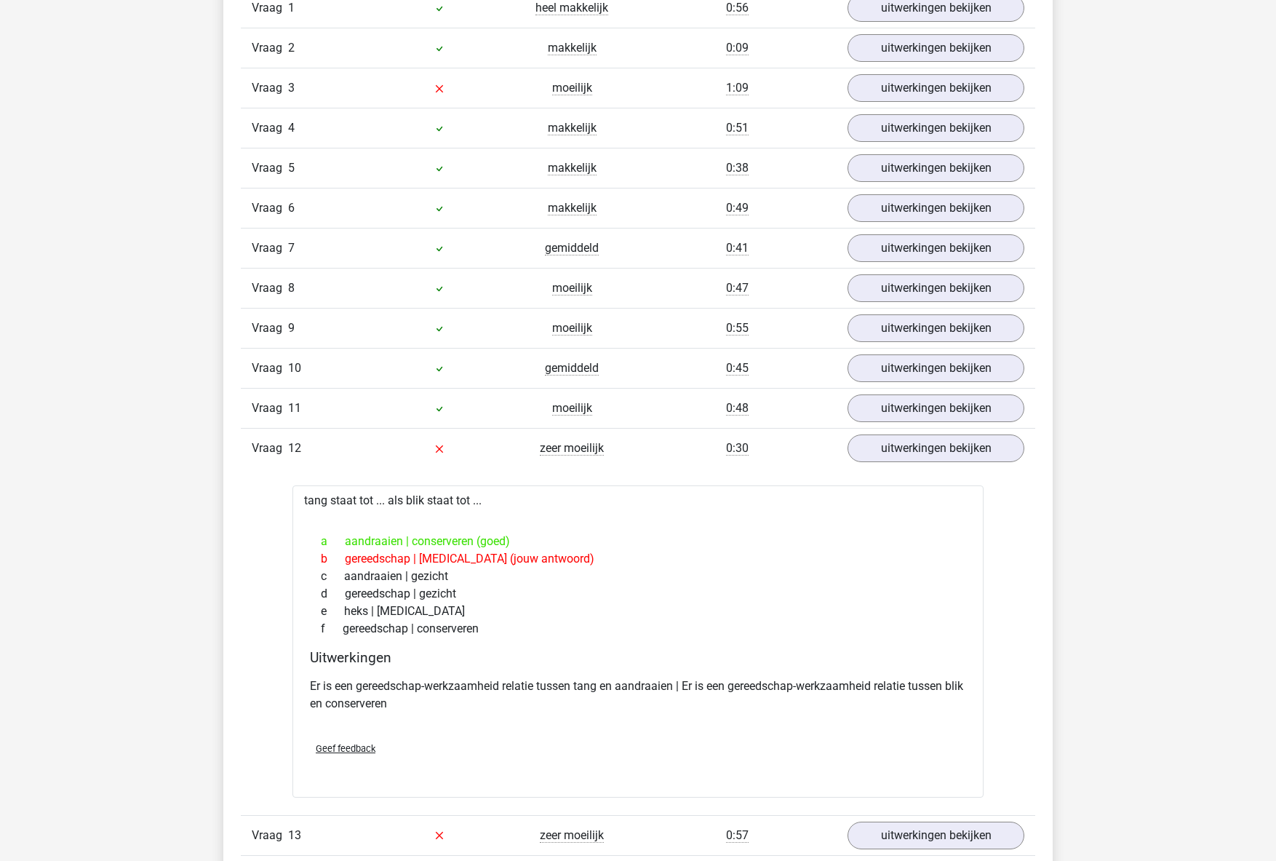
scroll to position [2041, 0]
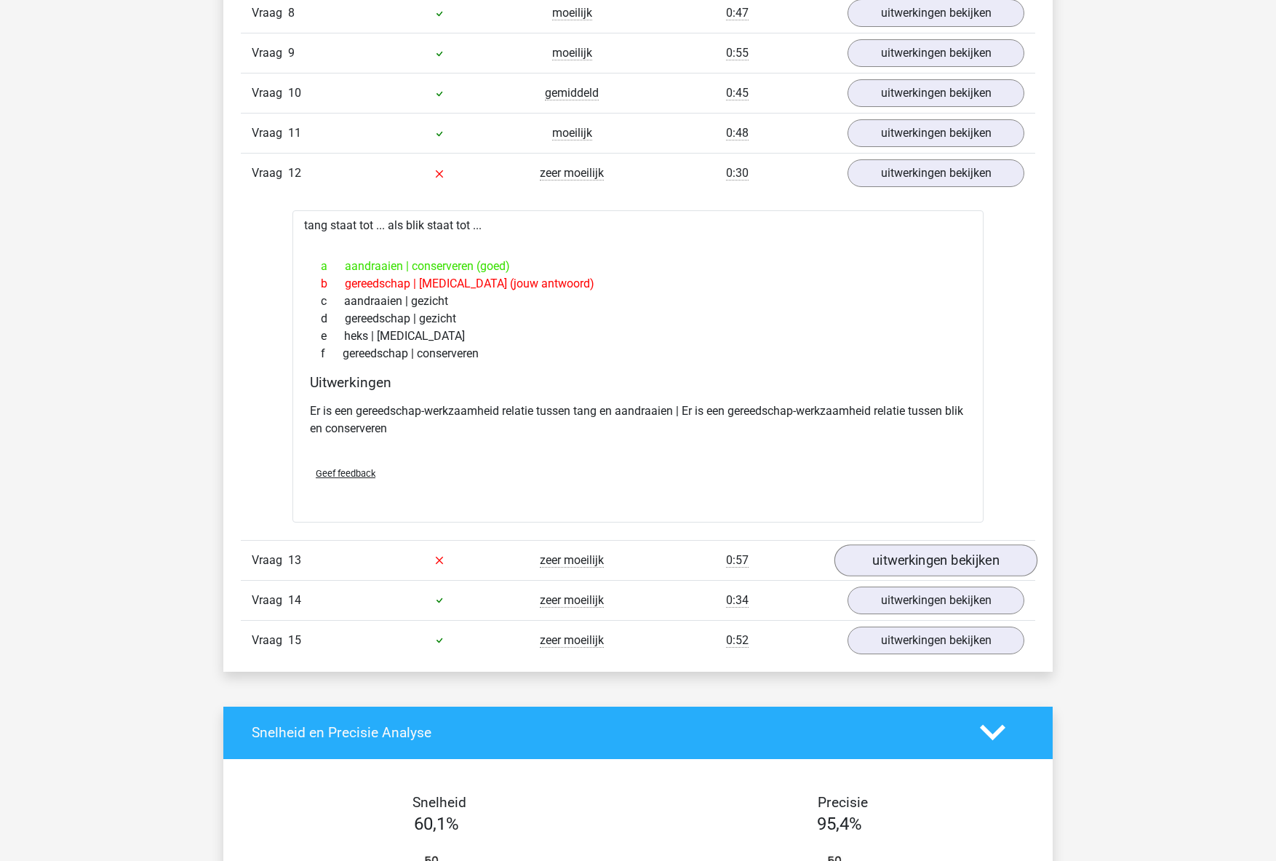
click at [948, 560] on link "uitwerkingen bekijken" at bounding box center [935, 560] width 203 height 32
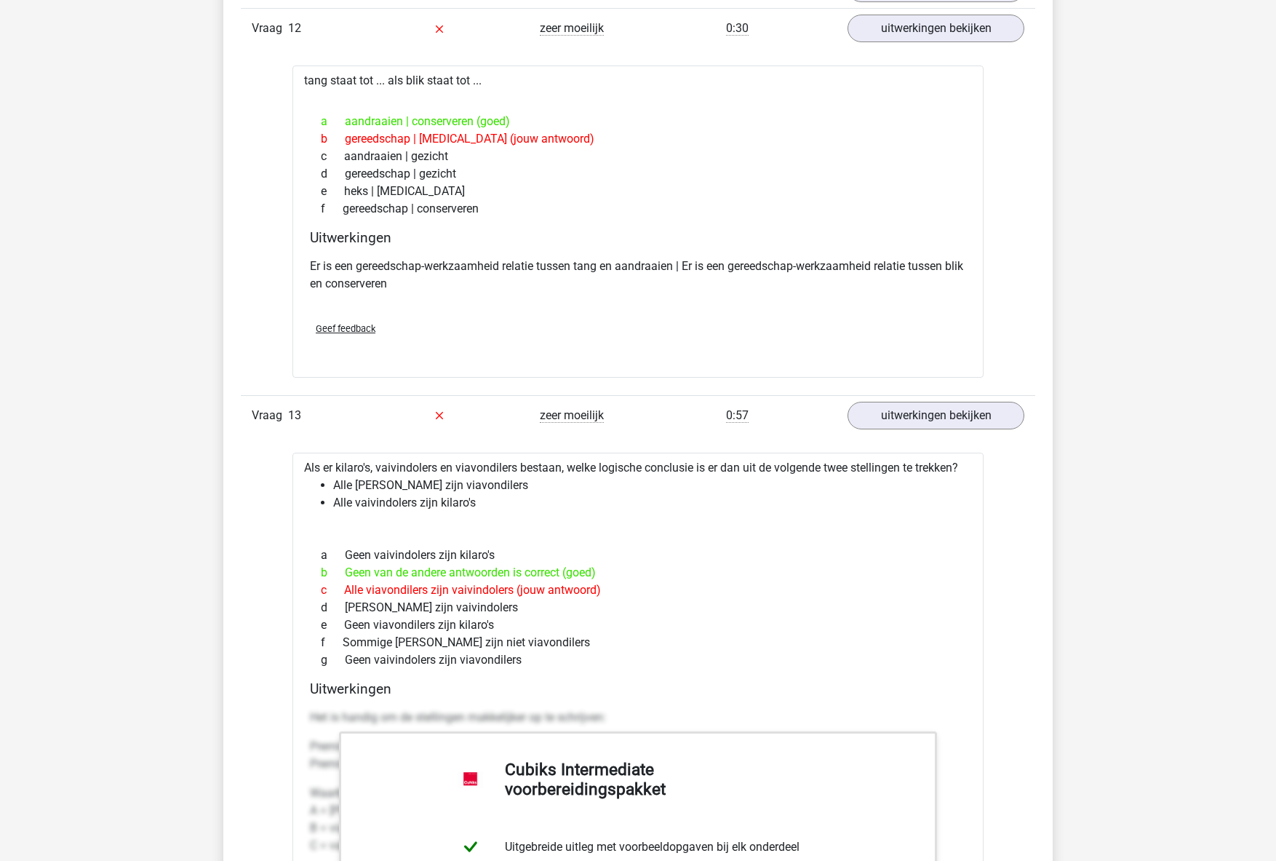
scroll to position [1405, 0]
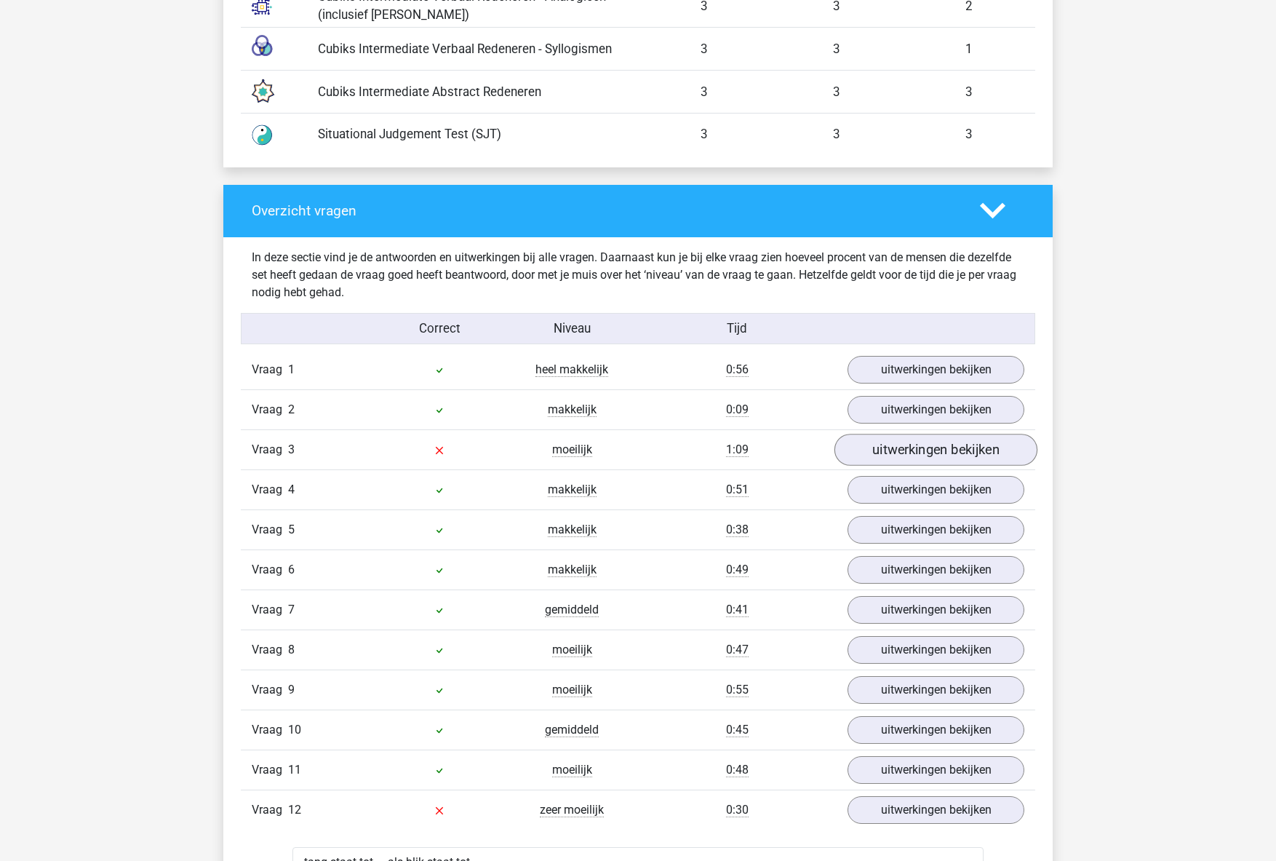
click at [954, 452] on link "uitwerkingen bekijken" at bounding box center [935, 450] width 203 height 32
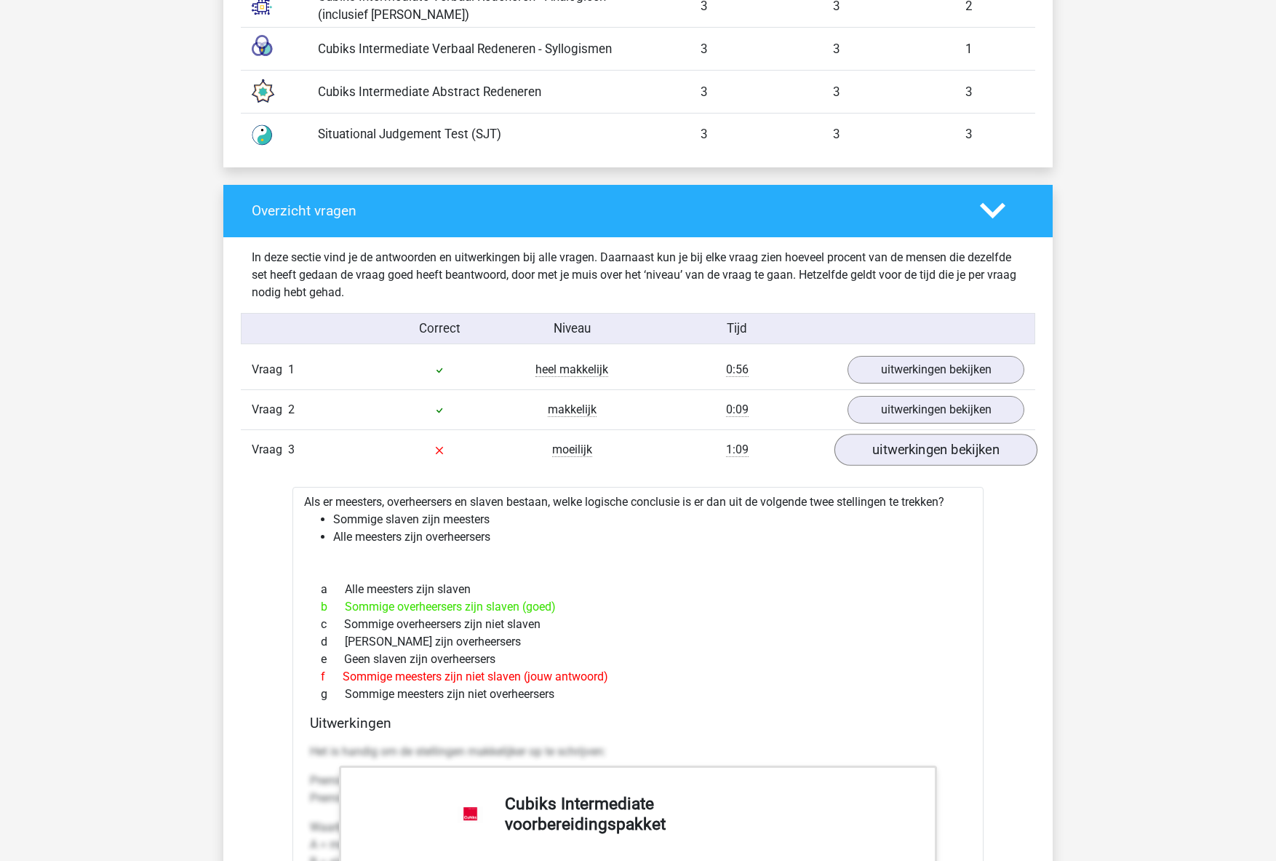
click at [888, 454] on link "uitwerkingen bekijken" at bounding box center [935, 450] width 203 height 32
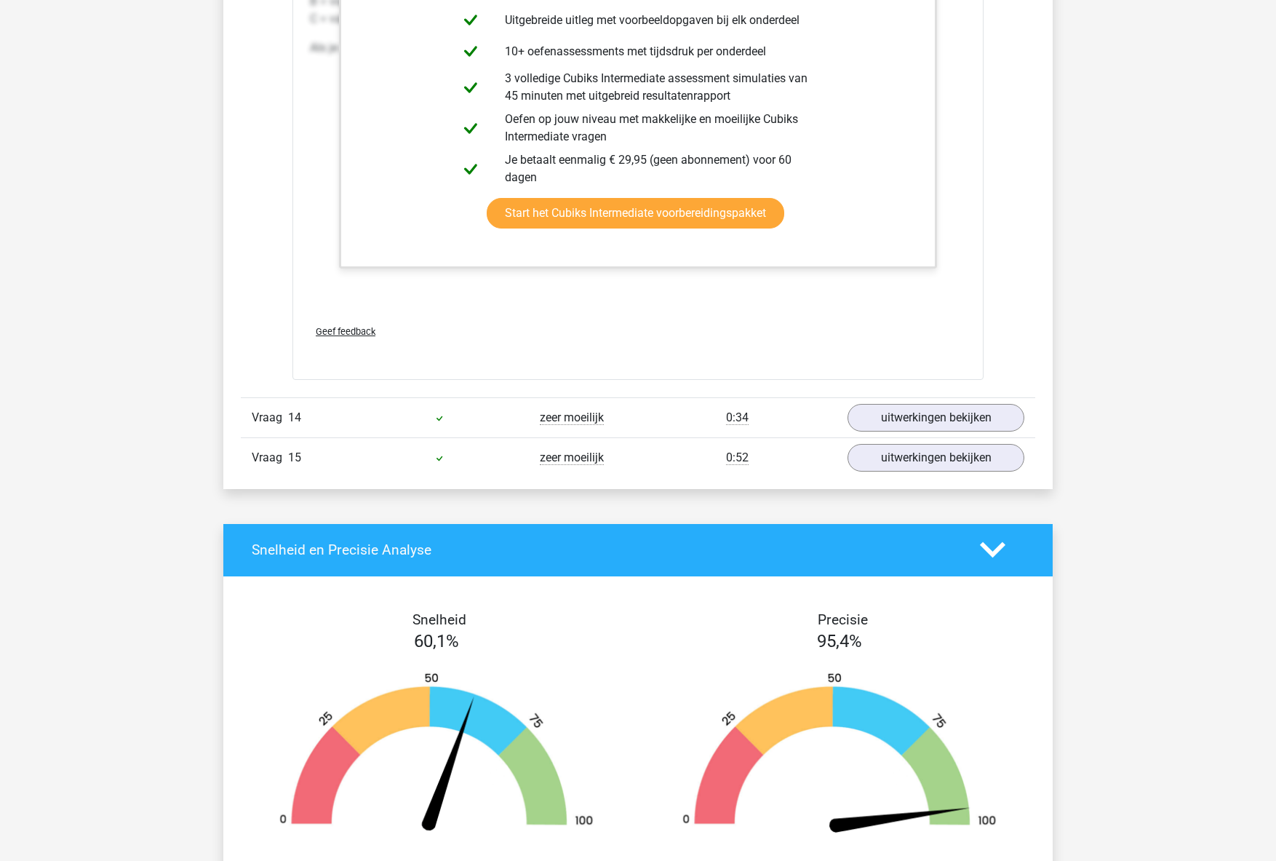
scroll to position [3754, 0]
